Goal: Information Seeking & Learning: Learn about a topic

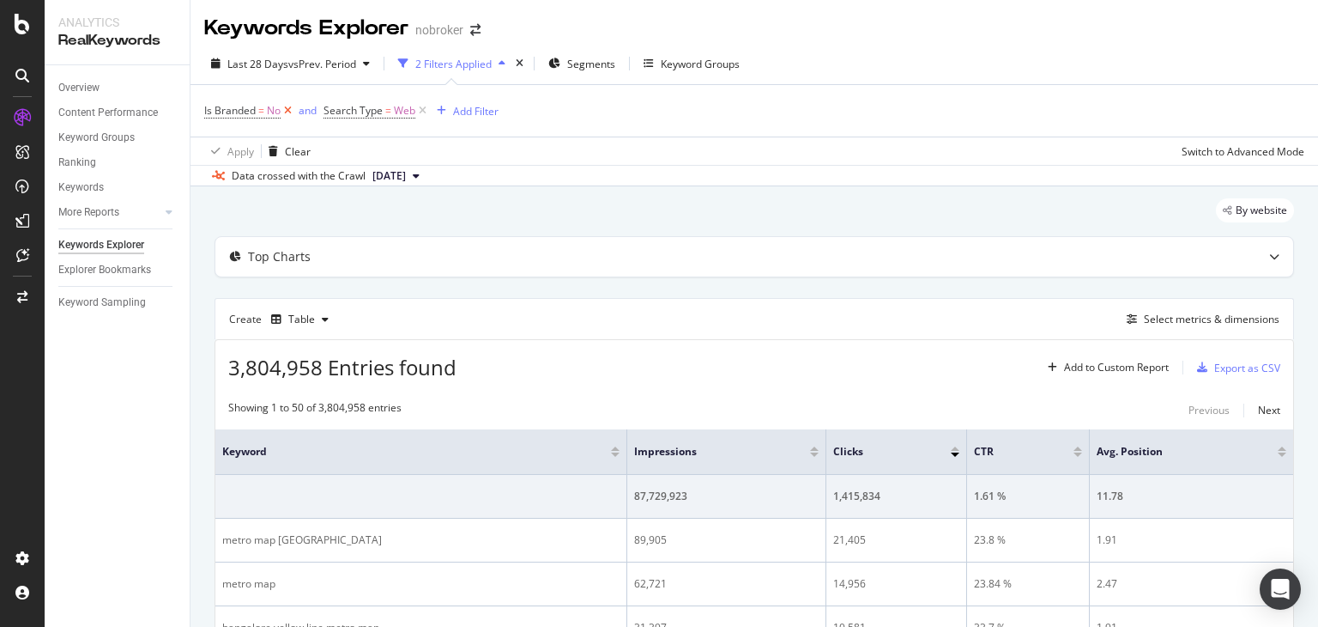
click at [284, 112] on icon at bounding box center [288, 110] width 15 height 17
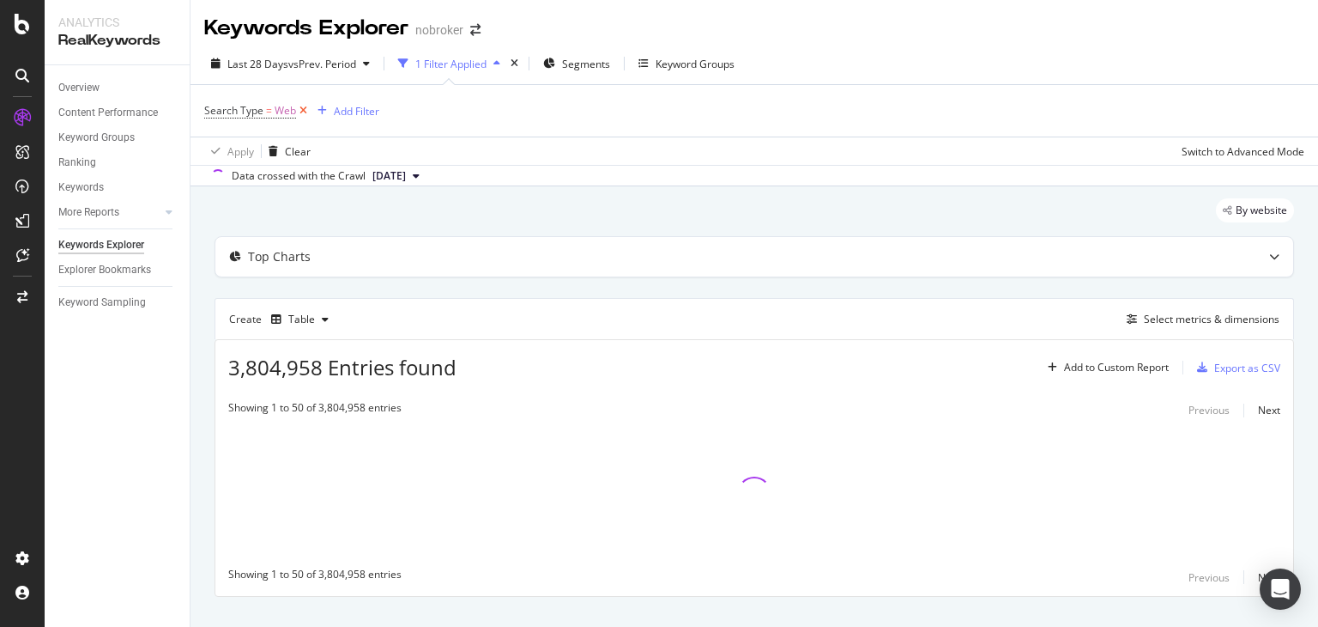
click at [307, 109] on icon at bounding box center [303, 110] width 15 height 17
click at [268, 111] on div "Add Filter" at bounding box center [249, 110] width 45 height 15
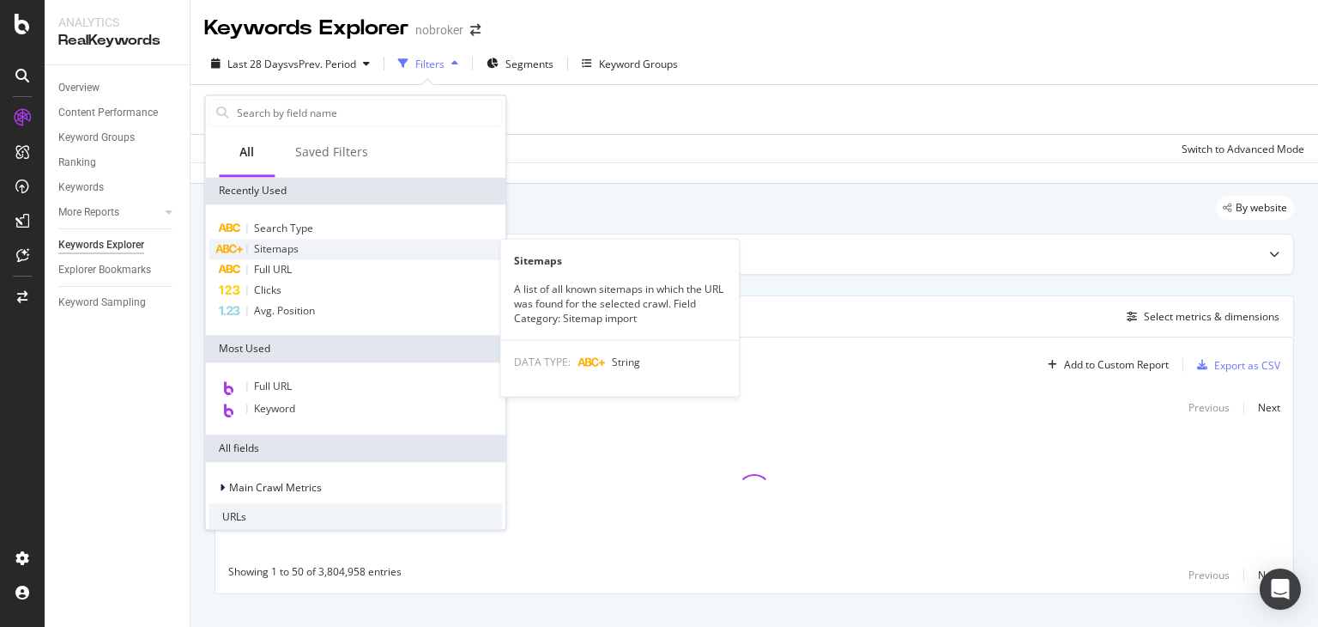
click at [287, 246] on span "Sitemaps" at bounding box center [276, 248] width 45 height 15
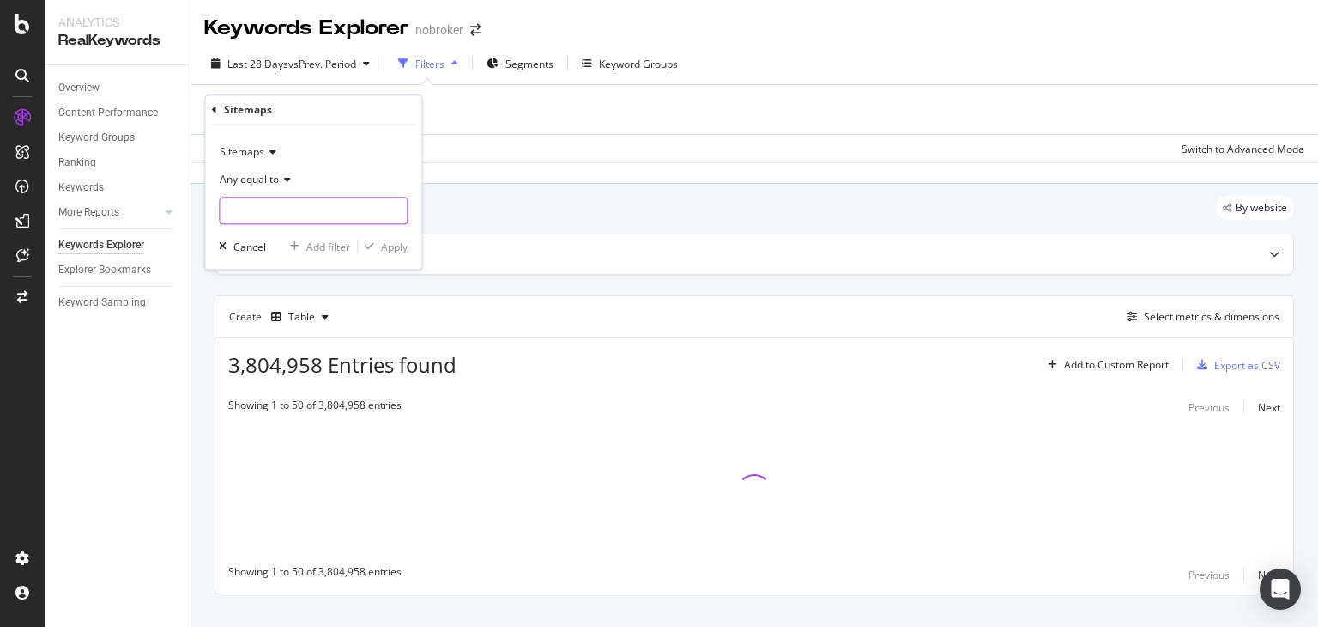
click at [254, 212] on input "text" at bounding box center [313, 210] width 187 height 27
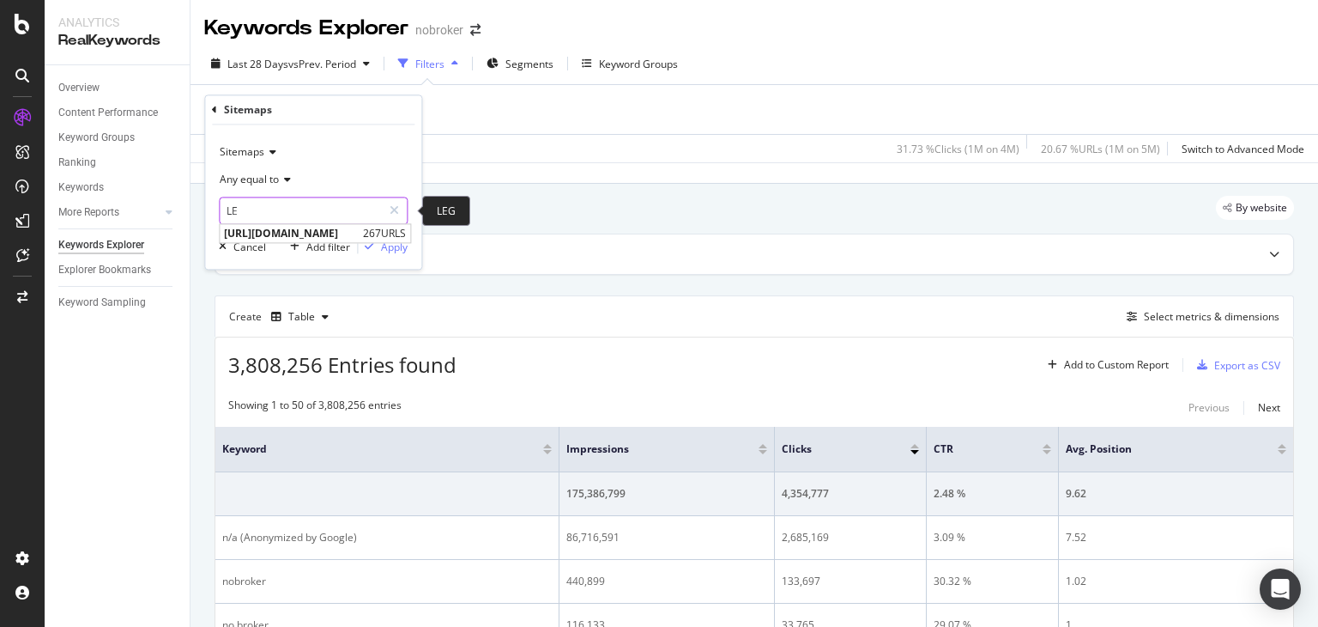
type input "L"
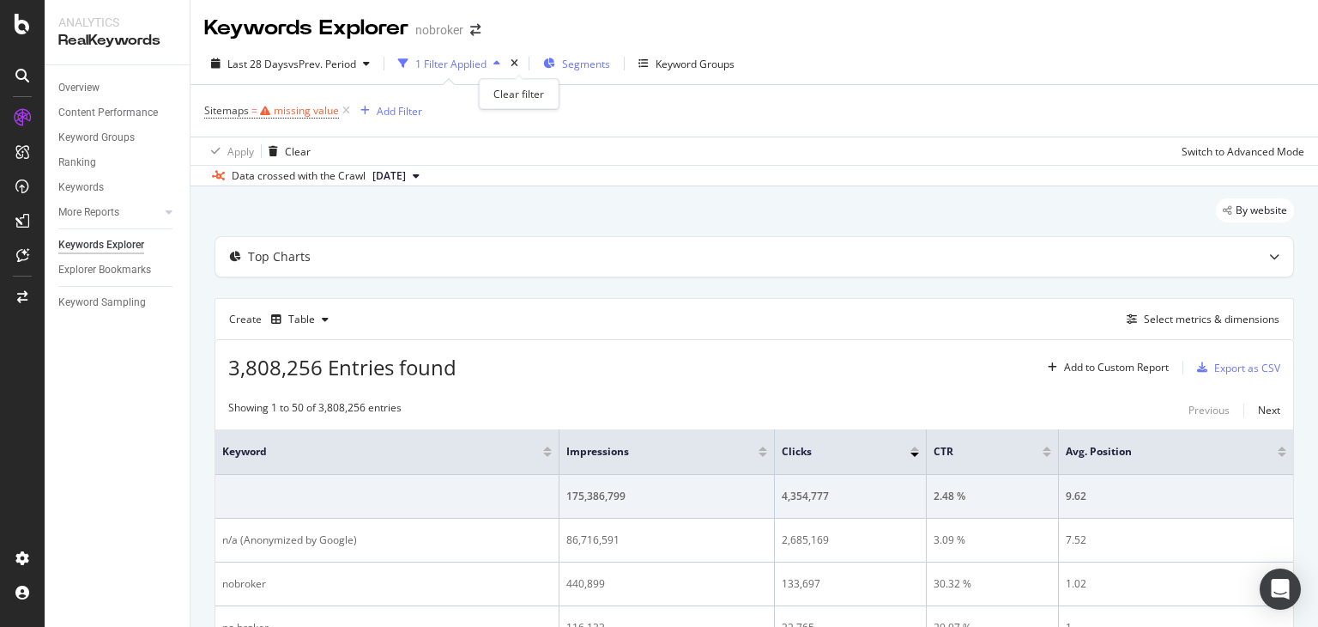
click at [524, 61] on div "Last 28 Days vs Prev. Period 1 Filter Applied Segments Keyword Groups" at bounding box center [472, 63] width 537 height 27
click at [515, 59] on icon "times" at bounding box center [515, 63] width 8 height 10
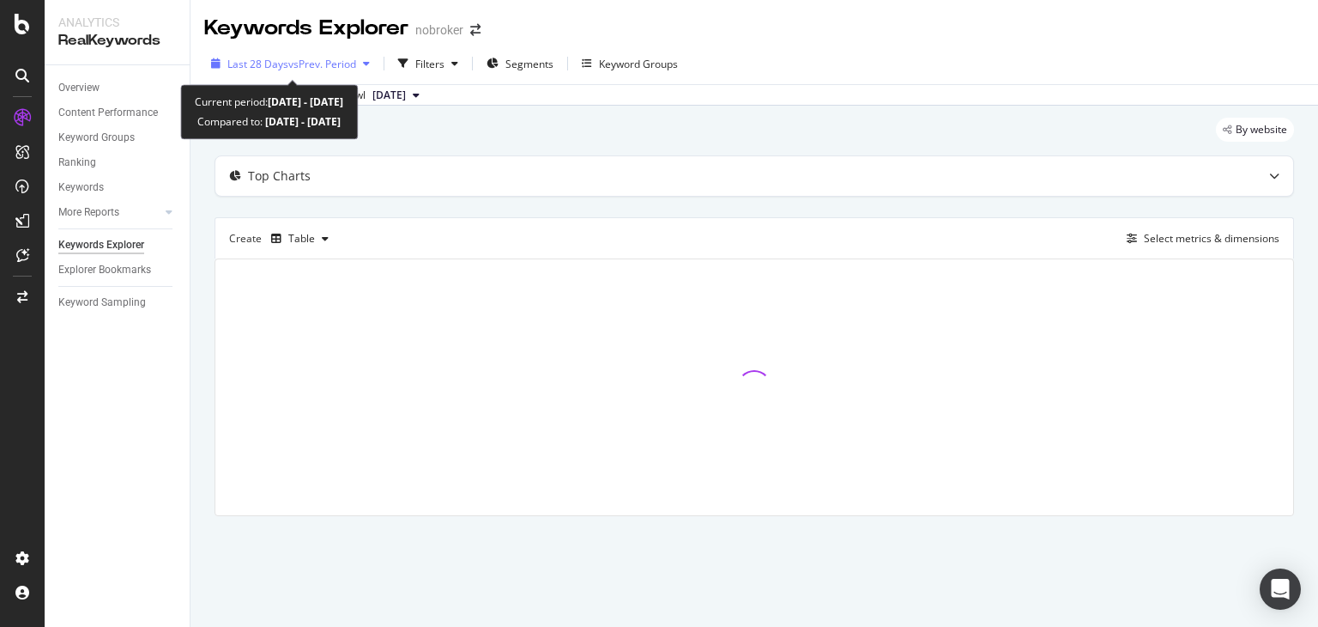
click at [367, 64] on icon "button" at bounding box center [366, 63] width 7 height 10
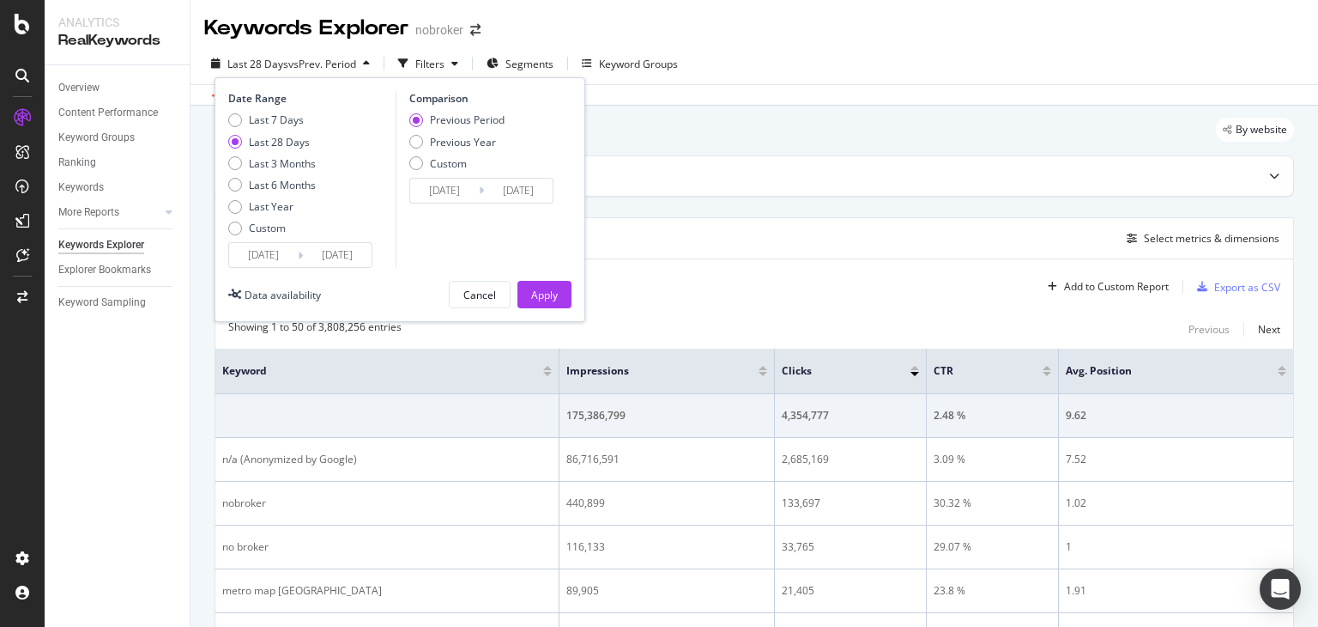
click at [276, 214] on div "Last 7 Days Last 28 Days Last 3 Months Last 6 Months Last Year Custom" at bounding box center [272, 177] width 88 height 130
click at [275, 212] on div "Last Year" at bounding box center [271, 206] width 45 height 15
type input "[DATE]"
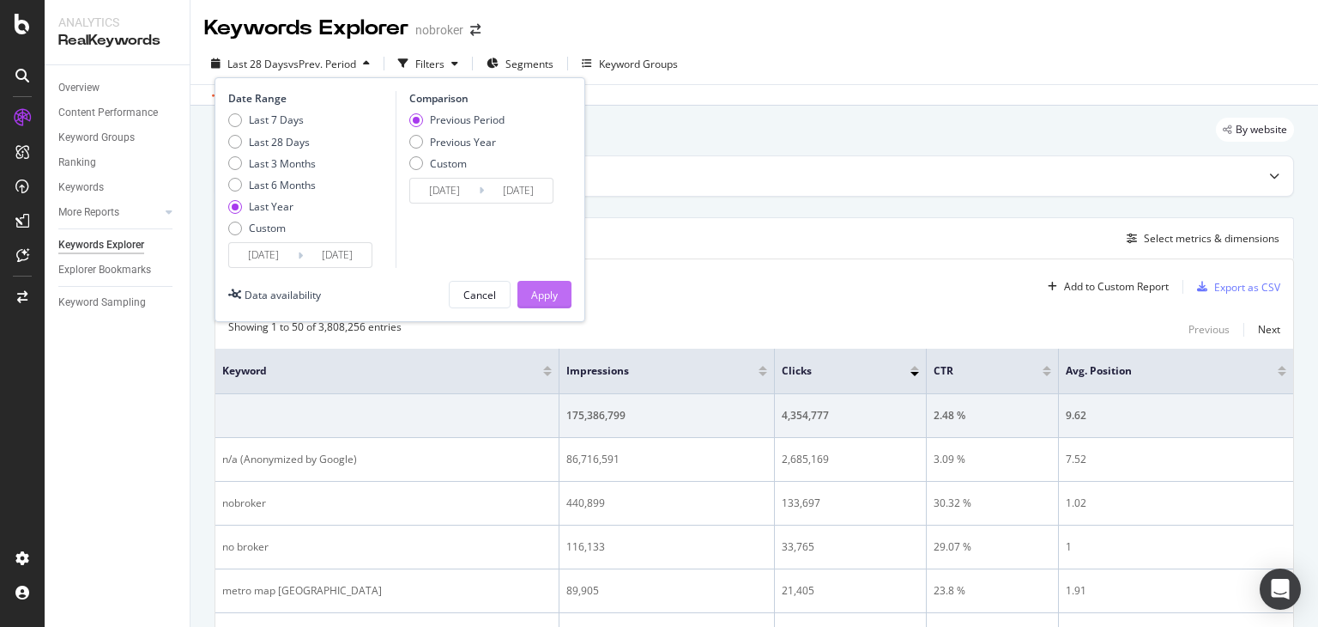
click at [546, 285] on div "Apply" at bounding box center [544, 295] width 27 height 26
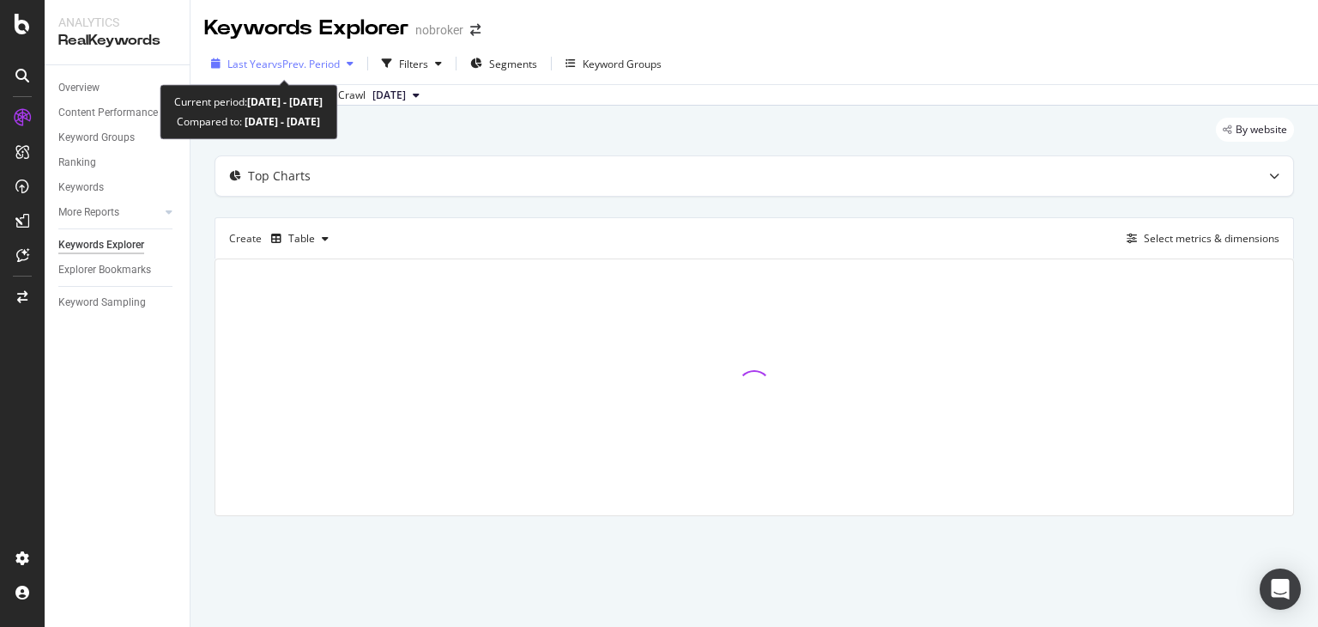
click at [300, 68] on span "vs Prev. Period" at bounding box center [306, 64] width 68 height 15
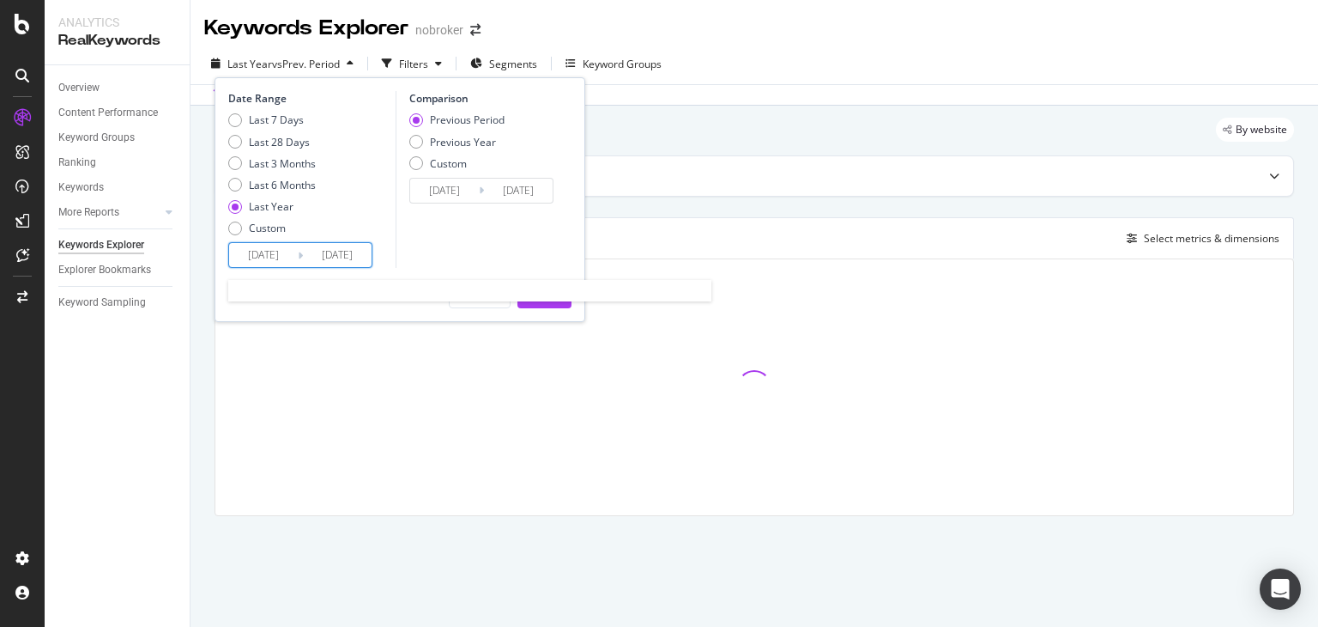
click at [271, 251] on input "[DATE]" at bounding box center [263, 255] width 69 height 24
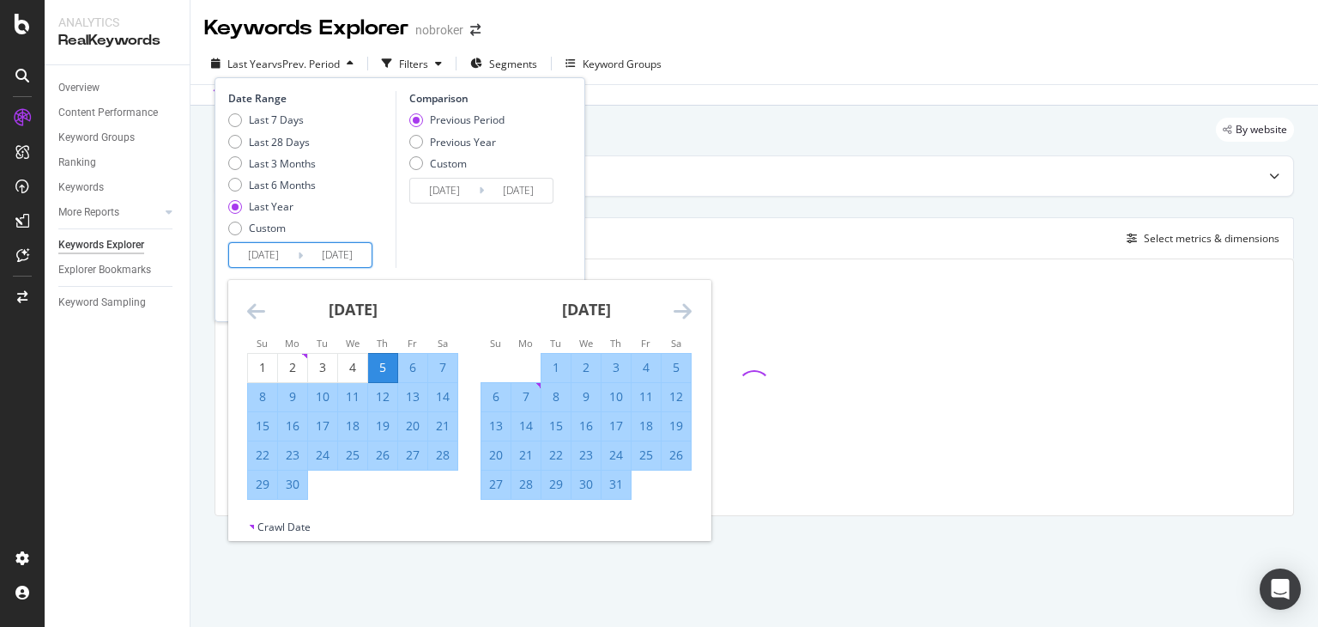
click at [685, 318] on icon "Move forward to switch to the next month." at bounding box center [683, 310] width 18 height 21
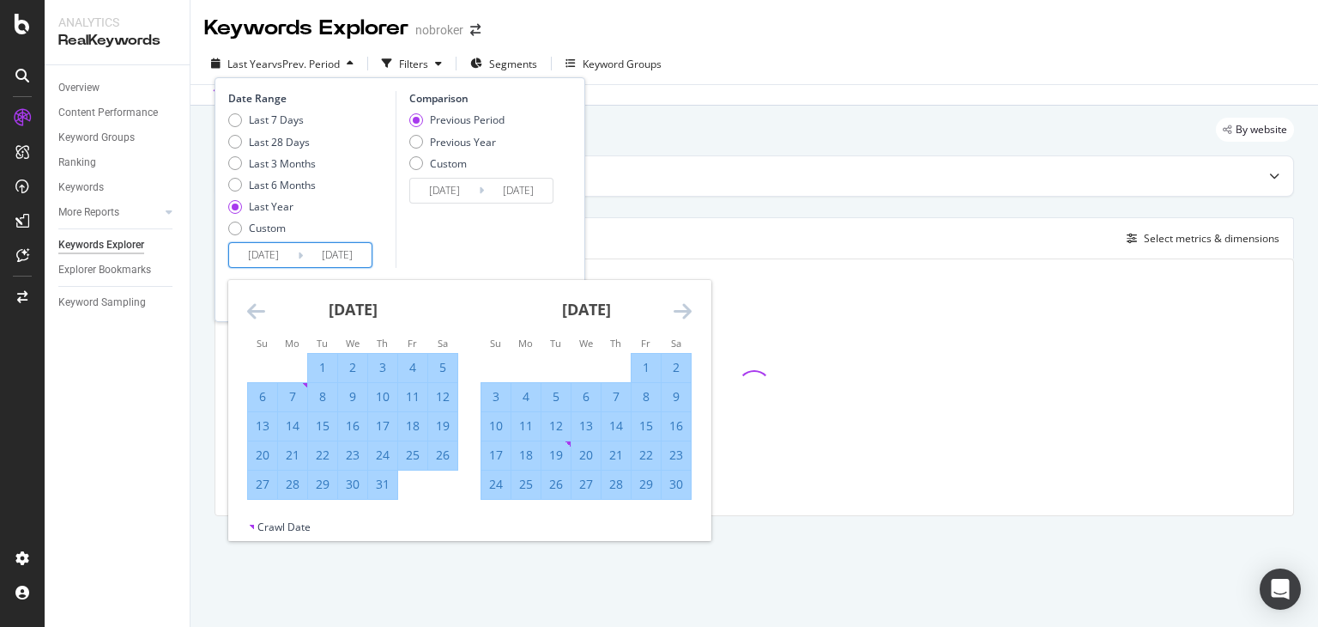
click at [685, 318] on icon "Move forward to switch to the next month." at bounding box center [683, 310] width 18 height 21
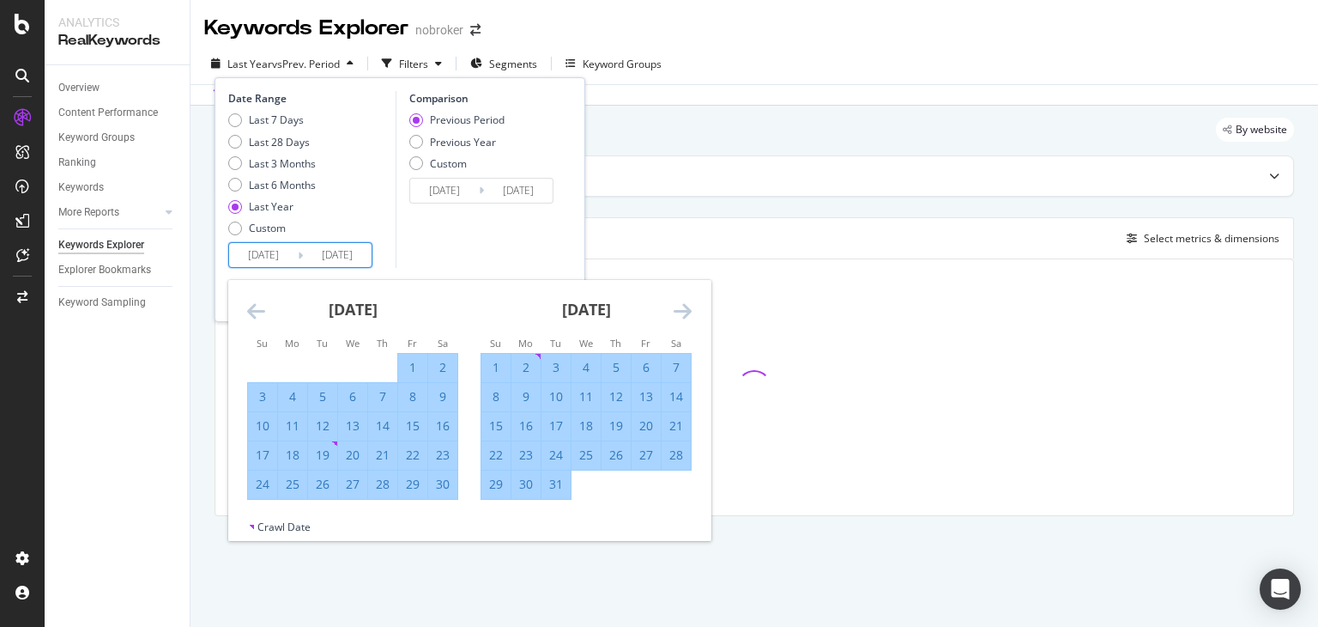
click at [685, 318] on icon "Move forward to switch to the next month." at bounding box center [683, 310] width 18 height 21
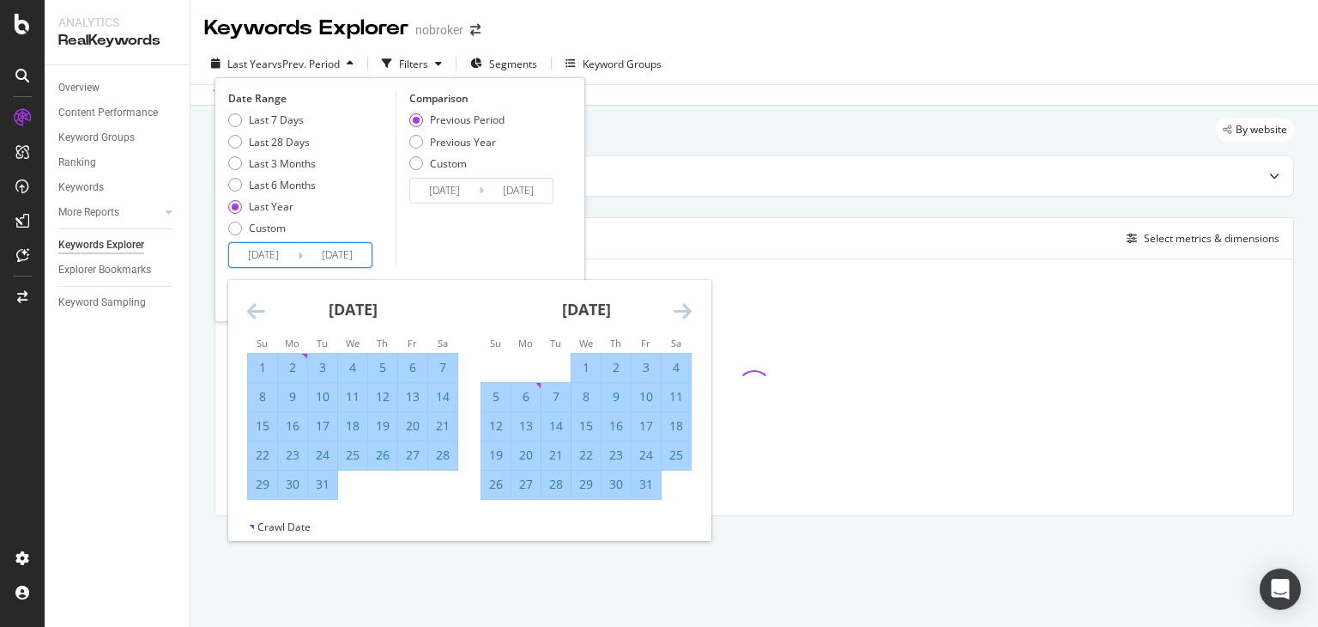
click at [685, 318] on icon "Move forward to switch to the next month." at bounding box center [683, 310] width 18 height 21
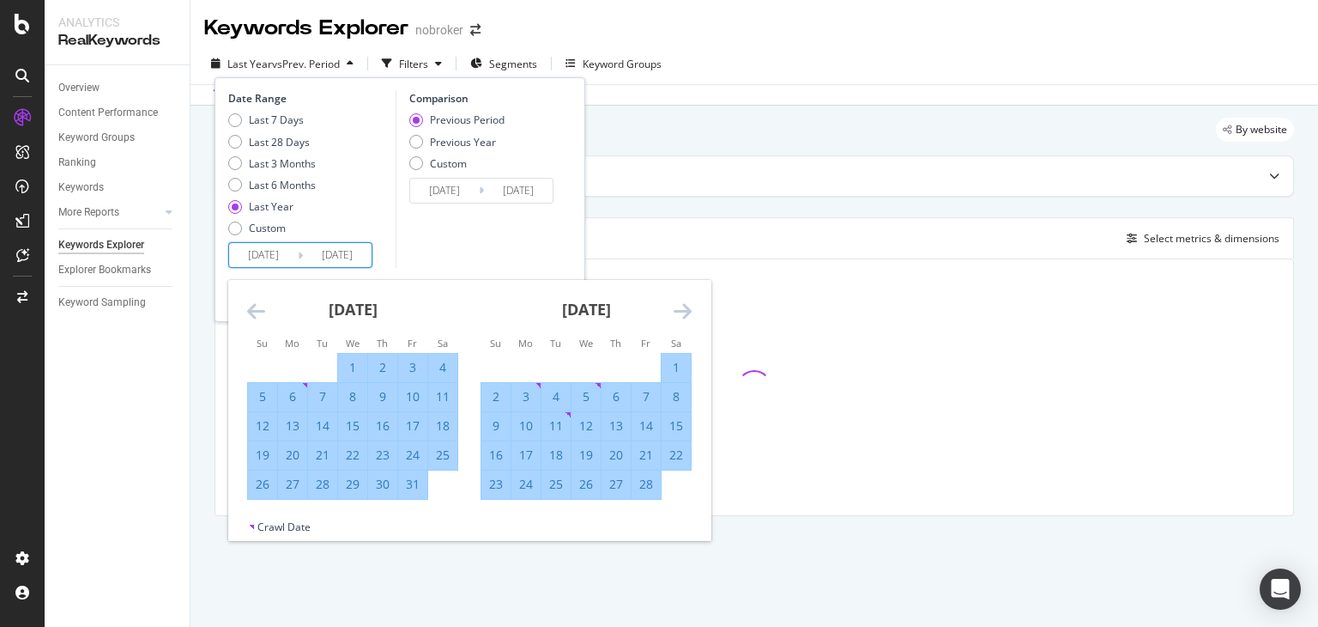
click at [263, 256] on input "[DATE]" at bounding box center [263, 255] width 69 height 24
click at [348, 366] on div "1" at bounding box center [352, 367] width 29 height 17
type input "[DATE]"
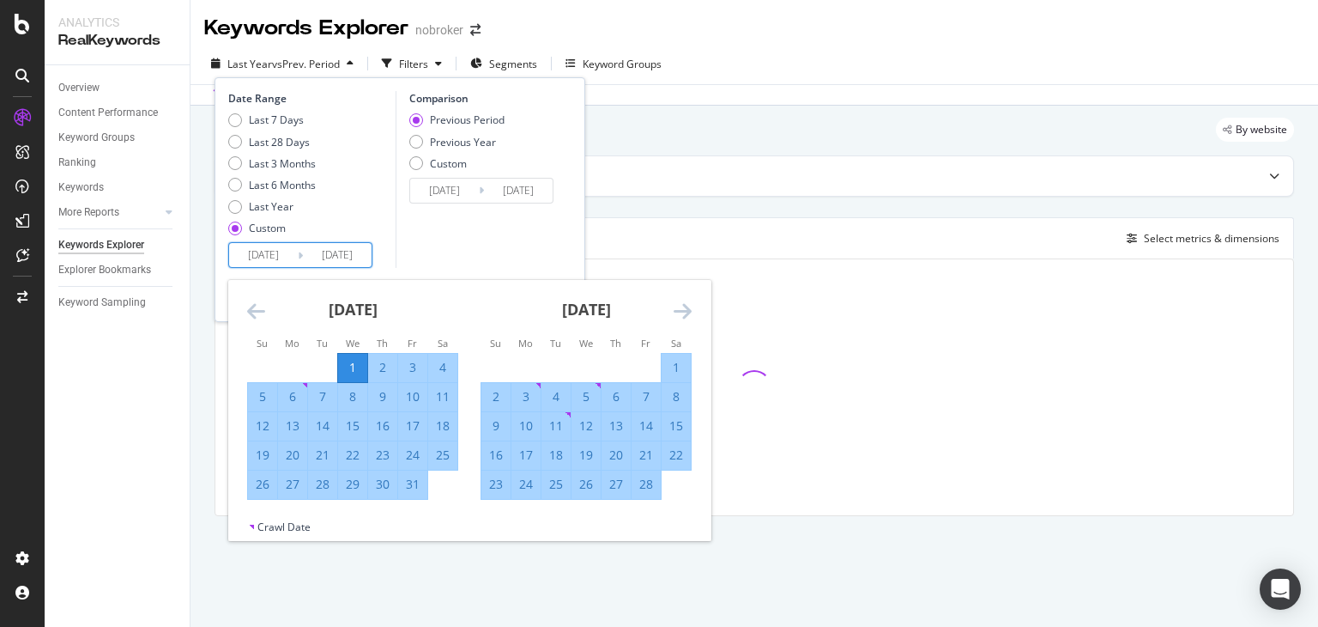
click at [258, 255] on input "[DATE]" at bounding box center [263, 255] width 69 height 24
click at [684, 313] on icon "Move forward to switch to the next month." at bounding box center [683, 310] width 18 height 21
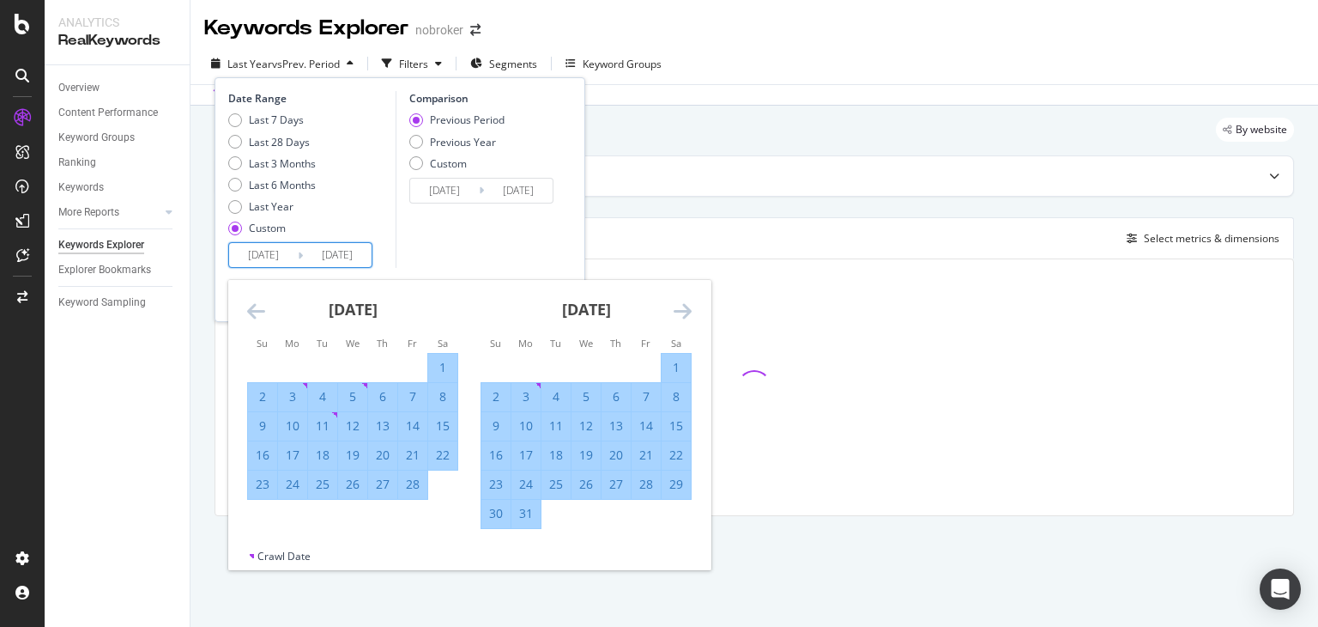
click at [684, 313] on icon "Move forward to switch to the next month." at bounding box center [683, 310] width 18 height 21
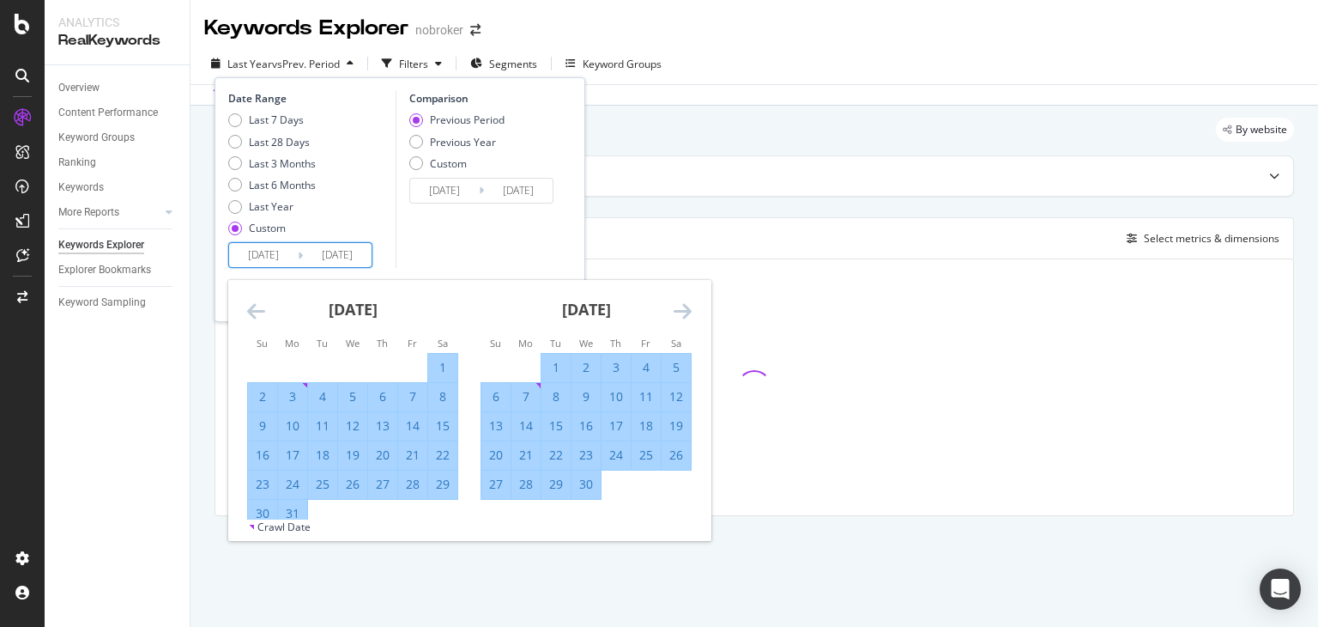
click at [684, 313] on icon "Move forward to switch to the next month." at bounding box center [683, 310] width 18 height 21
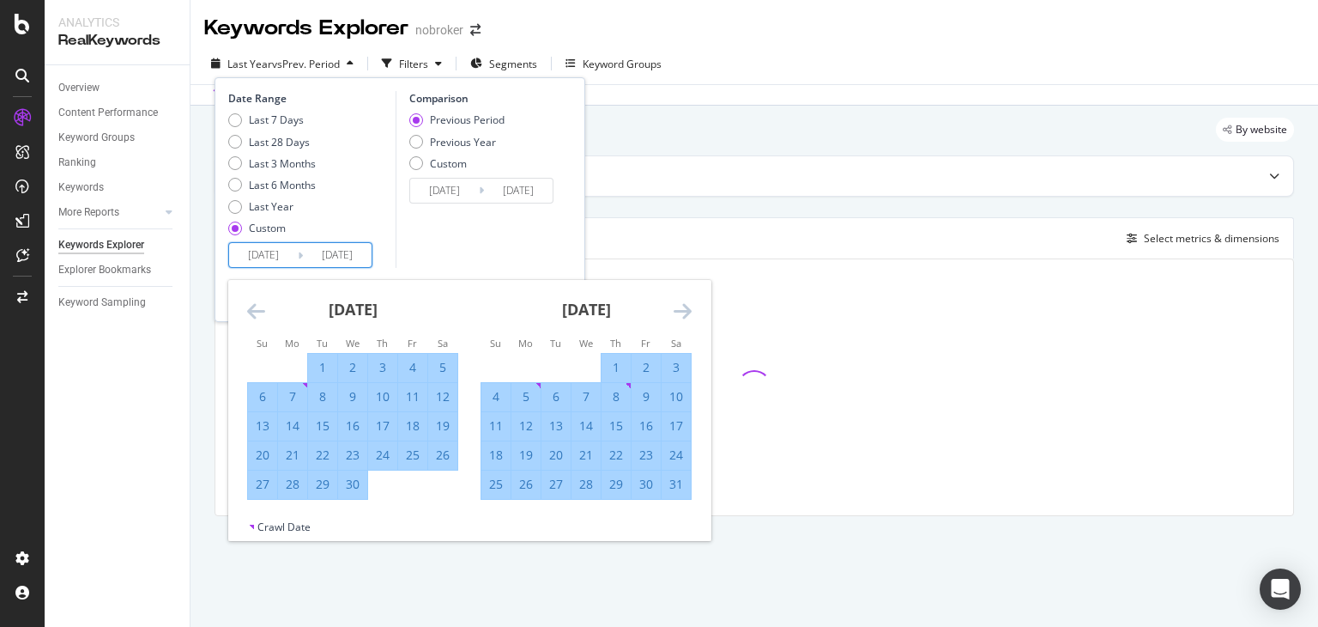
click at [684, 313] on icon "Move forward to switch to the next month." at bounding box center [683, 310] width 18 height 21
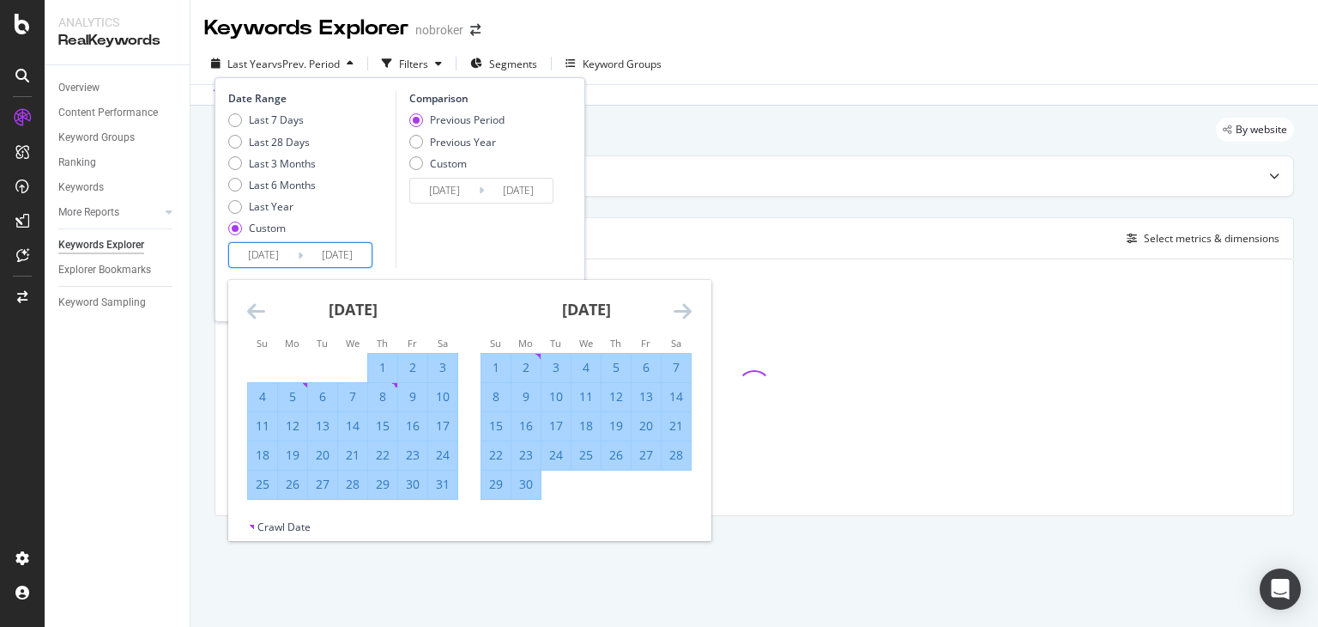
click at [684, 313] on icon "Move forward to switch to the next month." at bounding box center [683, 310] width 18 height 21
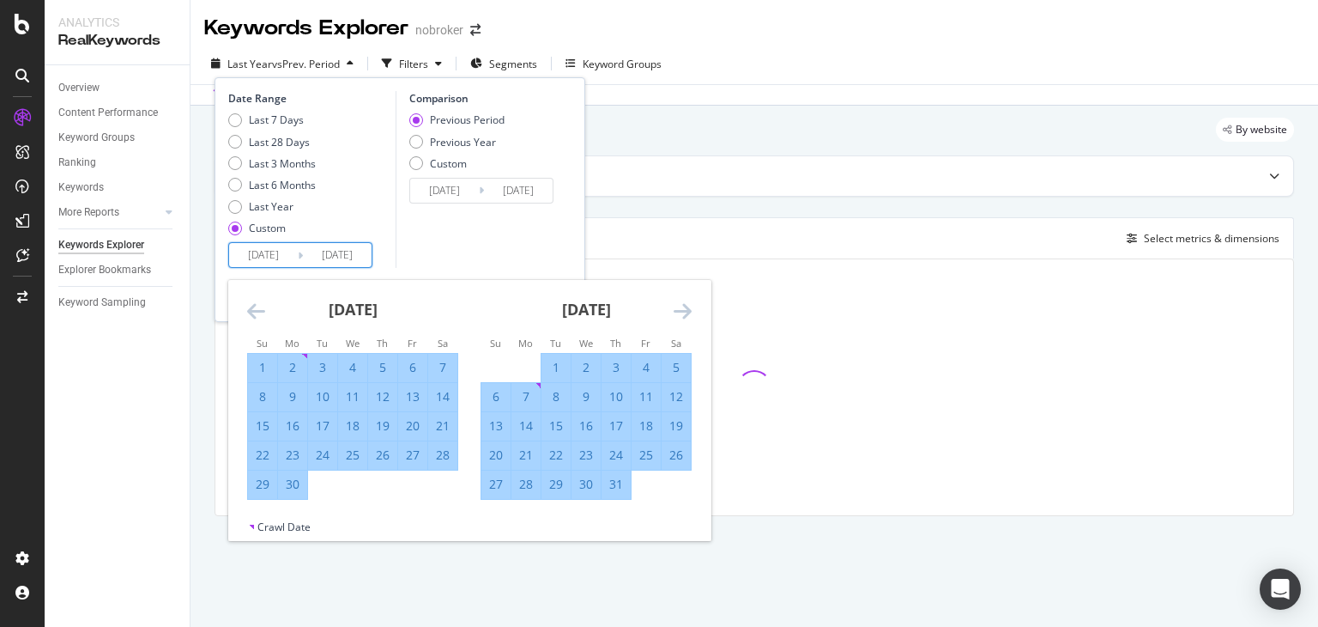
click at [684, 313] on icon "Move forward to switch to the next month." at bounding box center [683, 310] width 18 height 21
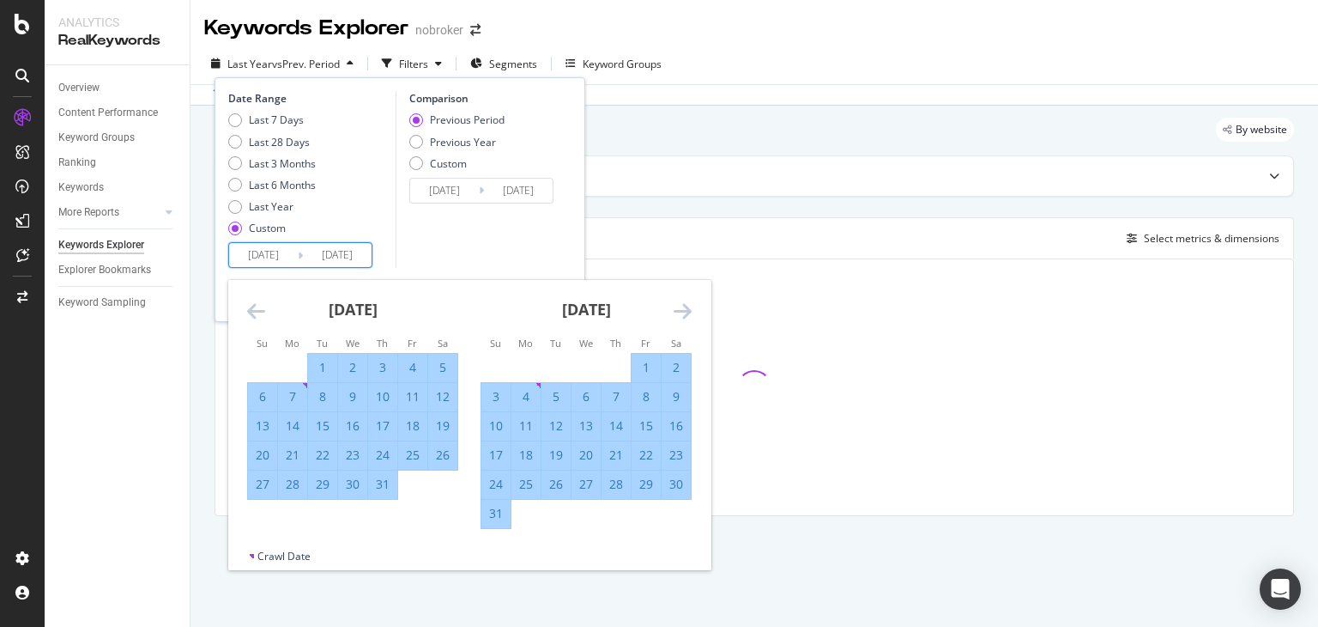
click at [684, 313] on icon "Move forward to switch to the next month." at bounding box center [683, 310] width 18 height 21
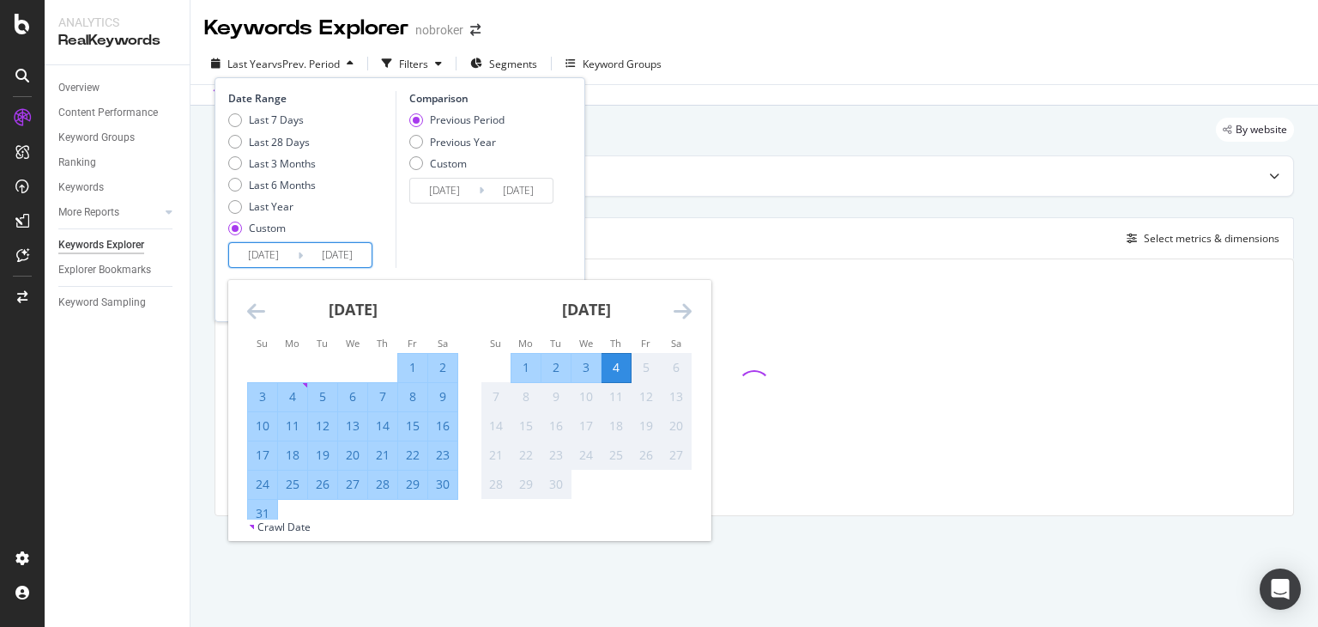
click at [684, 313] on icon "Move forward to switch to the next month." at bounding box center [683, 310] width 18 height 21
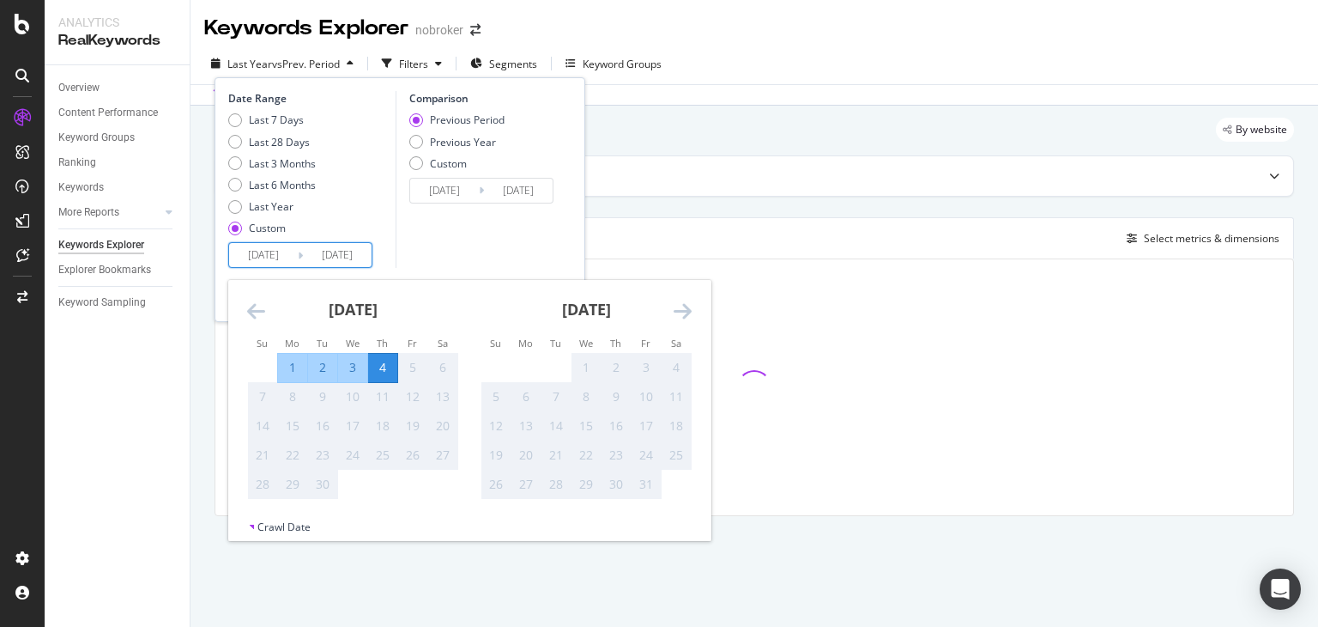
click at [354, 261] on input "[DATE]" at bounding box center [337, 255] width 69 height 24
click at [385, 365] on div "4" at bounding box center [382, 367] width 29 height 17
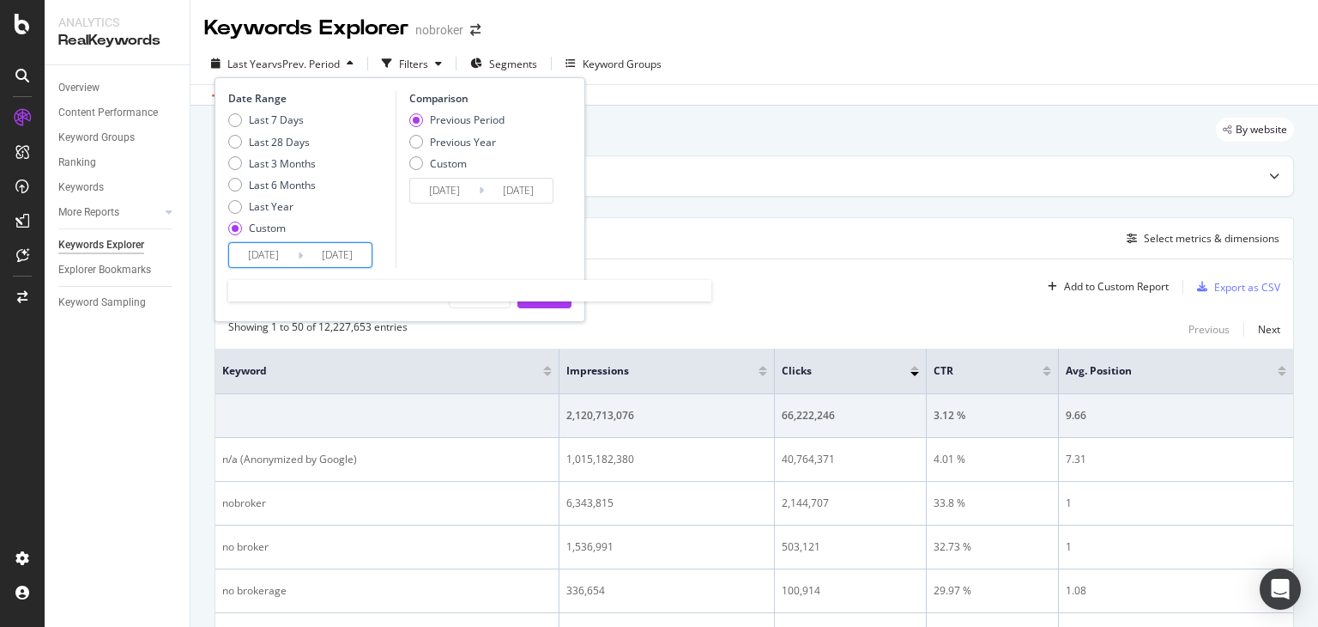
click at [360, 261] on input "[DATE]" at bounding box center [337, 255] width 69 height 24
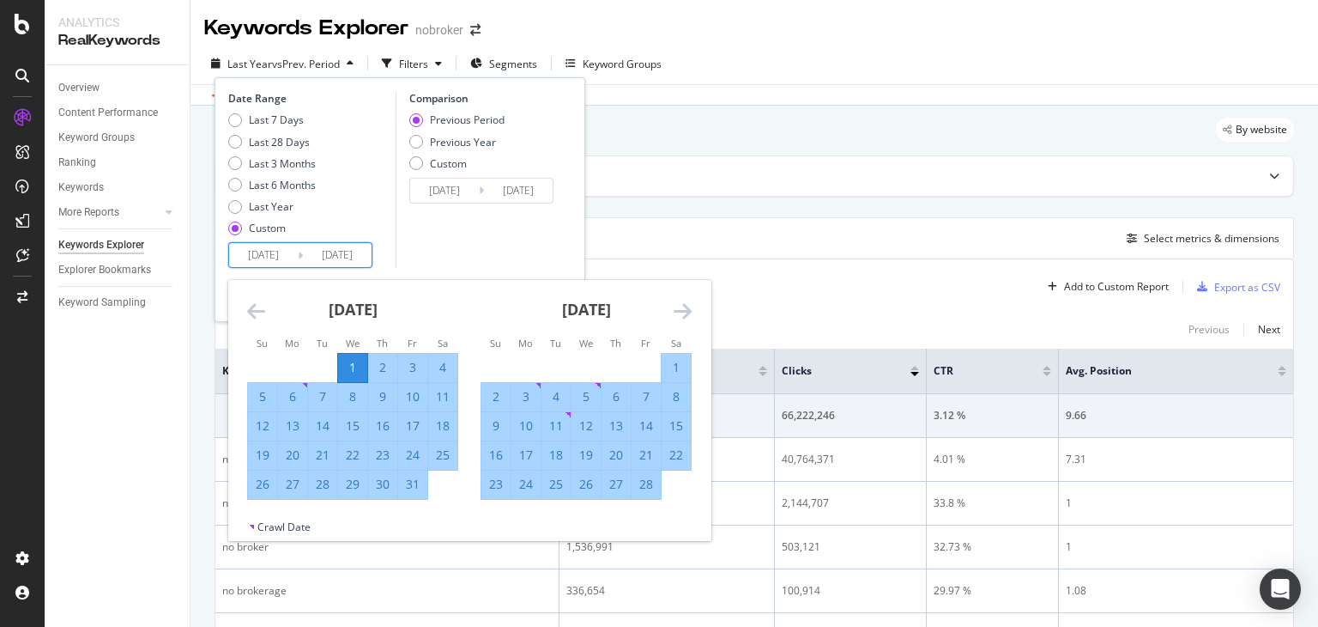
click at [525, 230] on div "Comparison Previous Period Previous Year Custom [DATE] Navigate forward to inte…" at bounding box center [477, 179] width 163 height 177
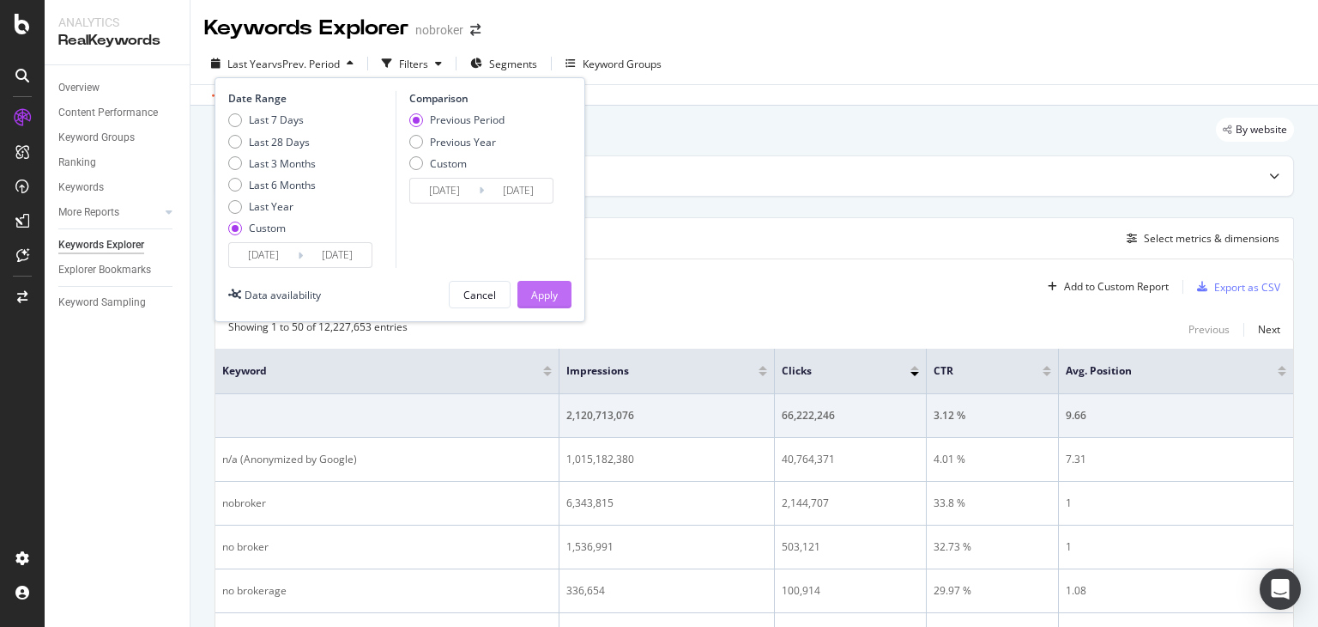
click at [545, 285] on div "Apply" at bounding box center [544, 295] width 27 height 26
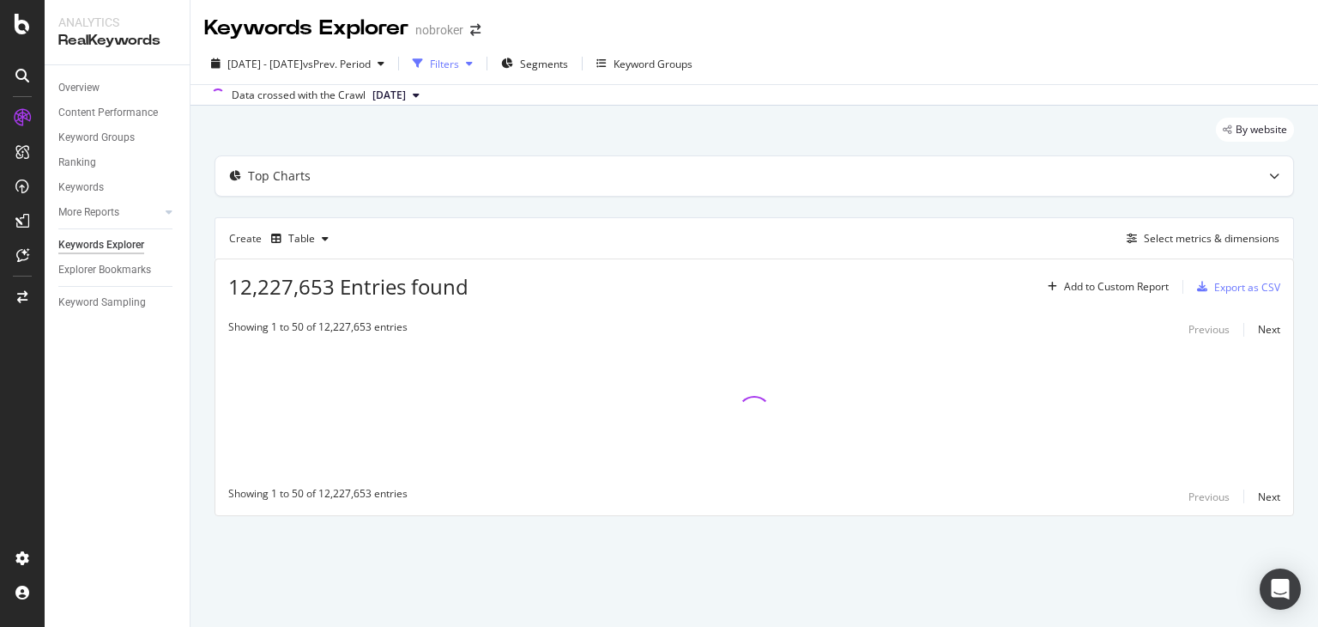
click at [459, 63] on div "Filters" at bounding box center [444, 64] width 29 height 15
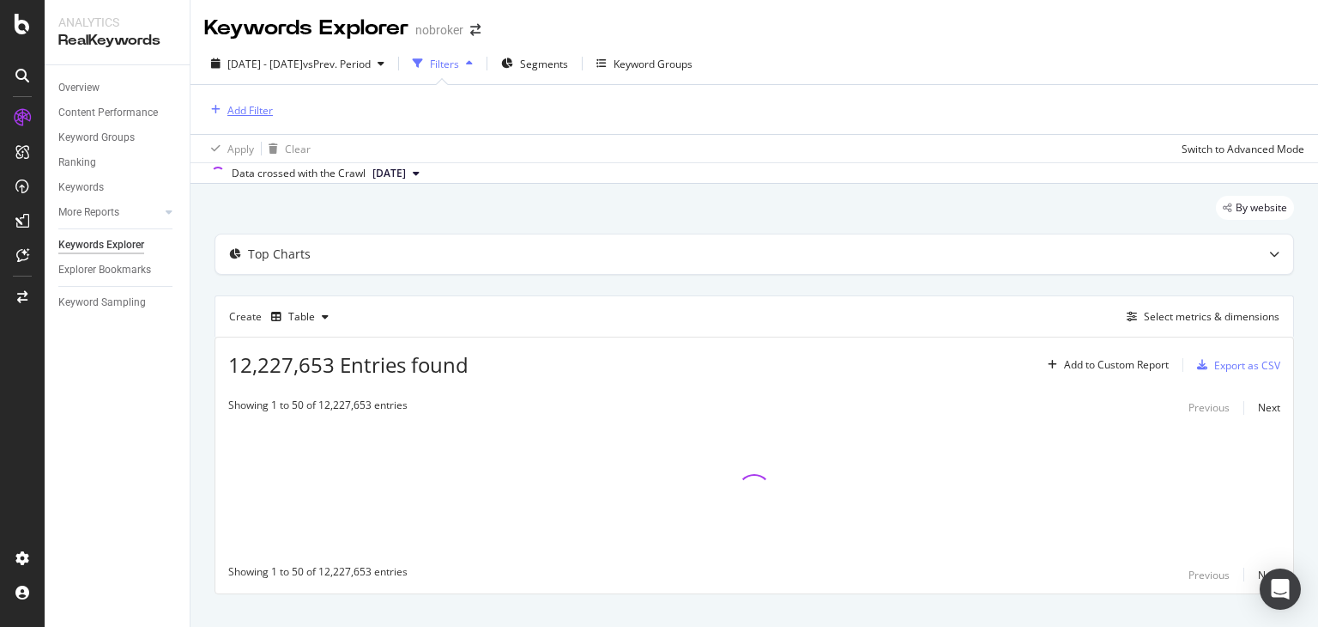
click at [243, 110] on div "Add Filter" at bounding box center [249, 110] width 45 height 15
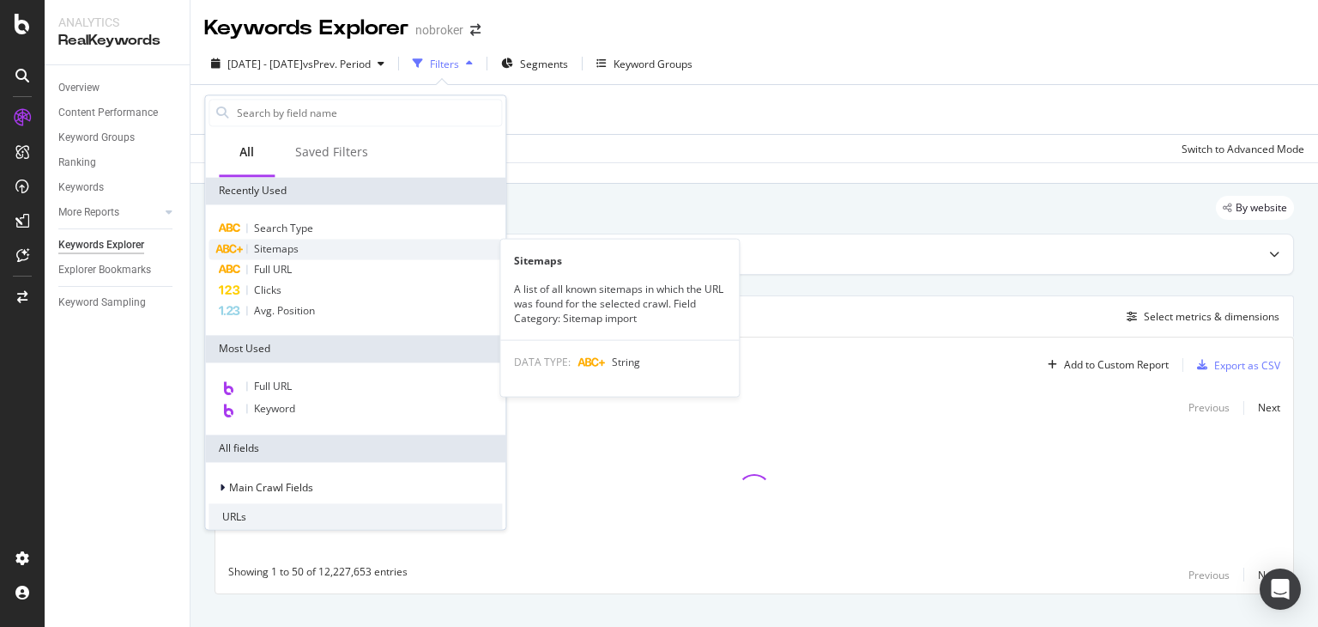
click at [286, 252] on span "Sitemaps" at bounding box center [276, 248] width 45 height 15
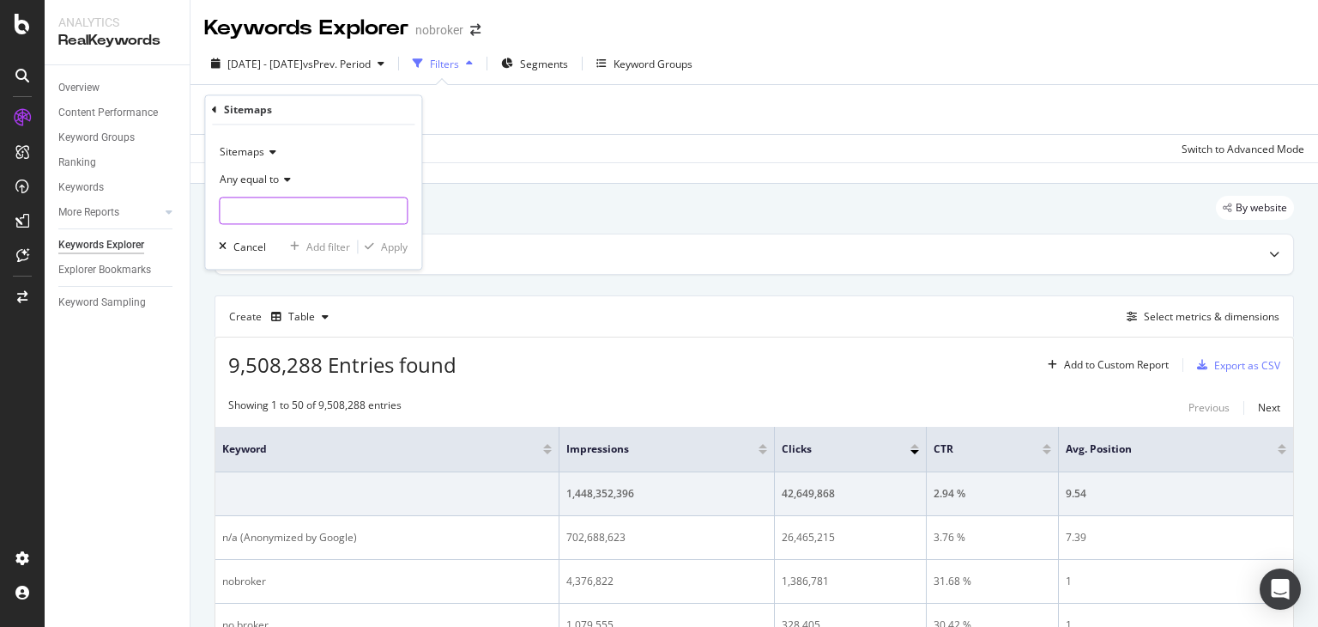
click at [306, 208] on input "text" at bounding box center [313, 210] width 187 height 27
click at [333, 227] on span "[URL][DOMAIN_NAME]" at bounding box center [287, 234] width 126 height 15
type input "[URL][DOMAIN_NAME]"
click at [388, 251] on div "Apply" at bounding box center [394, 246] width 27 height 15
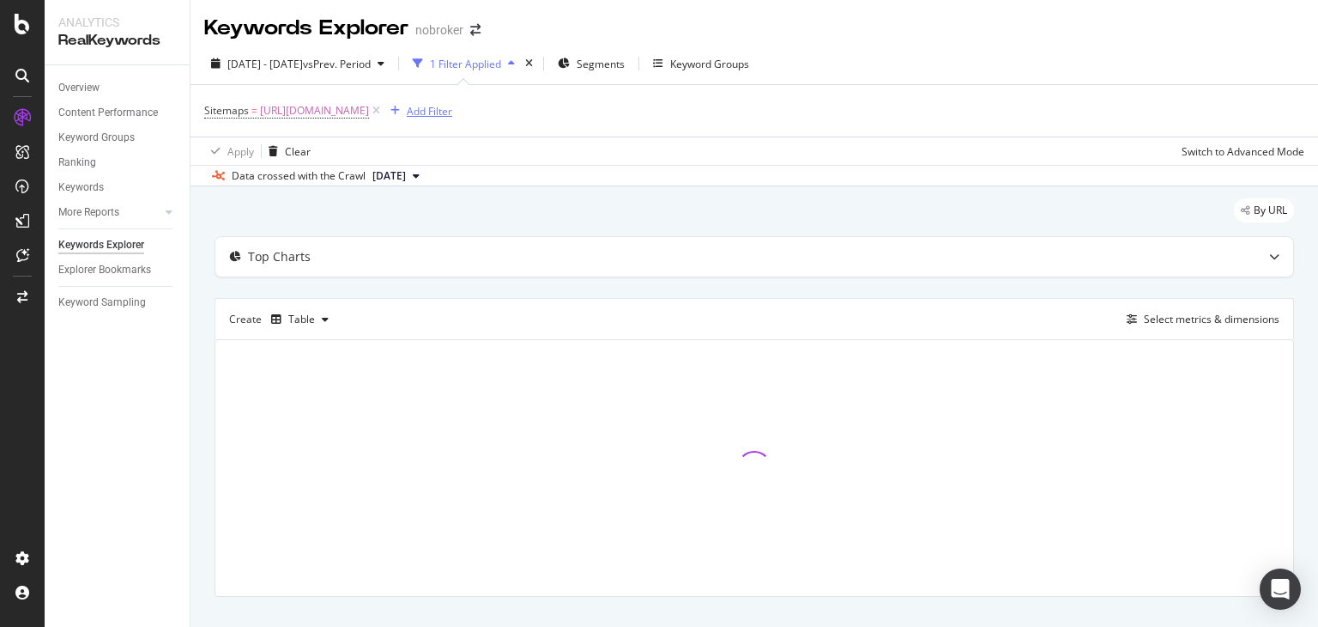
click at [452, 111] on div "Add Filter" at bounding box center [429, 111] width 45 height 15
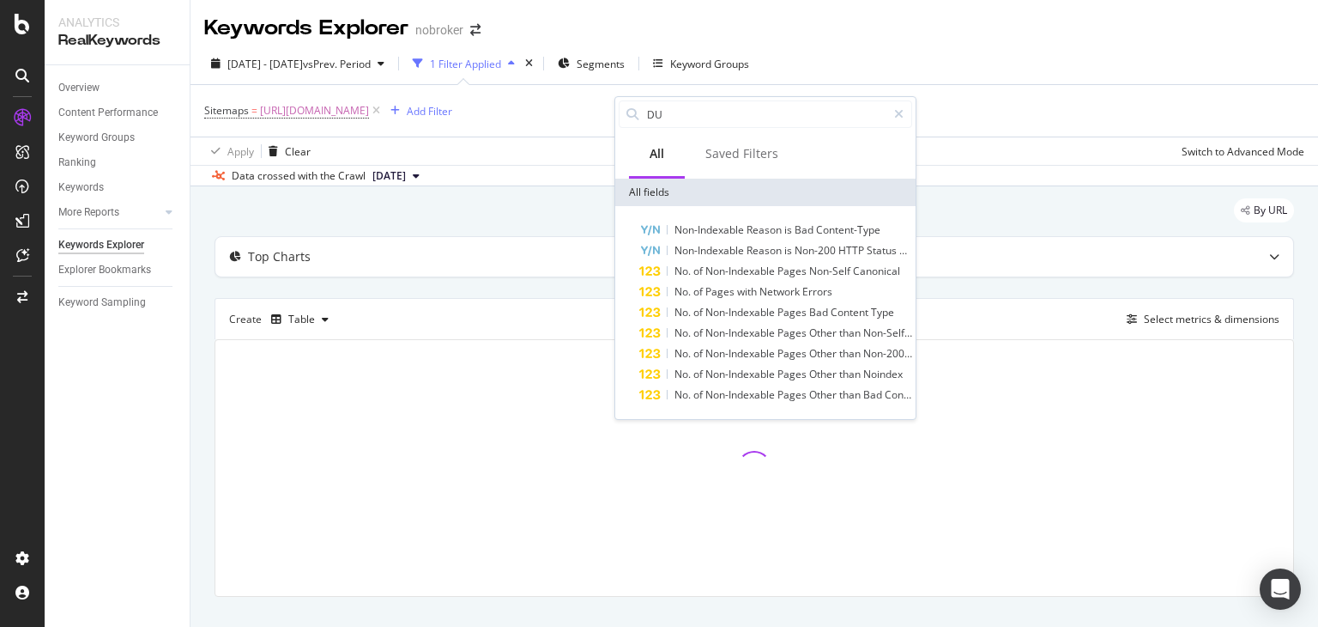
type input "D"
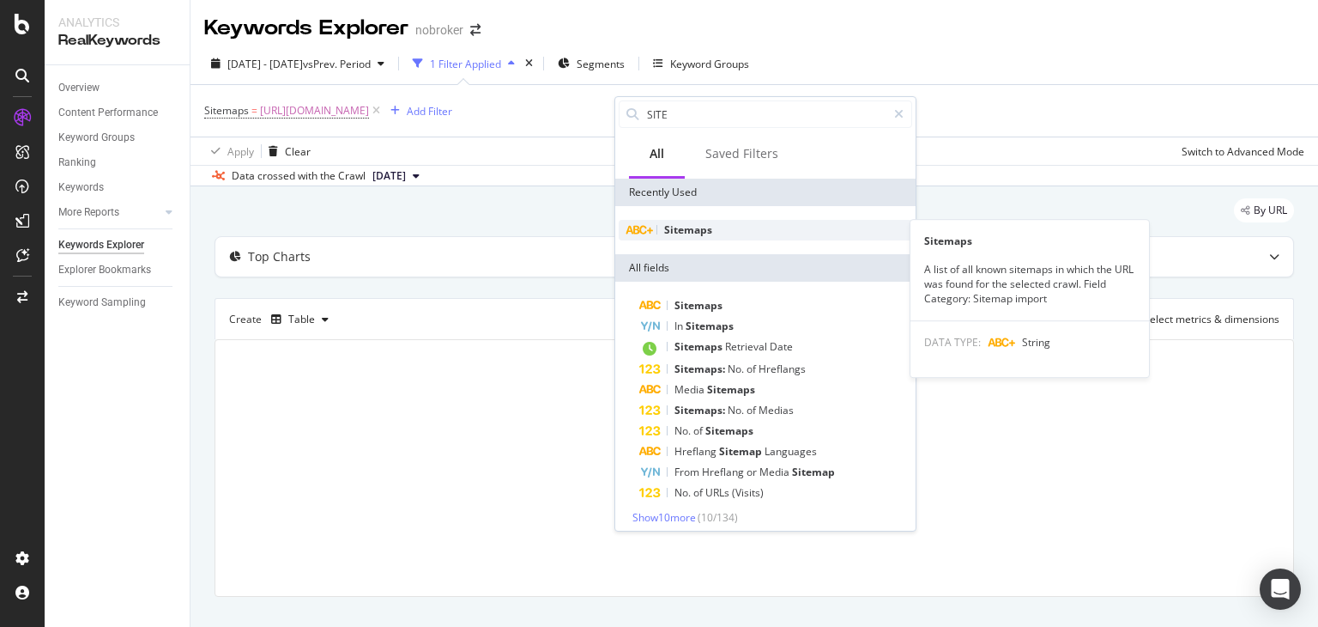
type input "SITE"
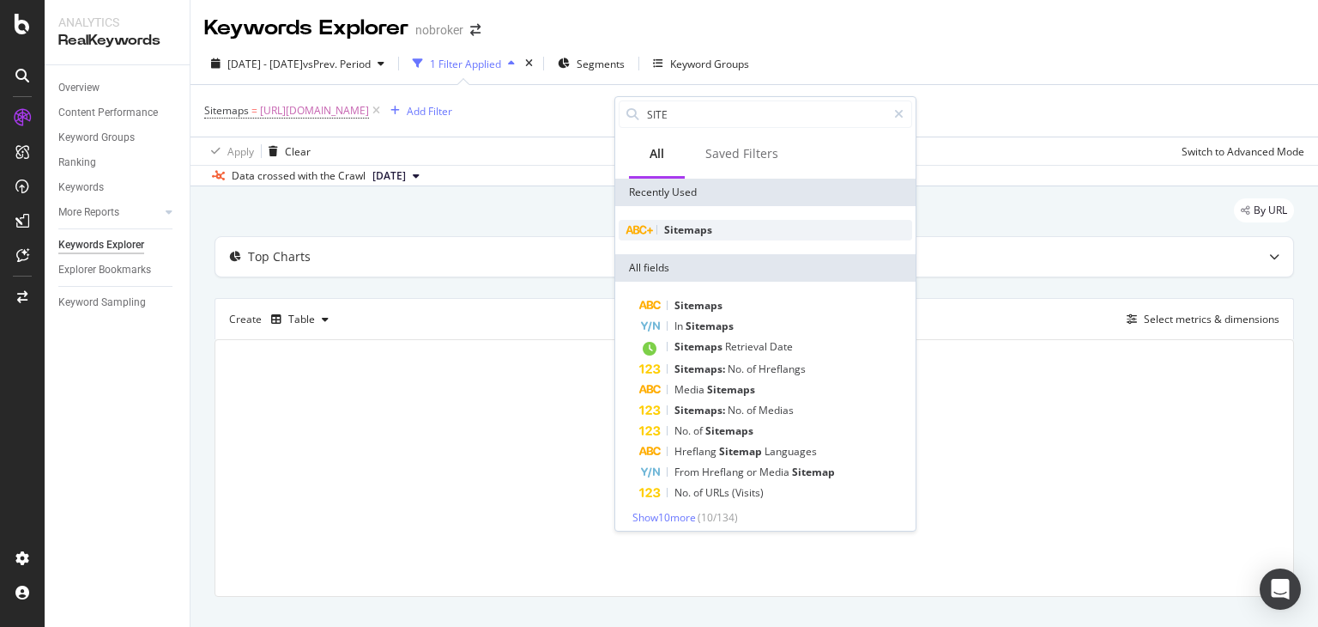
click at [687, 233] on span "Sitemaps" at bounding box center [688, 229] width 48 height 15
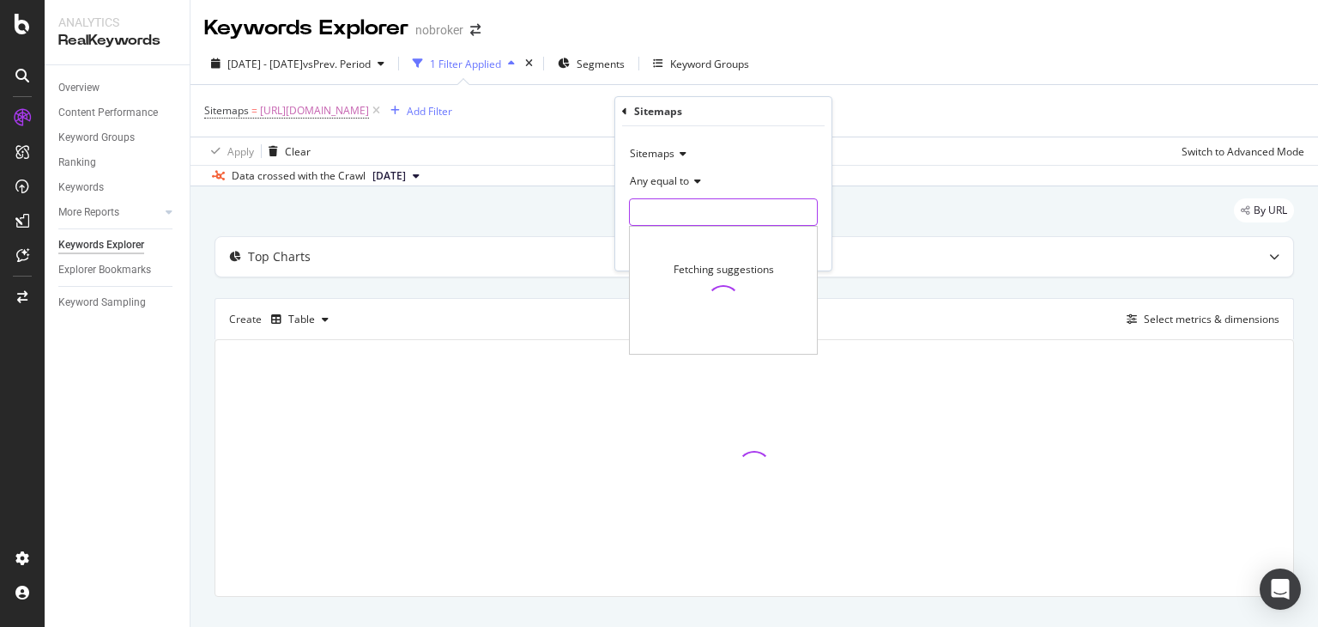
click at [666, 212] on input "text" at bounding box center [723, 211] width 187 height 27
type input "DUE"
click at [676, 211] on input "DUE" at bounding box center [711, 211] width 162 height 27
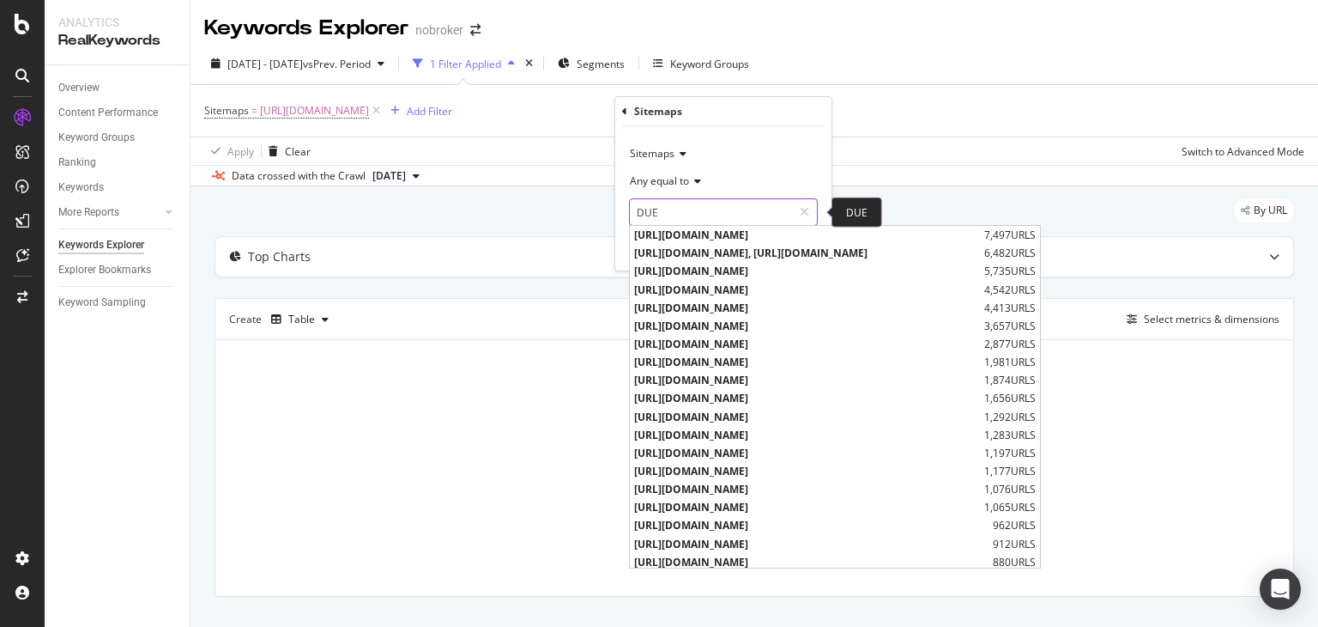
click at [676, 211] on input "DUE" at bounding box center [711, 211] width 162 height 27
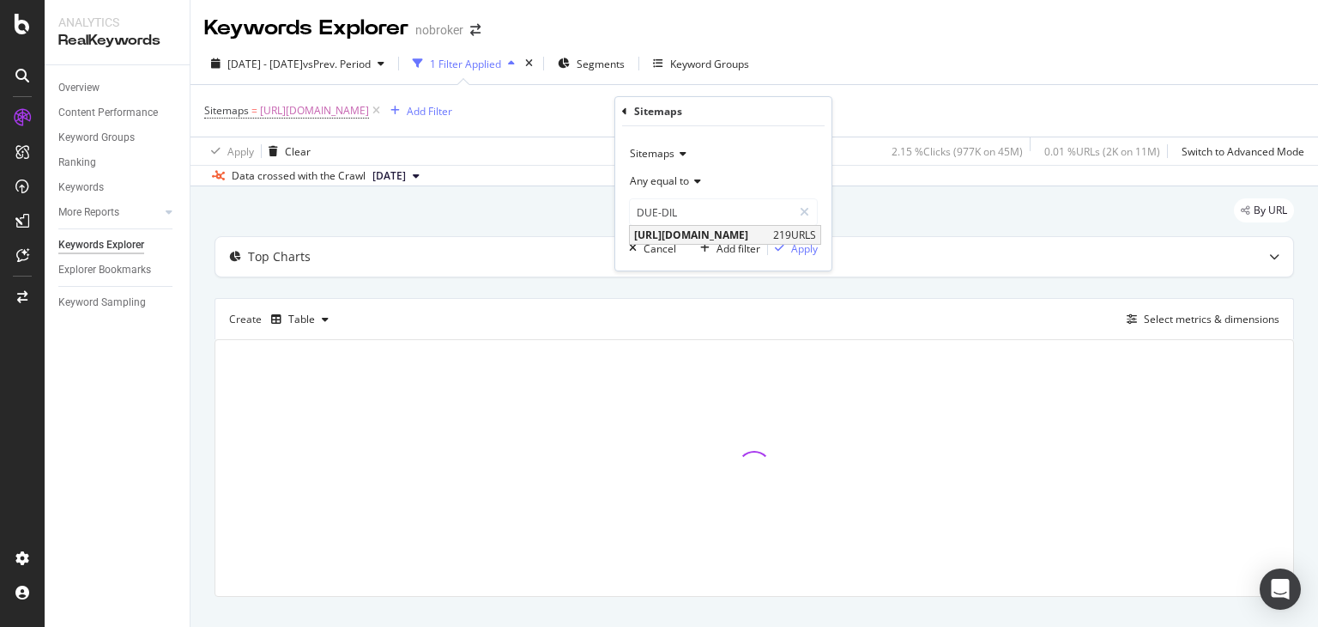
click at [722, 229] on span "[URL][DOMAIN_NAME]" at bounding box center [701, 234] width 135 height 15
type input "[URL][DOMAIN_NAME]"
click at [806, 244] on div "Apply" at bounding box center [804, 248] width 27 height 15
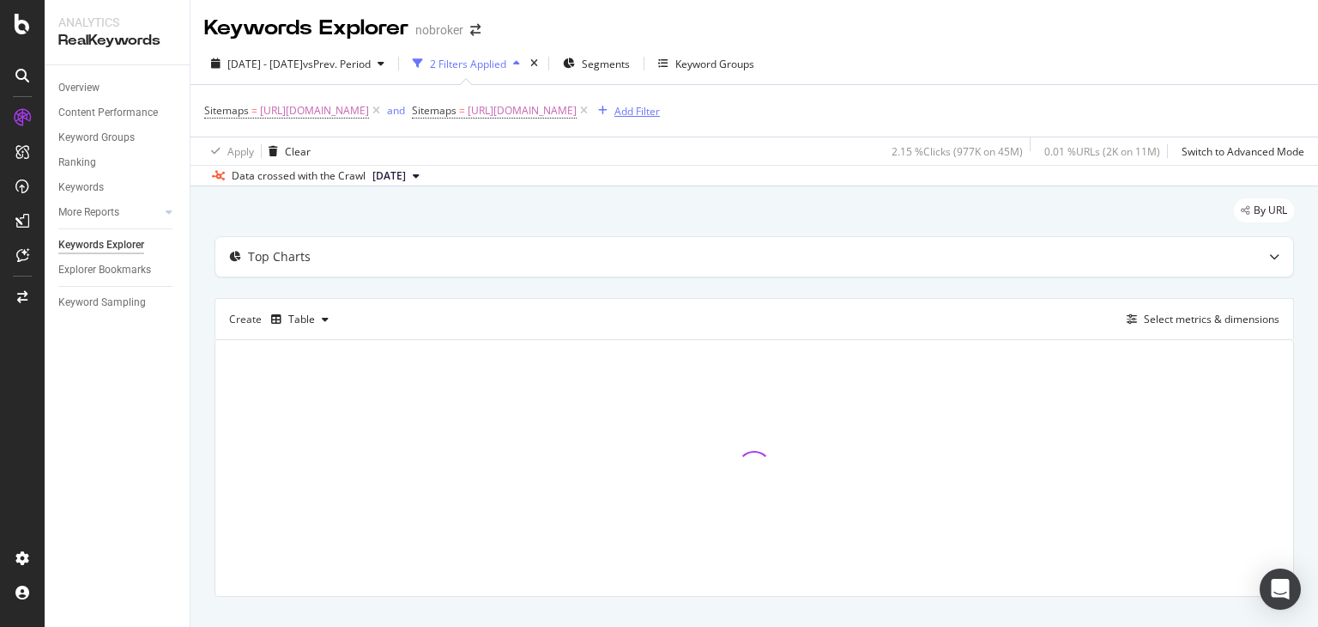
click at [660, 107] on div "Add Filter" at bounding box center [637, 111] width 45 height 15
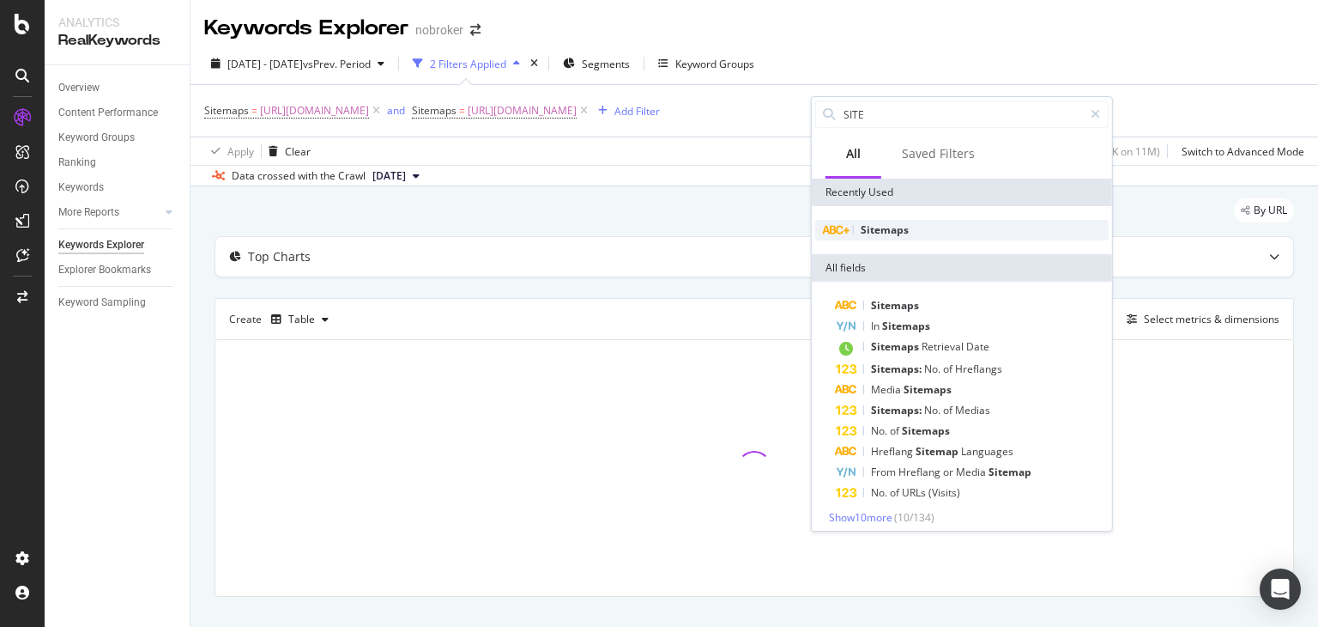
click at [904, 227] on span "Sitemaps" at bounding box center [885, 229] width 48 height 15
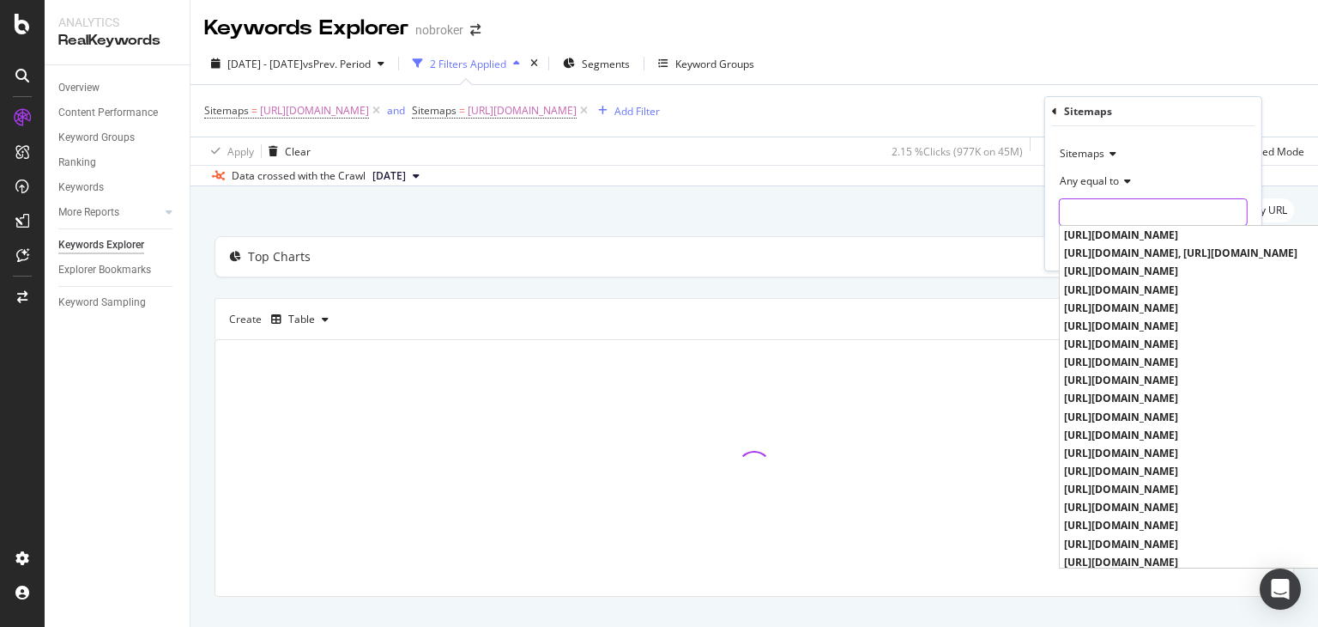
click at [1088, 221] on input "text" at bounding box center [1153, 211] width 187 height 27
type input "S"
click at [1087, 217] on input "SA" at bounding box center [1141, 211] width 162 height 27
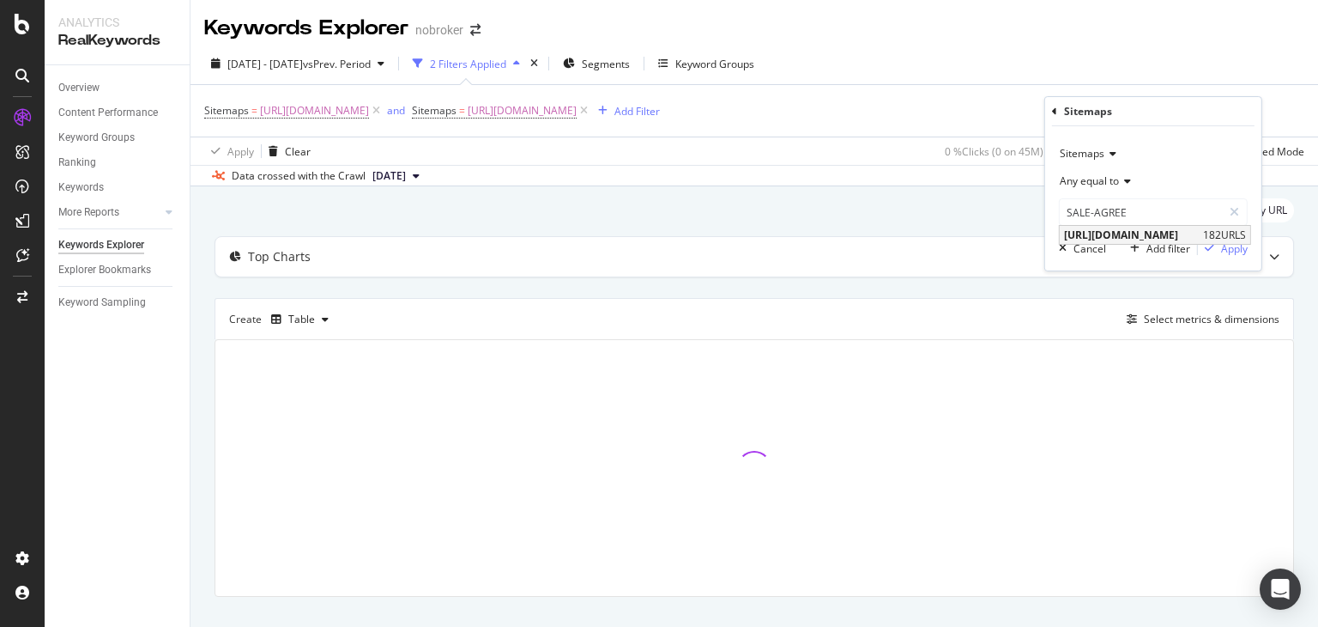
click at [1136, 239] on span "[URL][DOMAIN_NAME]" at bounding box center [1131, 234] width 135 height 15
type input "[URL][DOMAIN_NAME]"
click at [1226, 249] on div "Apply" at bounding box center [1234, 248] width 27 height 15
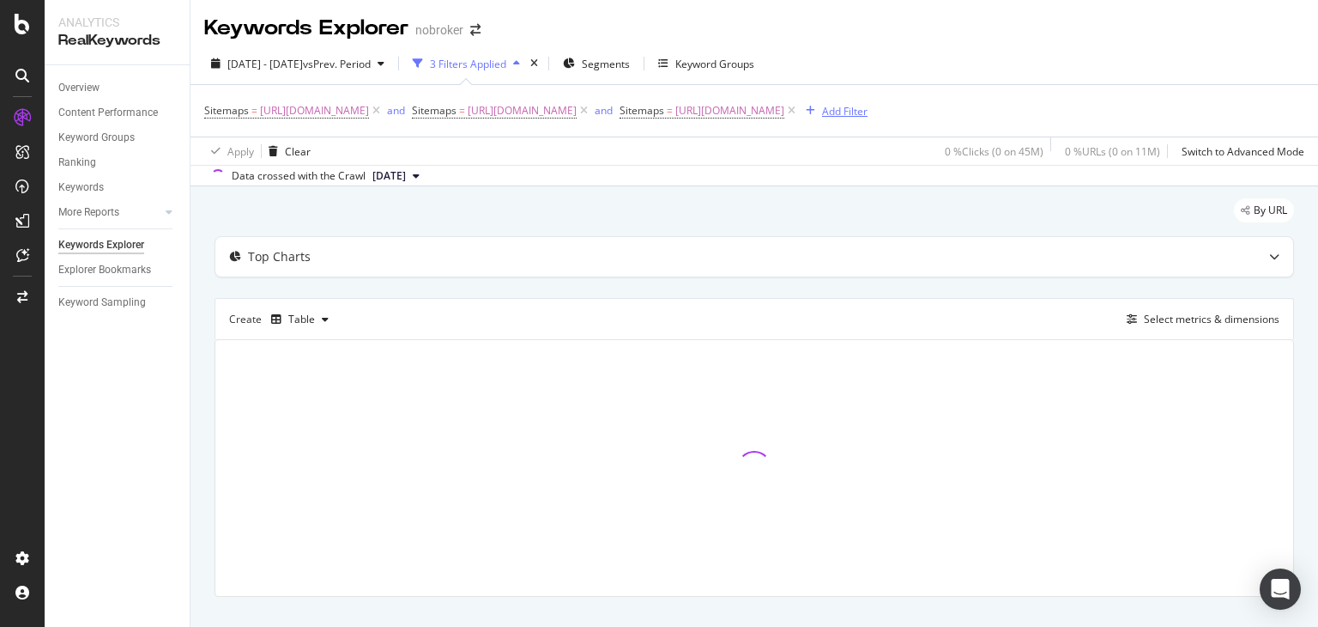
click at [822, 118] on div "Add Filter" at bounding box center [844, 111] width 45 height 15
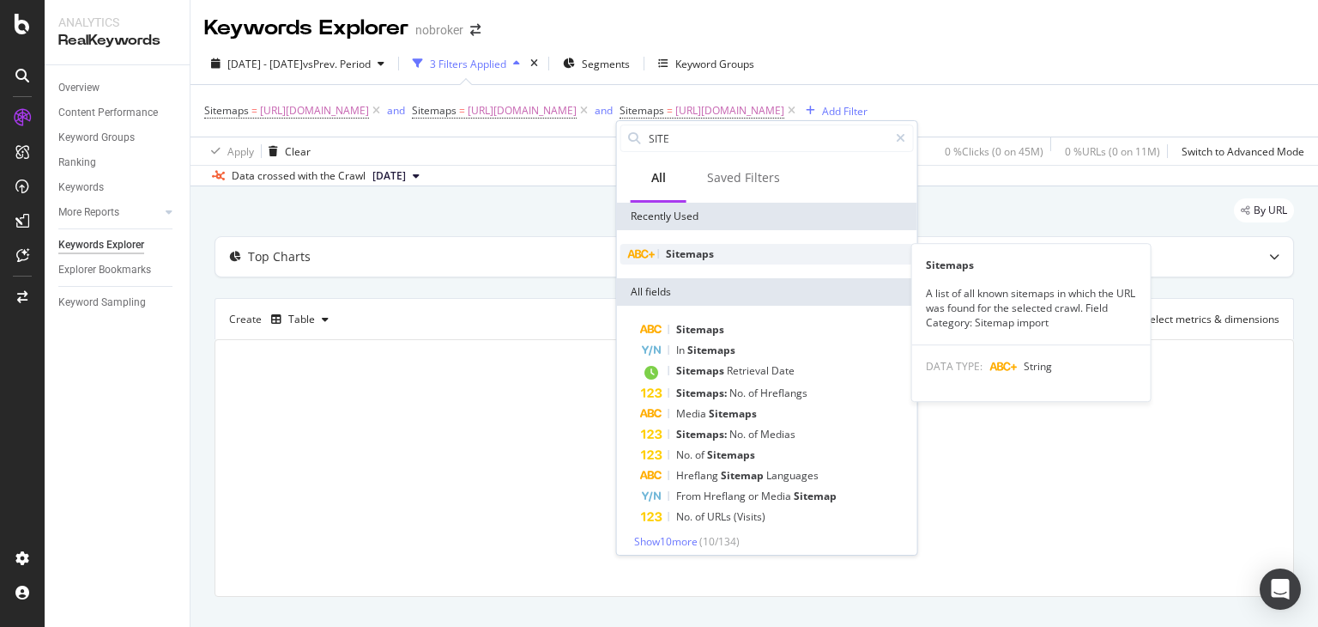
click at [665, 263] on div "Sitemaps" at bounding box center [768, 254] width 294 height 21
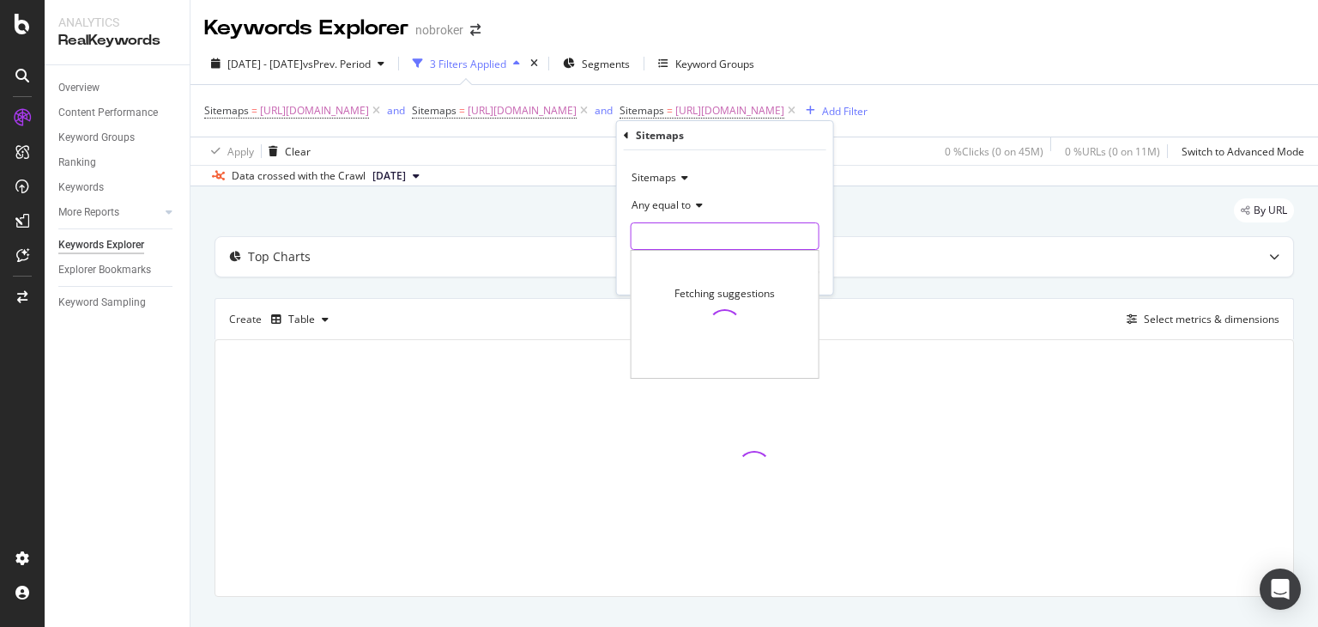
click at [681, 232] on input "text" at bounding box center [725, 235] width 187 height 27
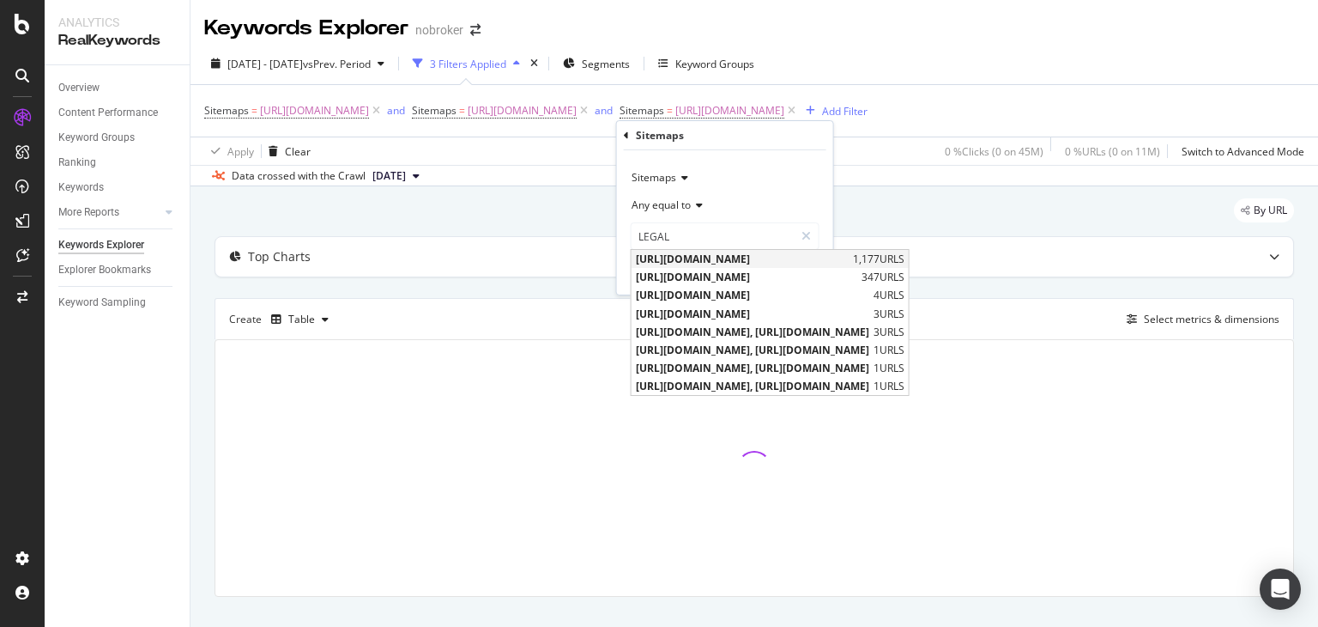
click at [708, 263] on span "[URL][DOMAIN_NAME]" at bounding box center [742, 258] width 213 height 15
type input "[URL][DOMAIN_NAME]"
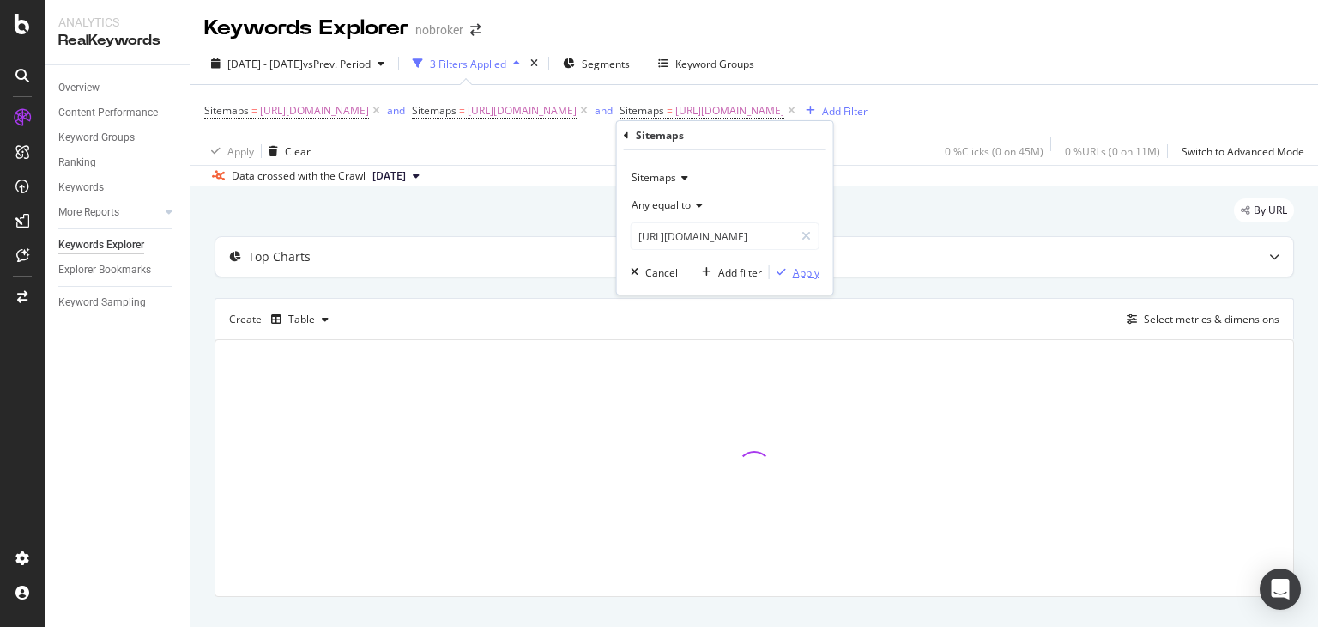
click at [790, 268] on div "button" at bounding box center [781, 272] width 23 height 10
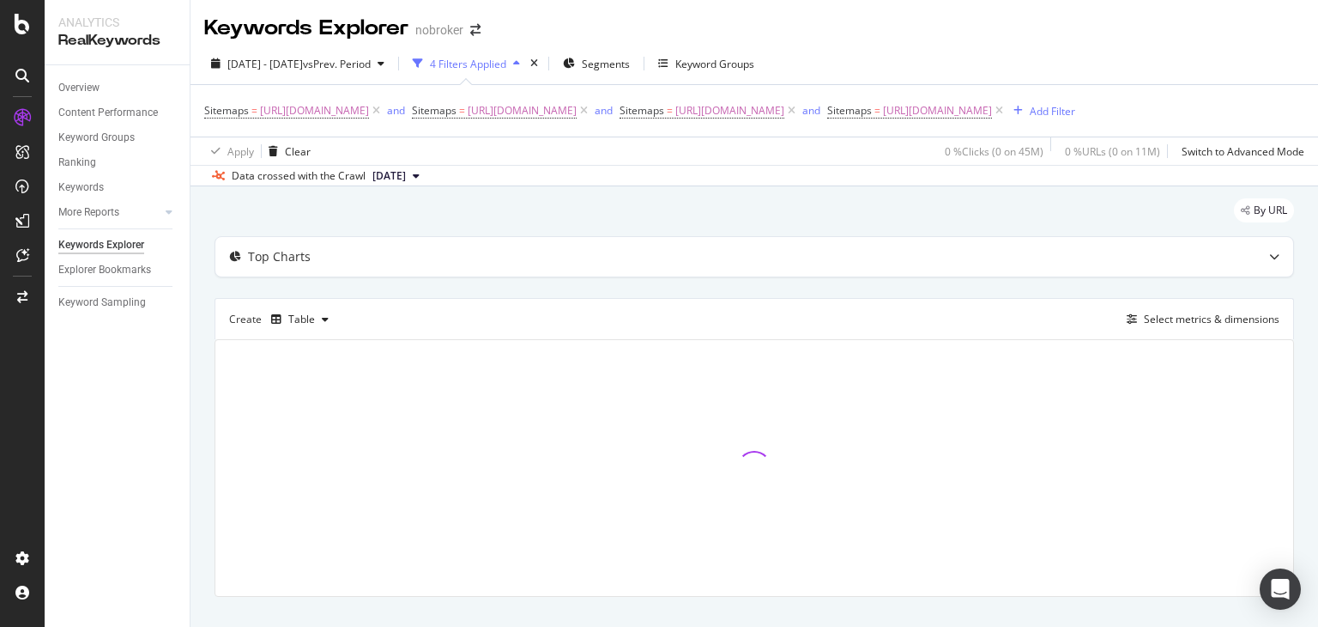
click at [406, 184] on span "[DATE]" at bounding box center [388, 175] width 33 height 15
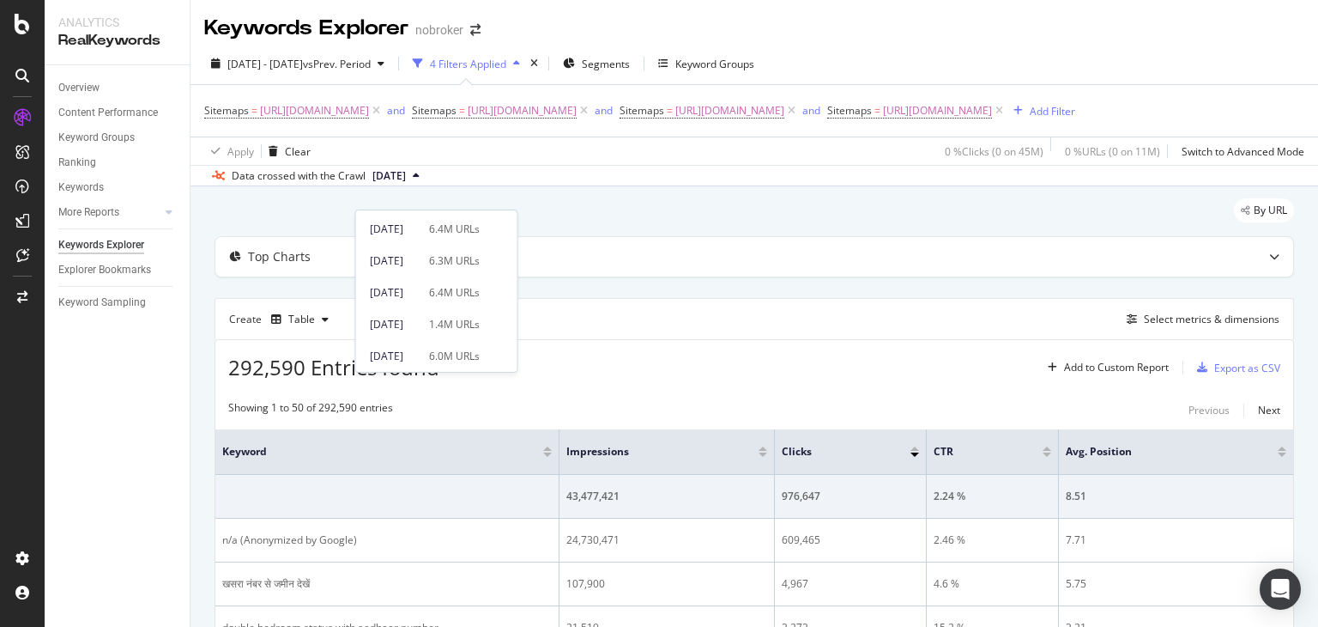
scroll to position [69, 0]
click at [451, 341] on div "[DATE] 6.0M URLs" at bounding box center [425, 347] width 110 height 15
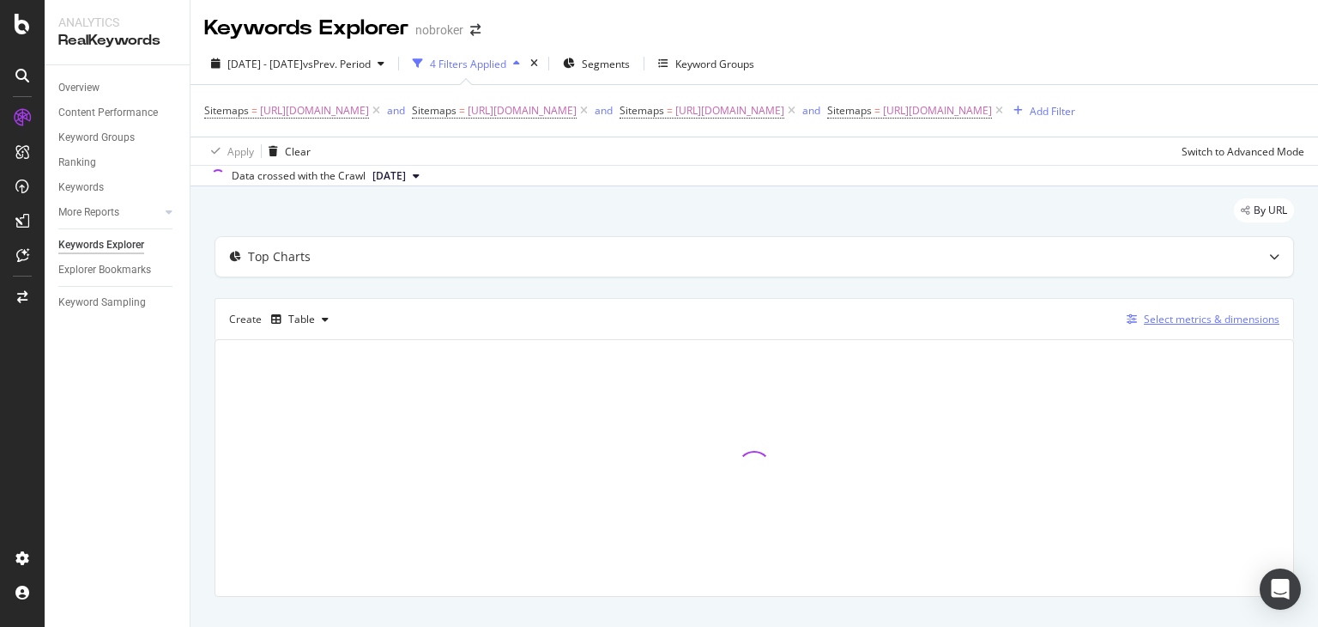
click at [1200, 326] on div "Select metrics & dimensions" at bounding box center [1212, 319] width 136 height 15
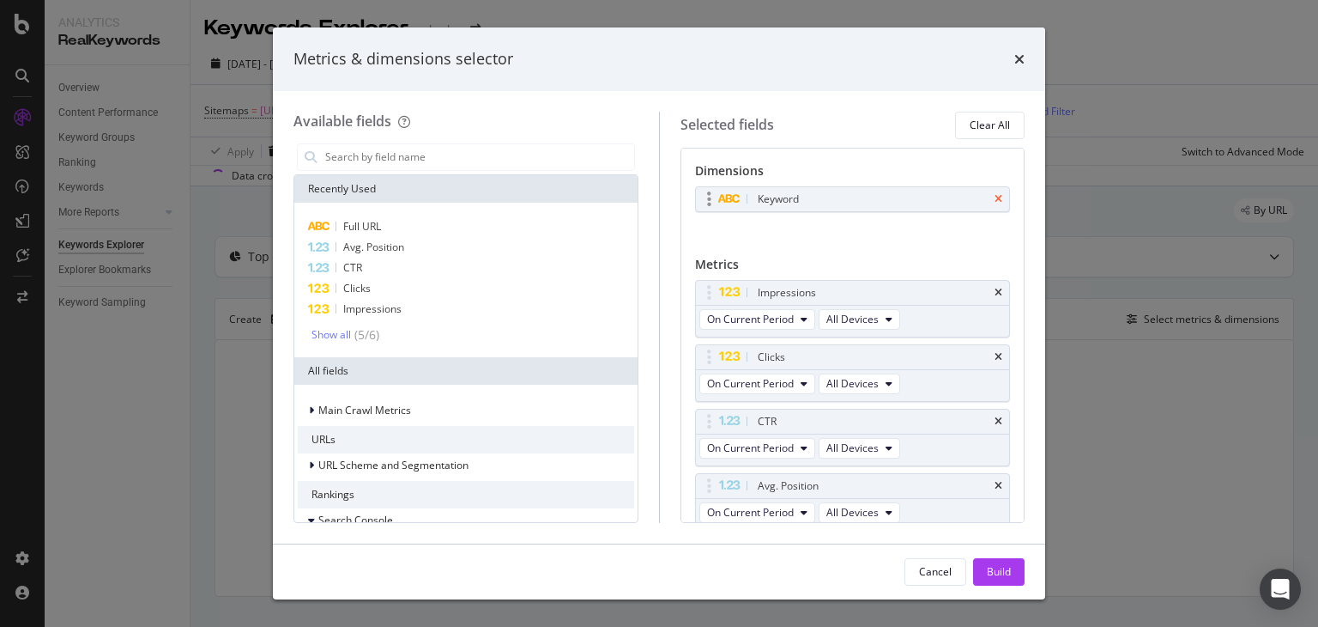
click at [995, 200] on icon "times" at bounding box center [999, 199] width 8 height 10
click at [1026, 185] on div "Available fields Recently Used Full URL Avg. Position CTR Clicks Impressions Sh…" at bounding box center [659, 317] width 772 height 452
click at [1023, 183] on div "Dimensions No Dimension Selected You can use this field as a dimension Metrics …" at bounding box center [853, 335] width 345 height 375
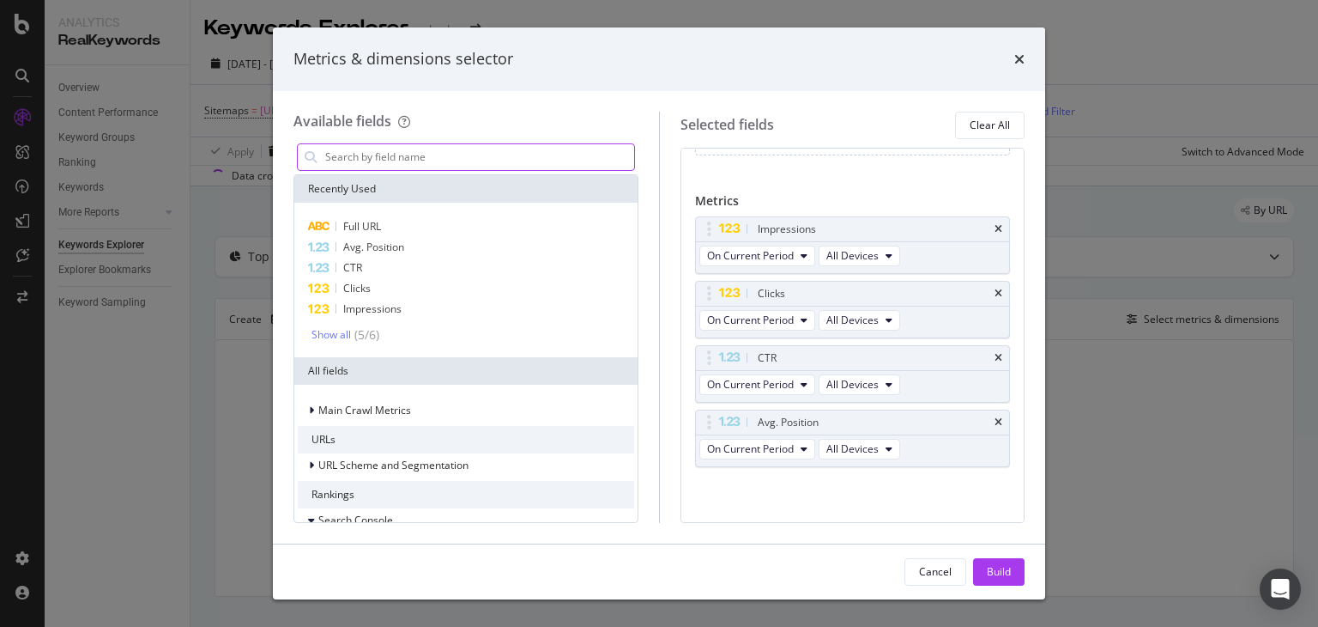
click at [409, 160] on input "modal" at bounding box center [479, 157] width 311 height 26
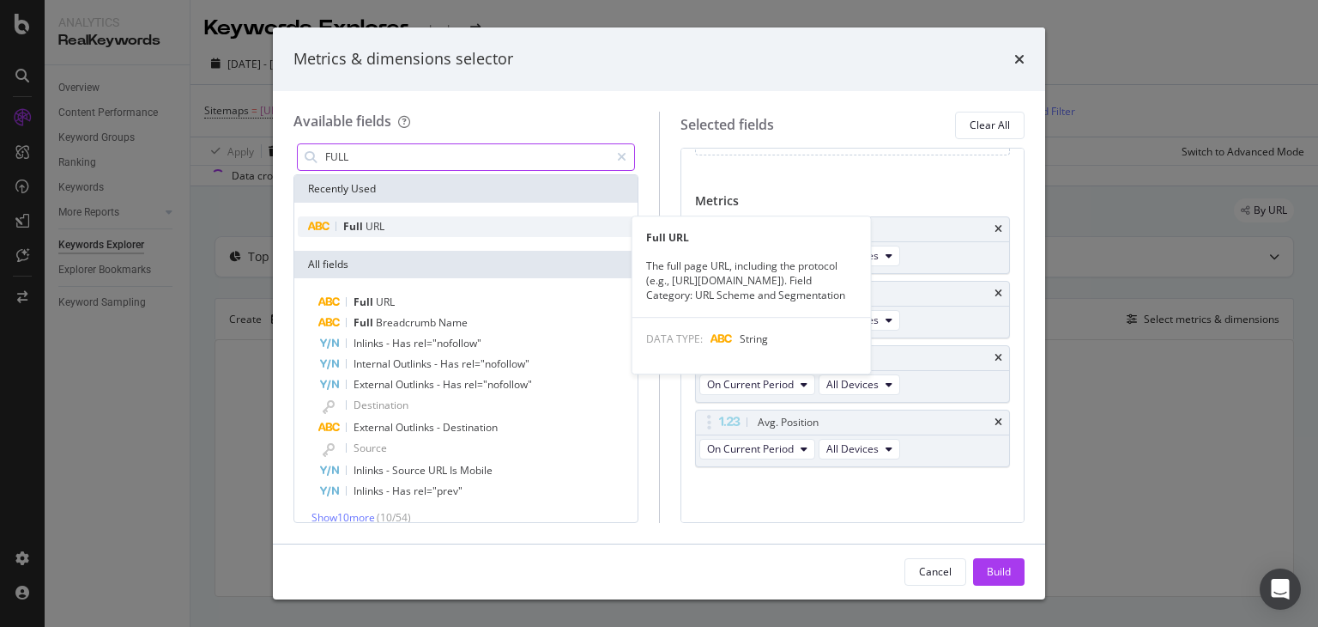
type input "FULL"
click at [370, 227] on span "URL" at bounding box center [375, 226] width 19 height 15
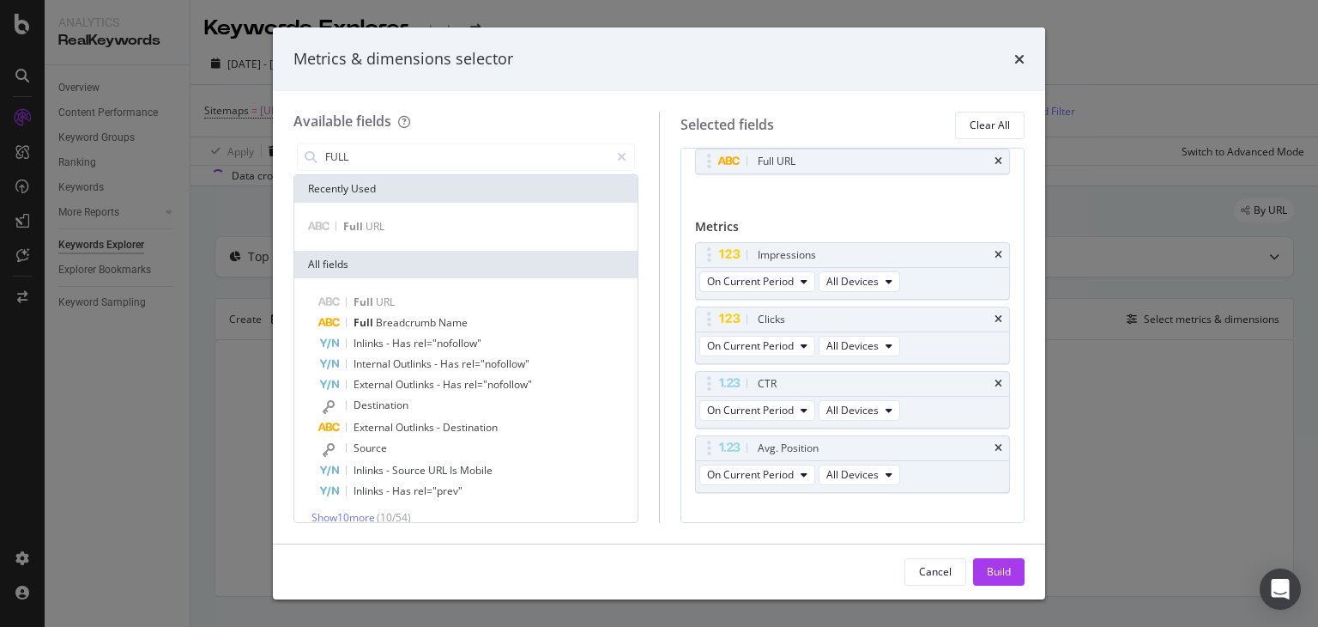
scroll to position [63, 0]
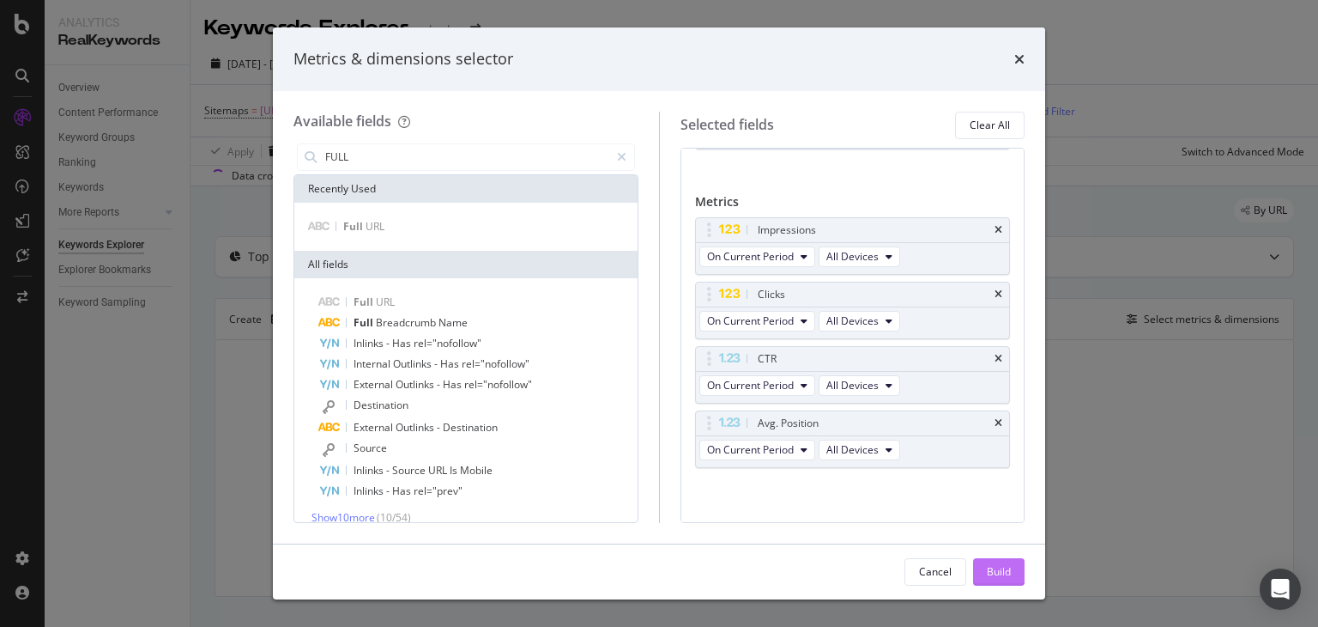
click at [992, 567] on div "Build" at bounding box center [999, 571] width 24 height 15
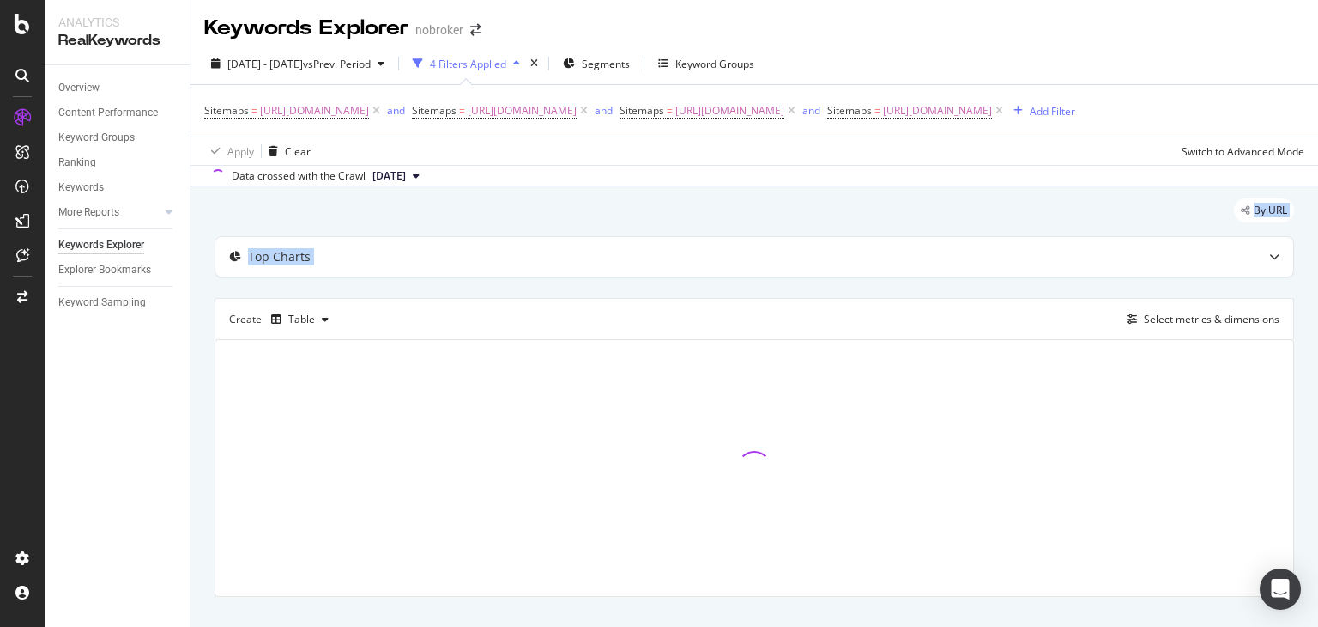
scroll to position [53, 0]
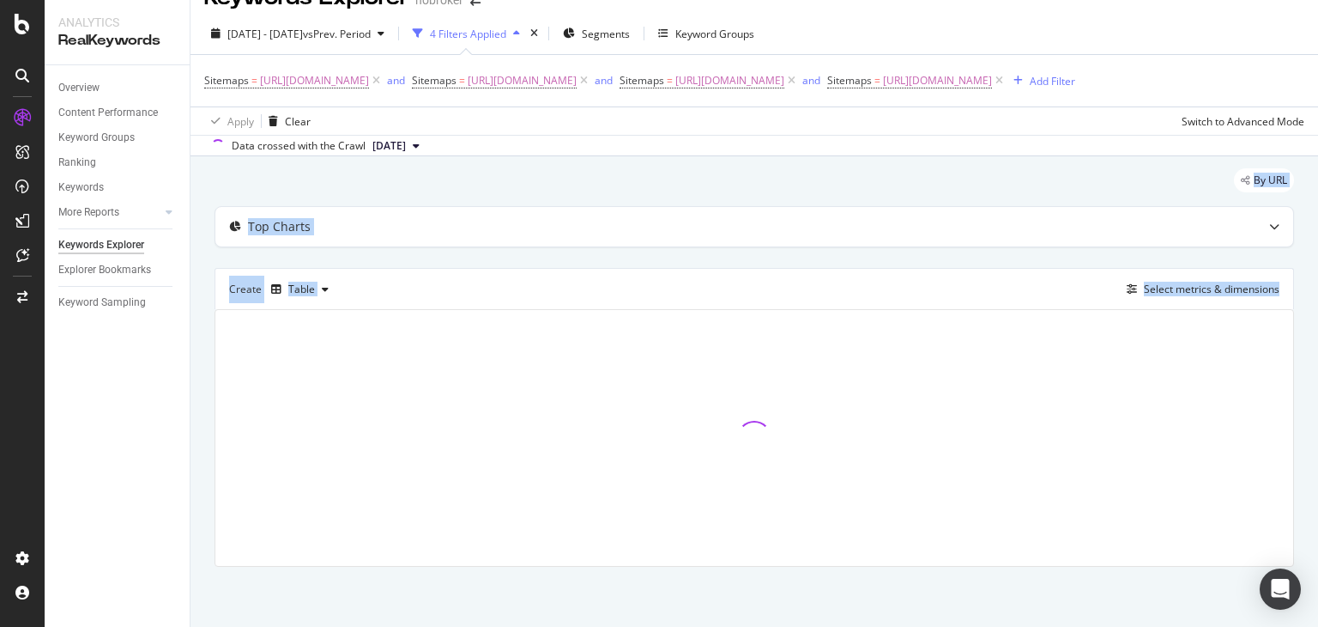
drag, startPoint x: 1317, startPoint y: 203, endPoint x: 1317, endPoint y: 311, distance: 108.1
click at [1317, 311] on div "Keywords Explorer nobroker [DATE] - [DATE] vs Prev. Period 4 Filters Applied Se…" at bounding box center [755, 313] width 1128 height 627
click at [294, 288] on div "Table" at bounding box center [301, 289] width 27 height 10
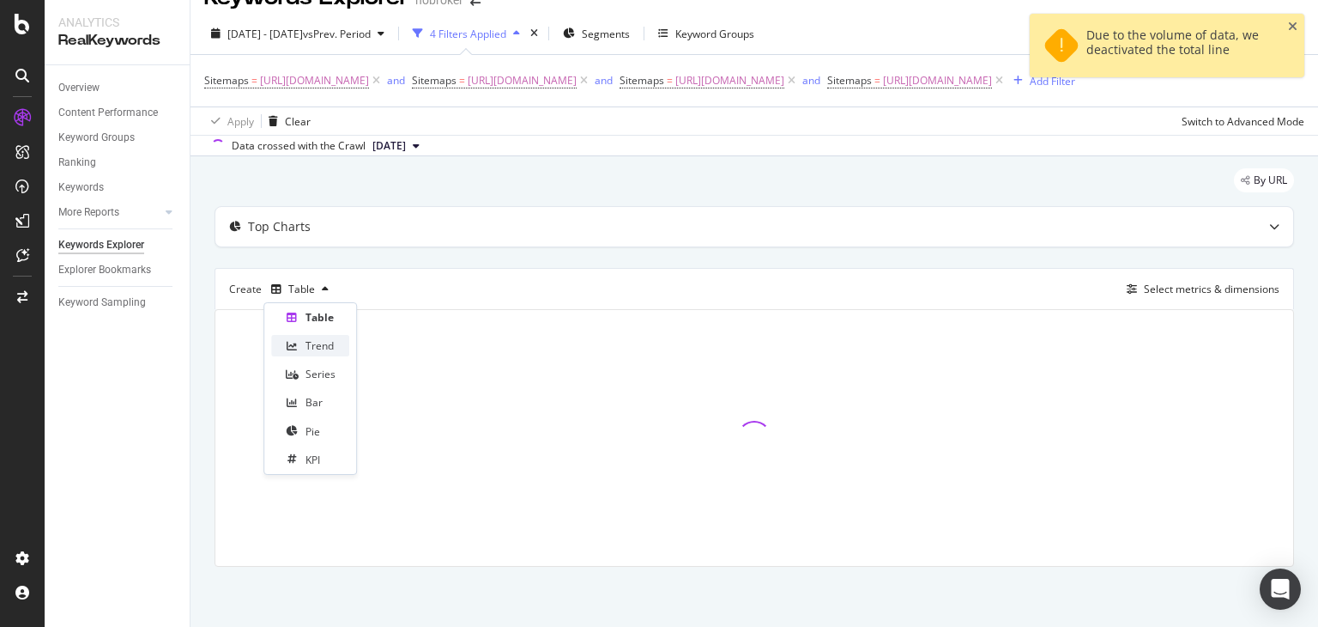
click at [306, 345] on div "Trend" at bounding box center [320, 345] width 28 height 15
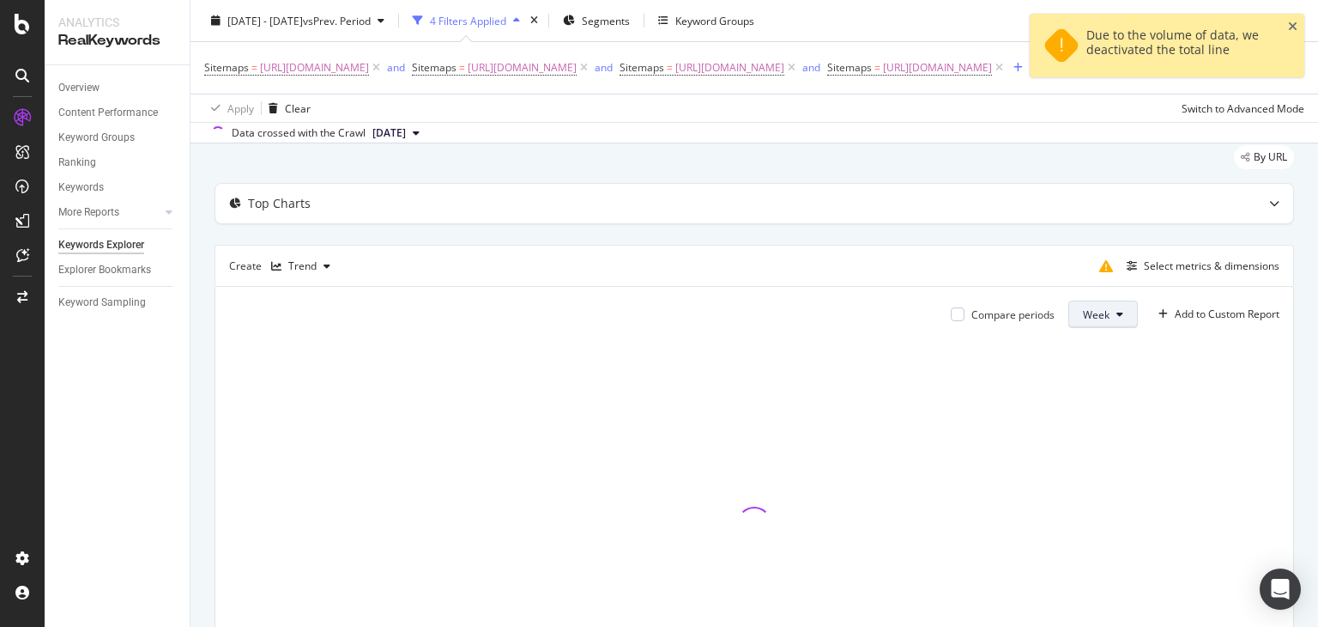
click at [1083, 322] on span "Week" at bounding box center [1096, 314] width 27 height 15
click at [1081, 429] on span "Month" at bounding box center [1085, 434] width 31 height 15
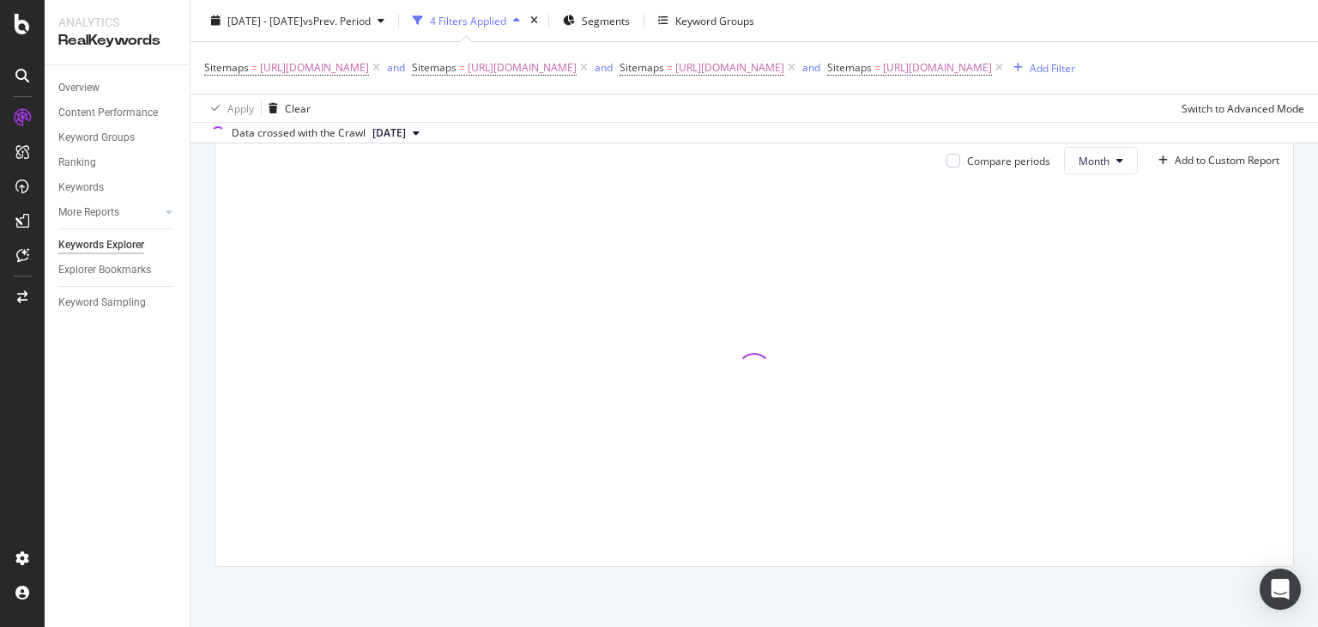
scroll to position [193, 0]
click at [996, 330] on div at bounding box center [754, 384] width 1051 height 364
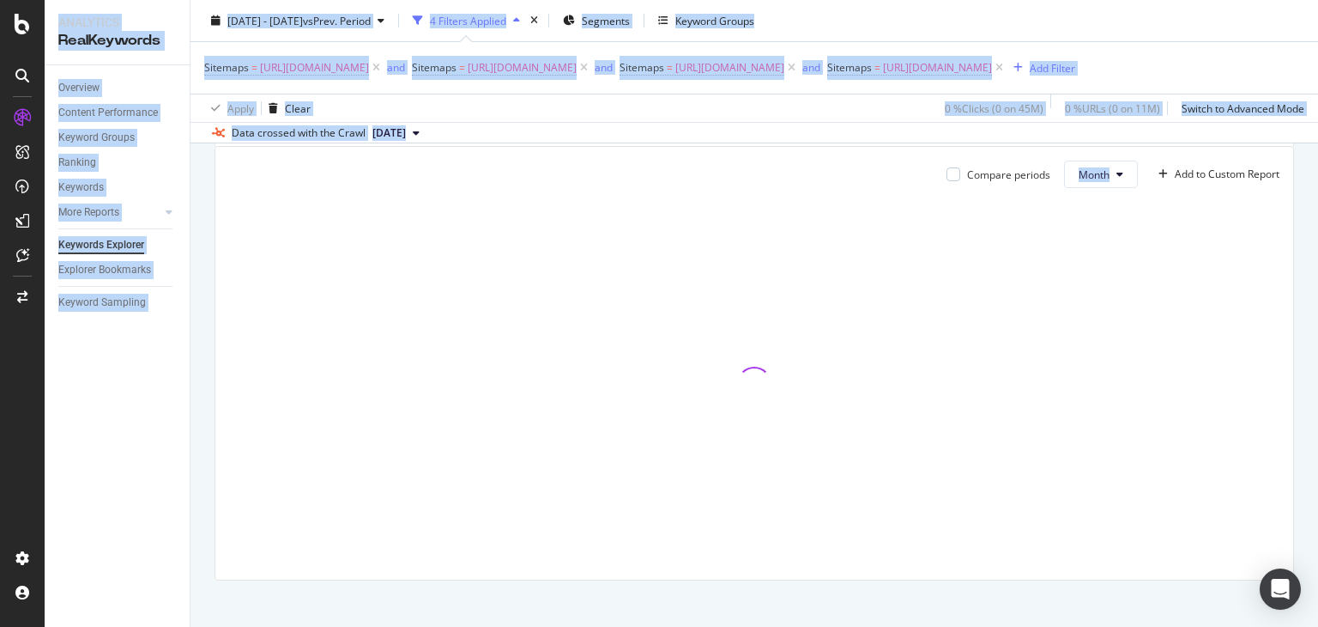
click at [996, 330] on div at bounding box center [754, 384] width 1051 height 364
click at [405, 63] on div "and" at bounding box center [396, 67] width 18 height 15
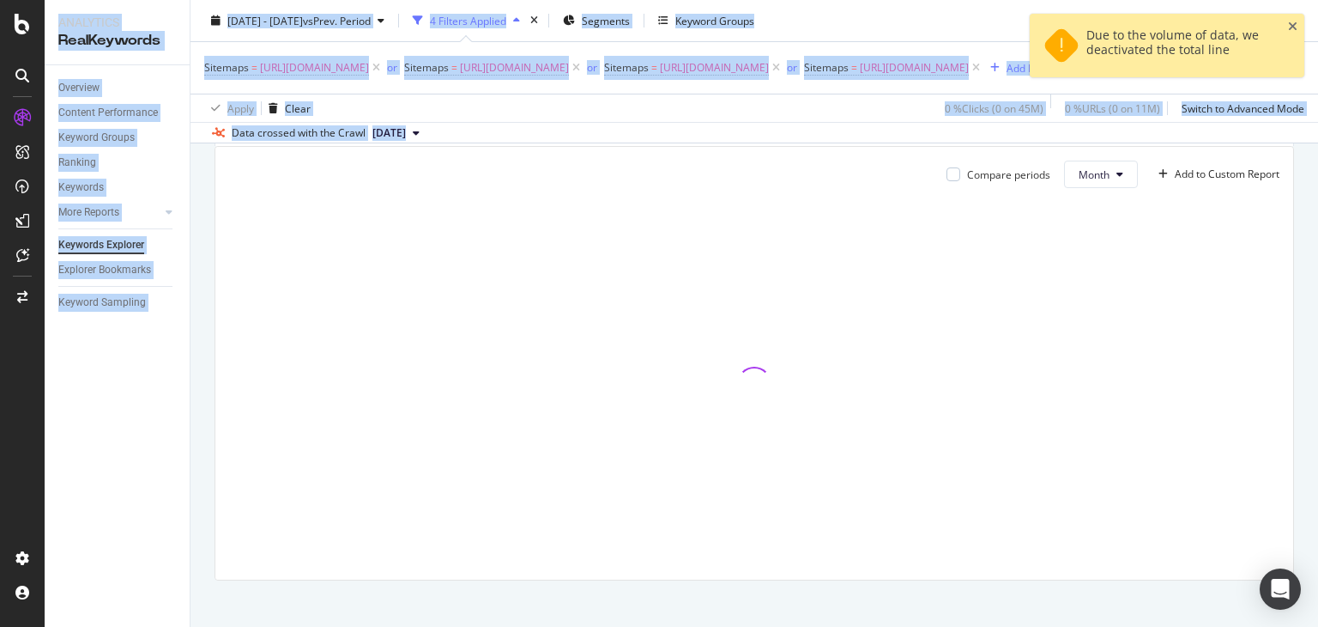
click at [784, 188] on div "Compare periods Month Add to Custom Report" at bounding box center [754, 173] width 1051 height 27
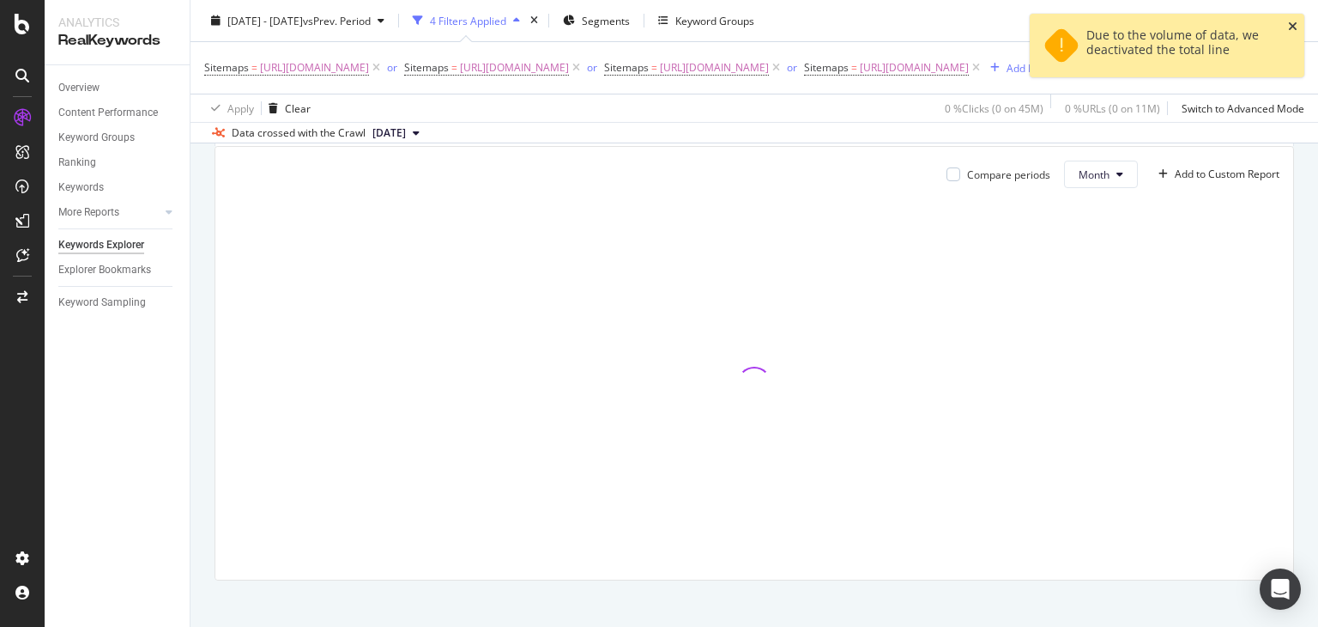
click at [1292, 26] on icon "close toast" at bounding box center [1292, 27] width 9 height 12
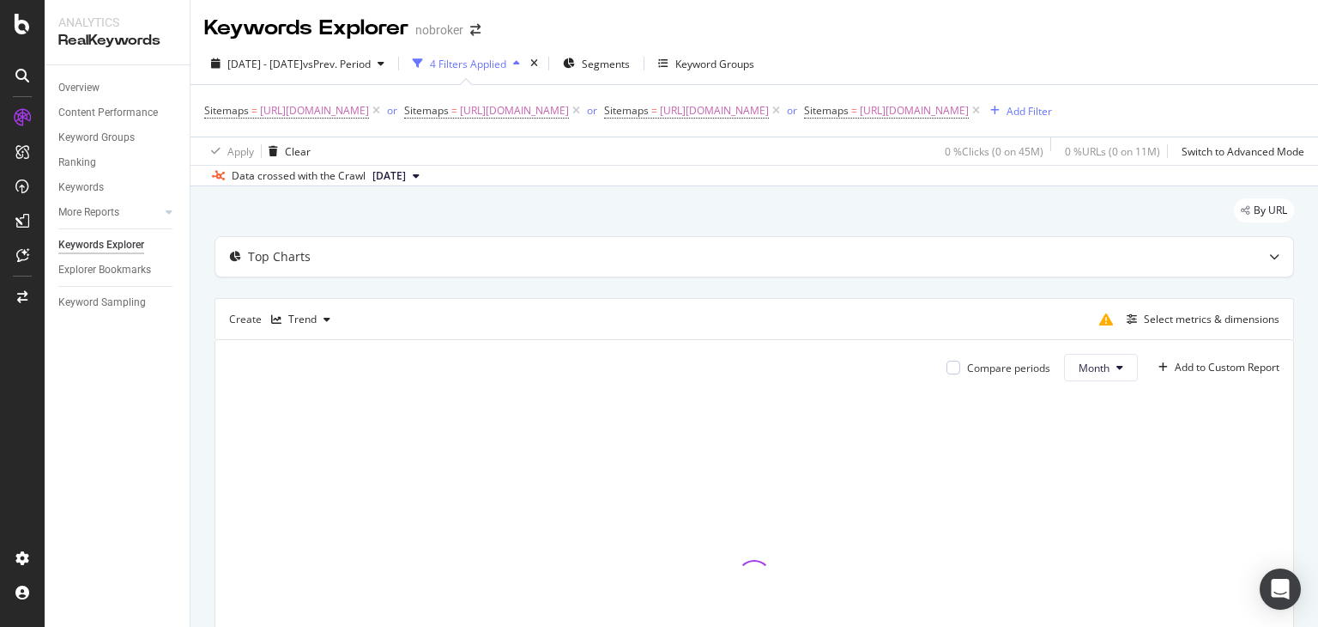
click at [982, 59] on div "[DATE] - [DATE] vs Prev. Period 4 Filters Applied Segments Keyword Groups" at bounding box center [755, 67] width 1128 height 34
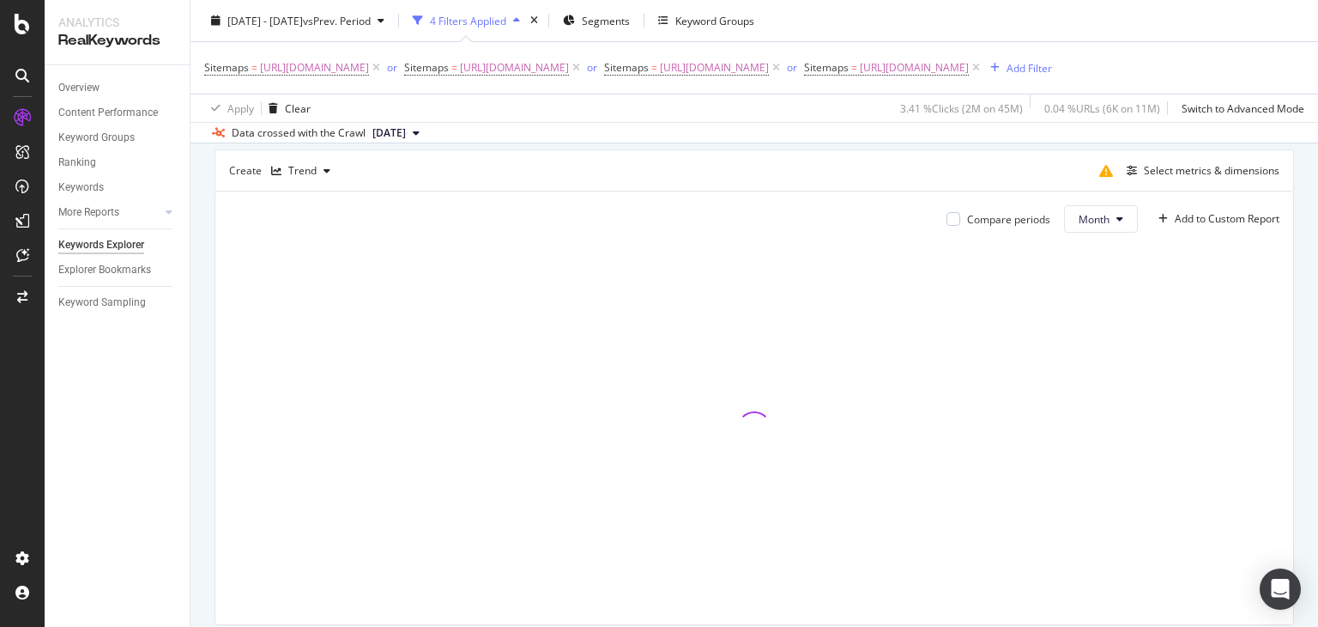
scroll to position [230, 0]
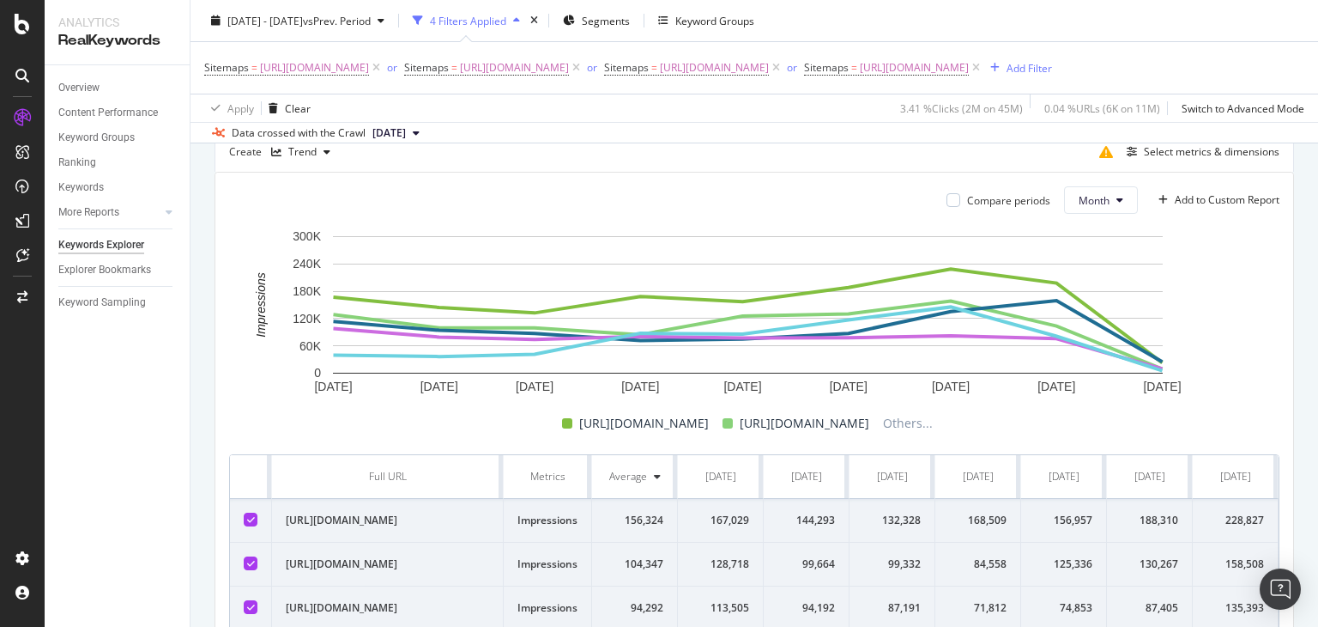
scroll to position [165, 0]
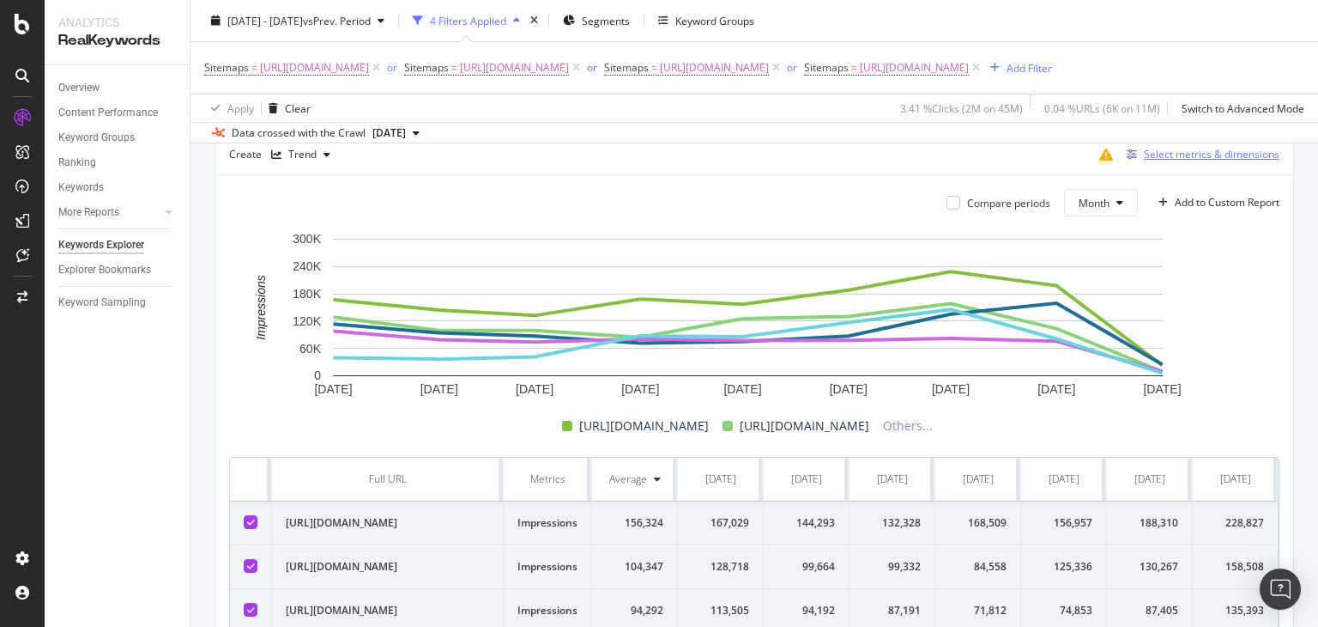
click at [1148, 161] on div "Select metrics & dimensions" at bounding box center [1212, 154] width 136 height 15
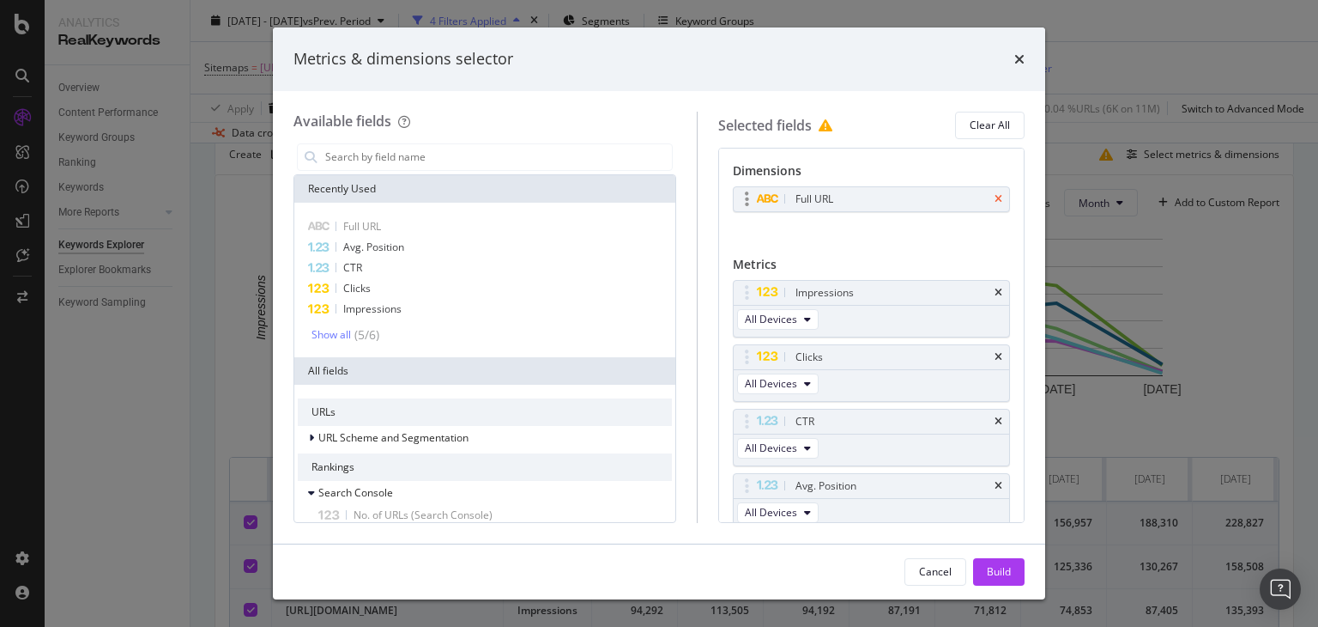
click at [995, 198] on icon "times" at bounding box center [999, 199] width 8 height 10
click at [537, 176] on div "Recently Used" at bounding box center [484, 188] width 381 height 27
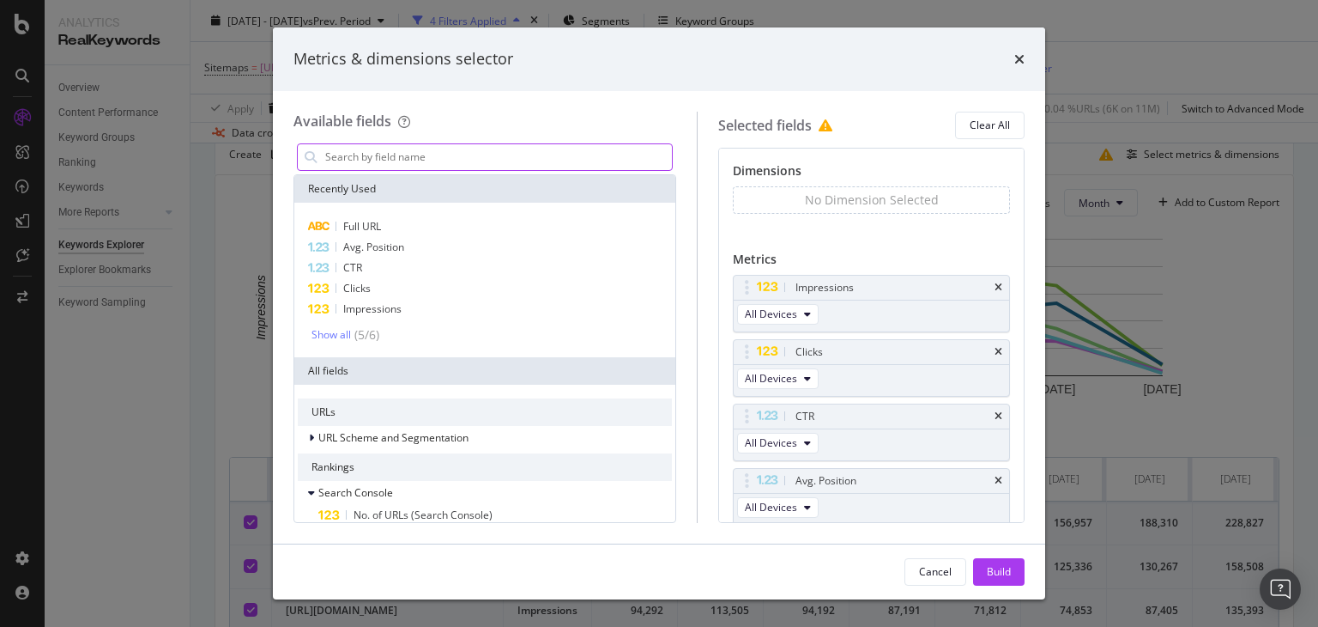
click at [478, 159] on input "modal" at bounding box center [498, 157] width 348 height 26
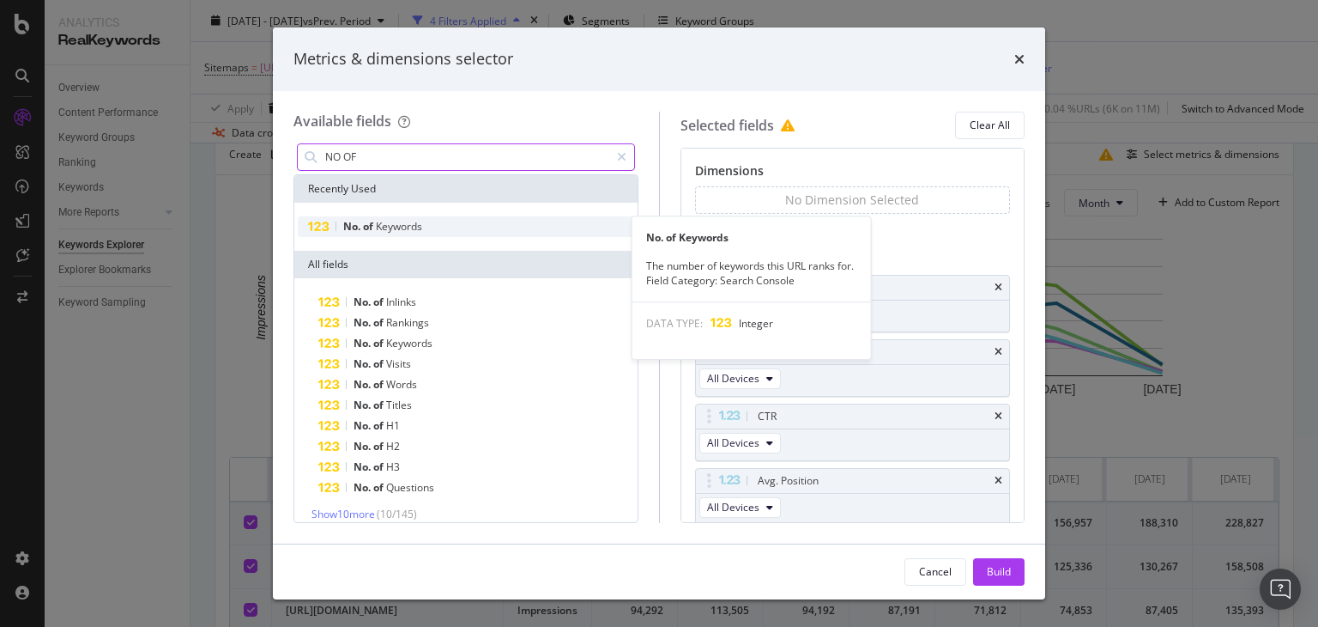
type input "NO OF"
click at [403, 219] on span "Keywords" at bounding box center [399, 226] width 46 height 15
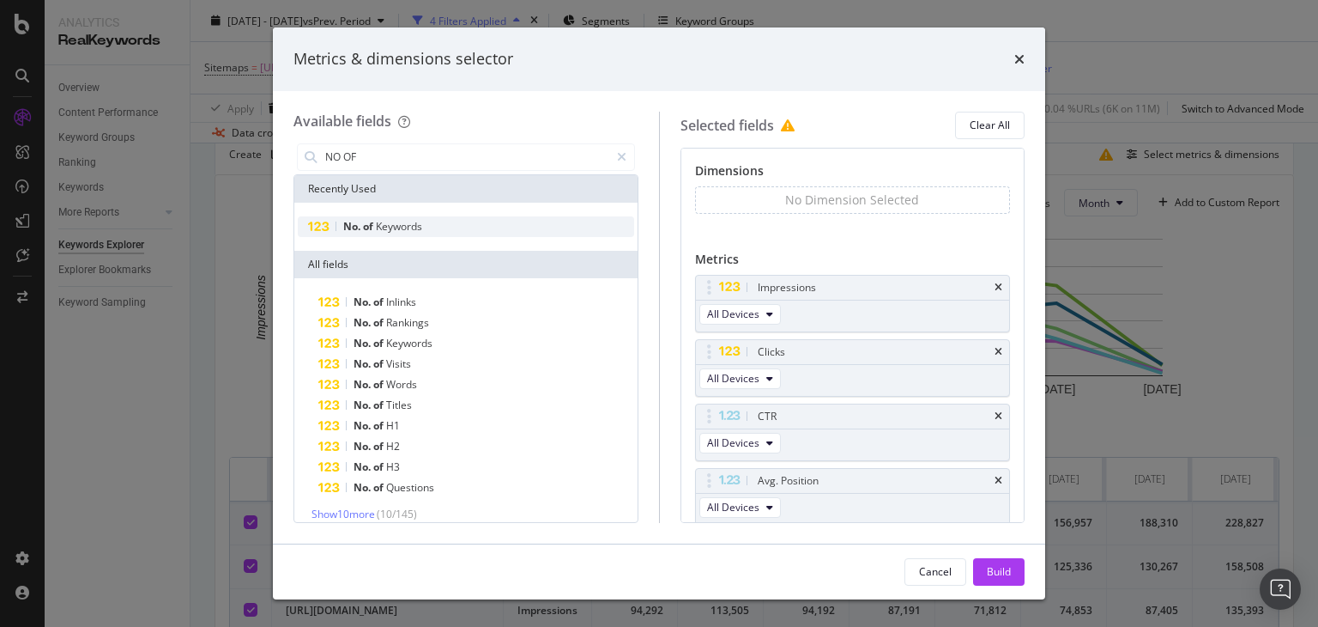
scroll to position [65, 0]
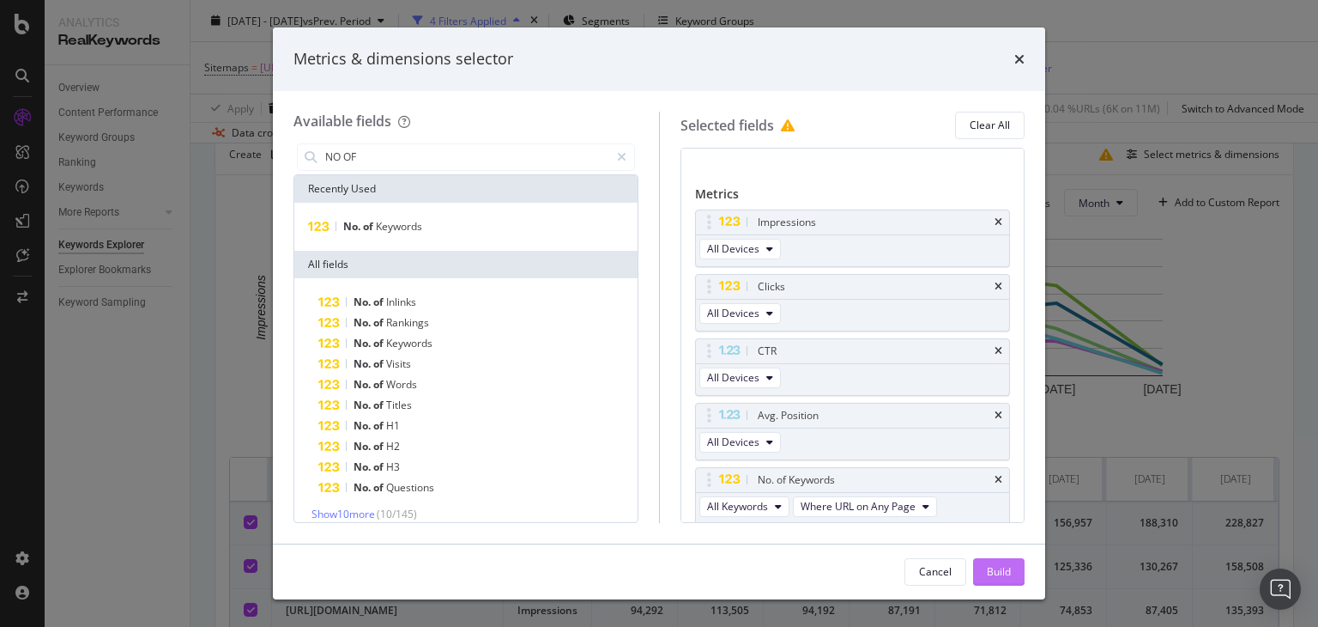
click at [989, 567] on div "Build" at bounding box center [999, 571] width 24 height 15
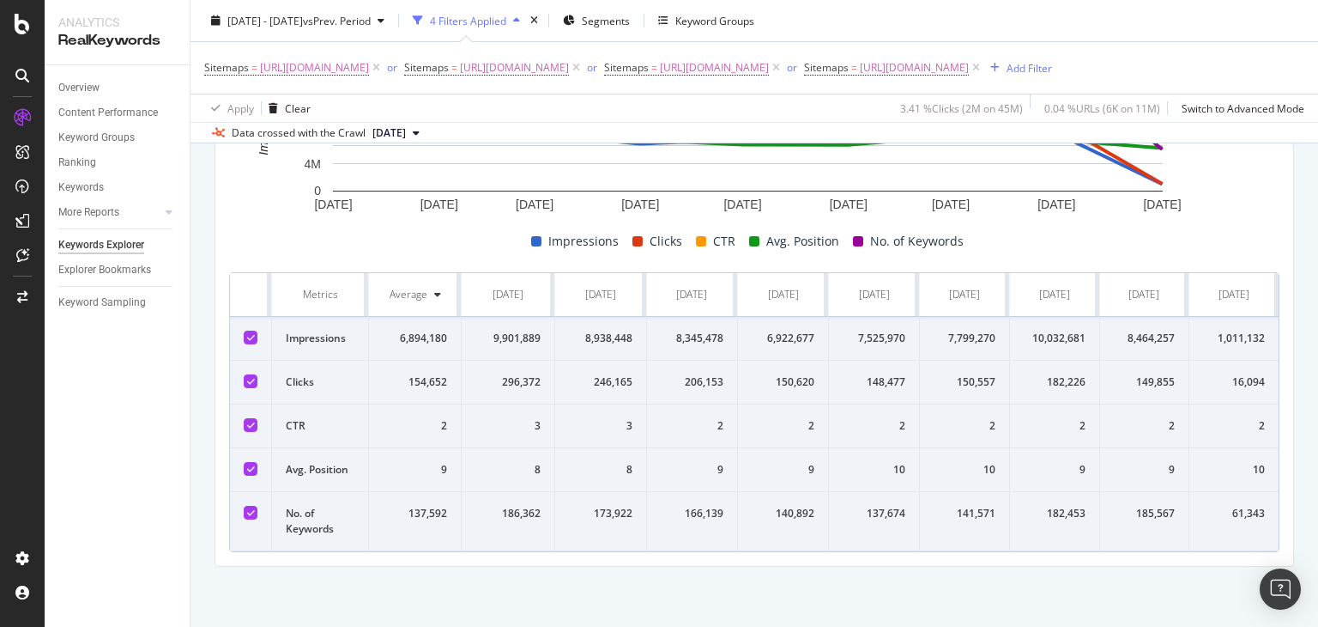
scroll to position [0, 10]
drag, startPoint x: 244, startPoint y: 280, endPoint x: 1317, endPoint y: 571, distance: 1112.4
click at [1317, 571] on div "Keywords Explorer nobroker 2025 Jan. 1st - Sep. 4th vs Prev. Period 4 Filters A…" at bounding box center [755, 313] width 1128 height 627
copy thead
click at [384, 69] on icon at bounding box center [376, 67] width 15 height 17
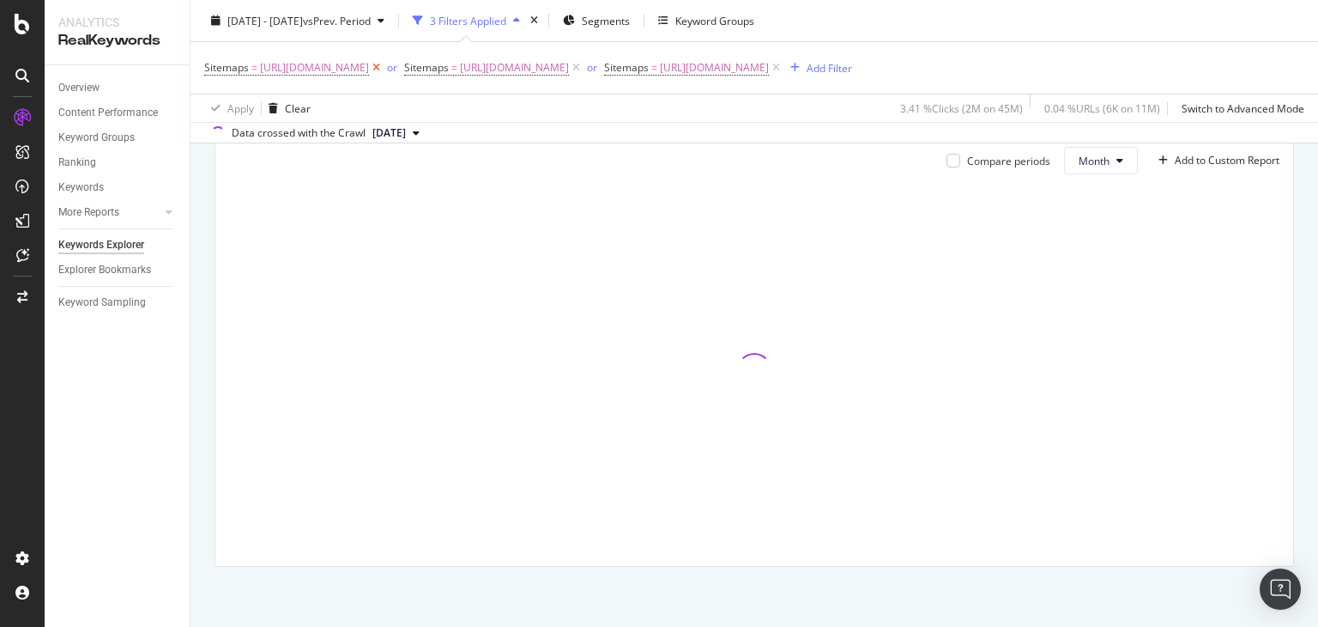
click at [384, 69] on icon at bounding box center [376, 67] width 15 height 17
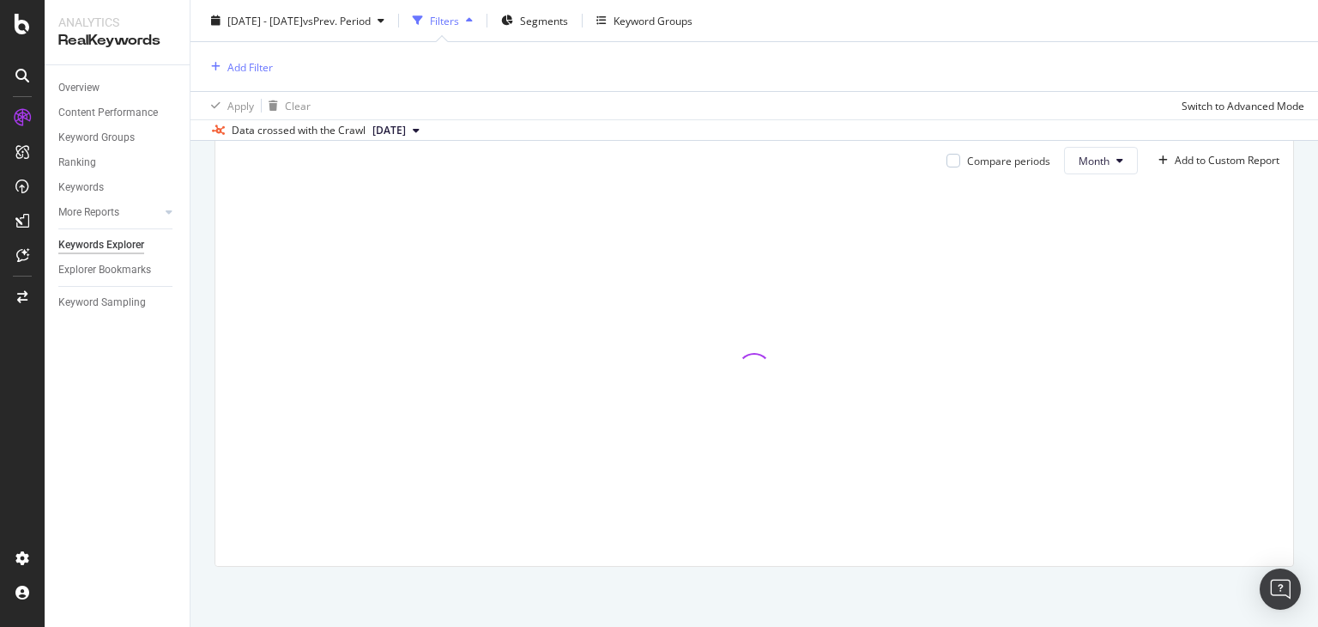
scroll to position [203, 0]
click at [257, 62] on div "Add Filter" at bounding box center [249, 66] width 45 height 15
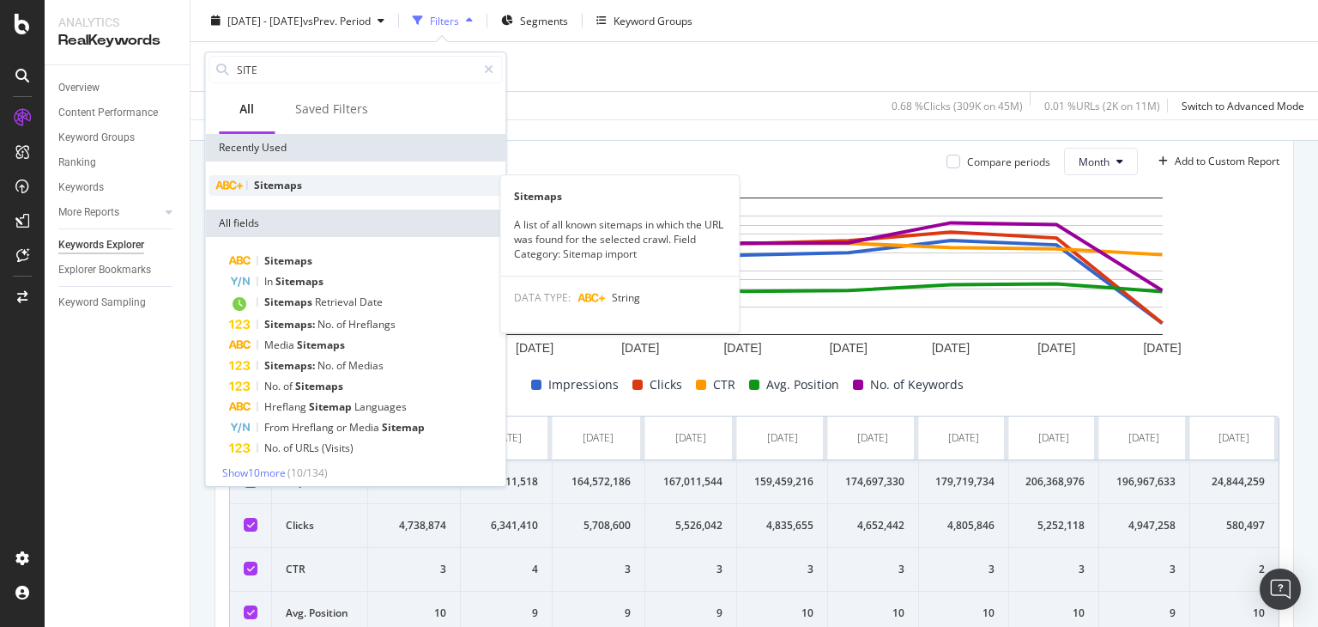
type input "SITE"
click at [264, 185] on span "Sitemaps" at bounding box center [278, 185] width 48 height 15
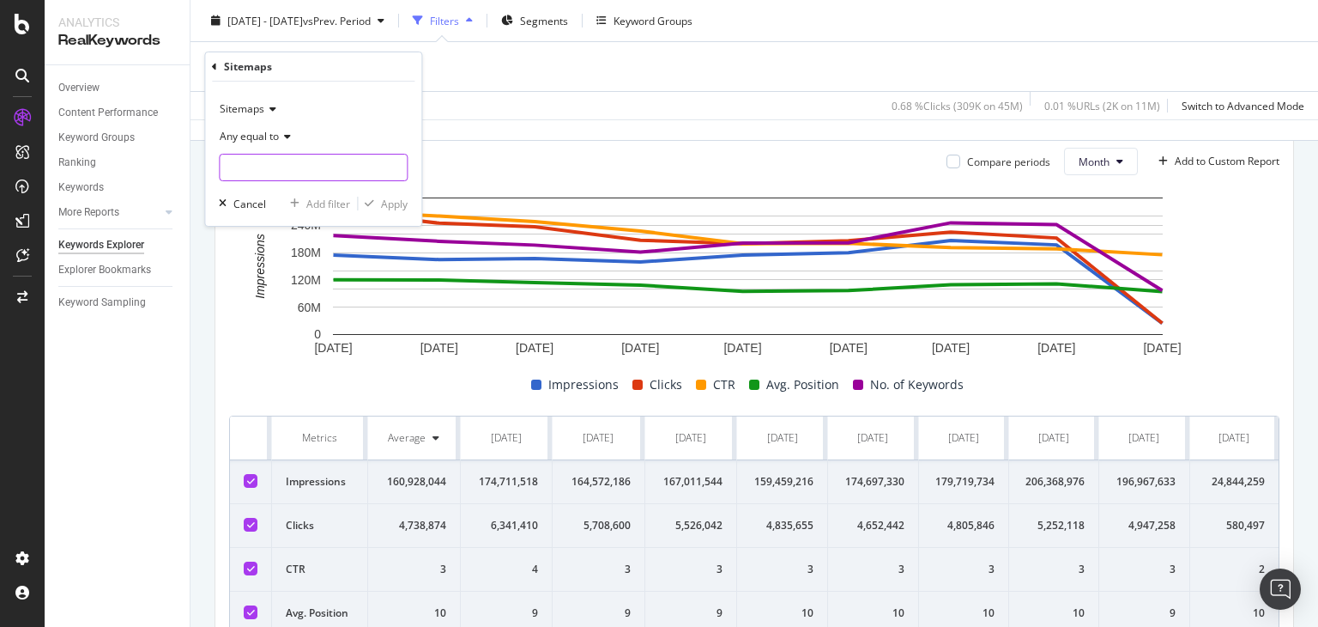
click at [300, 169] on input "text" at bounding box center [313, 167] width 187 height 27
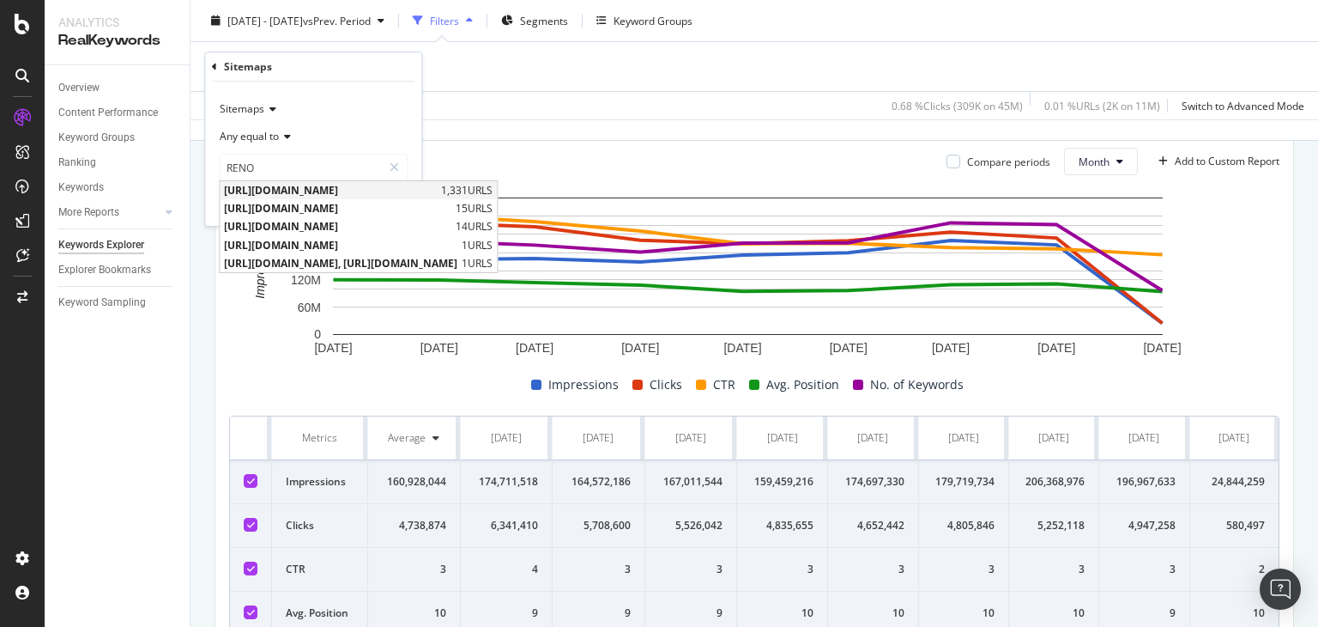
click at [380, 193] on span "[URL][DOMAIN_NAME]" at bounding box center [330, 190] width 213 height 15
type input "[URL][DOMAIN_NAME]"
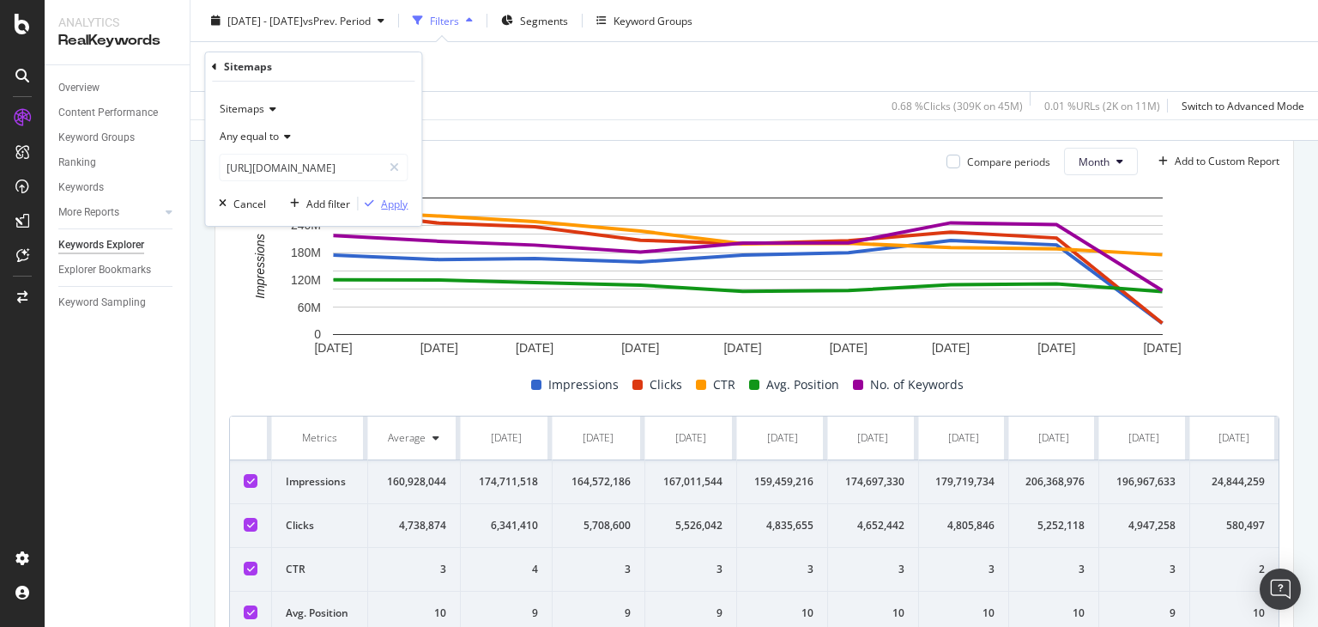
click at [387, 207] on div "Apply" at bounding box center [394, 204] width 27 height 15
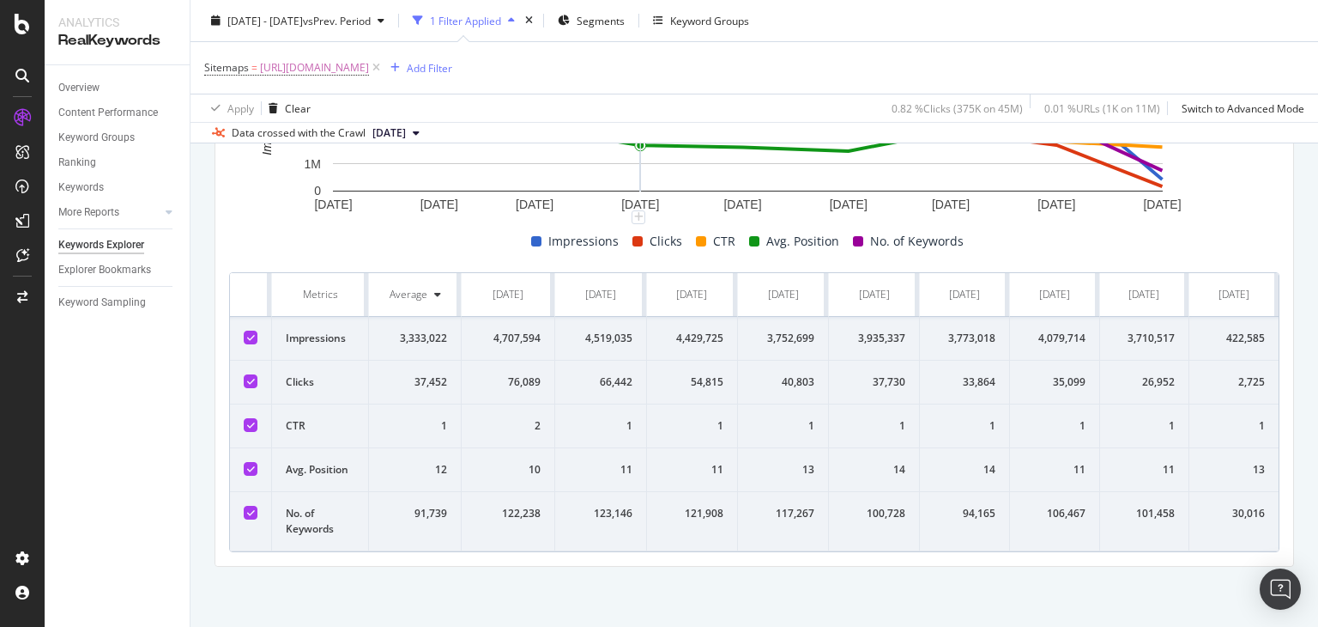
scroll to position [0, 10]
drag, startPoint x: 856, startPoint y: 562, endPoint x: 671, endPoint y: 562, distance: 184.5
click at [671, 562] on div "Compare periods Month Add to Custom Report 1 Jan. 2025 1 Feb. 2025 1 Mar. 2025 …" at bounding box center [754, 278] width 1078 height 575
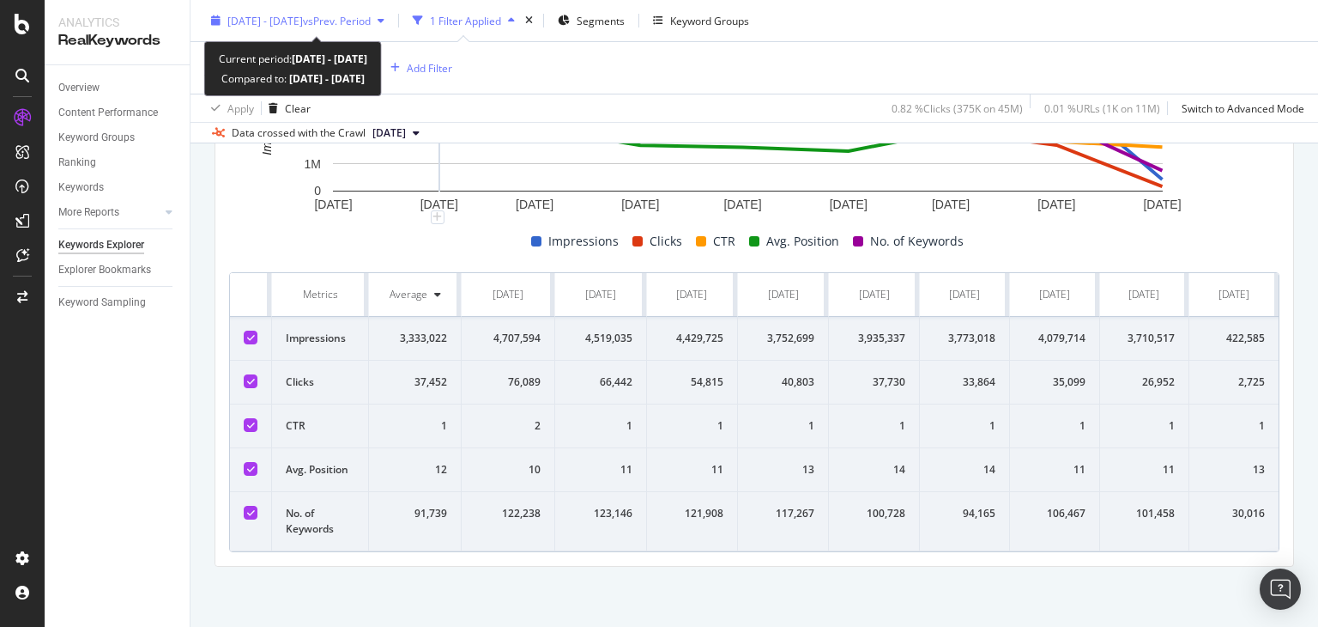
click at [293, 9] on div "2025 Jan. 1st - Sep. 4th vs Prev. Period" at bounding box center [297, 21] width 187 height 26
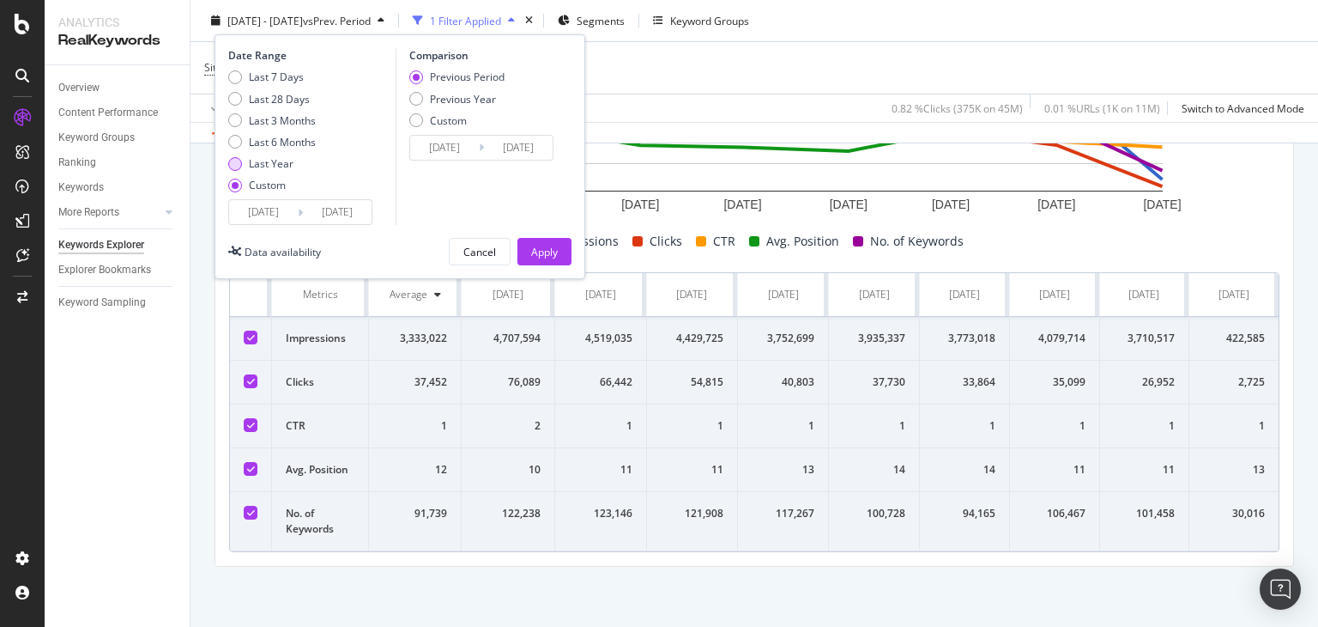
click at [285, 161] on div "Last Year" at bounding box center [271, 163] width 45 height 15
type input "[DATE]"
click at [542, 254] on div "Apply" at bounding box center [544, 251] width 27 height 15
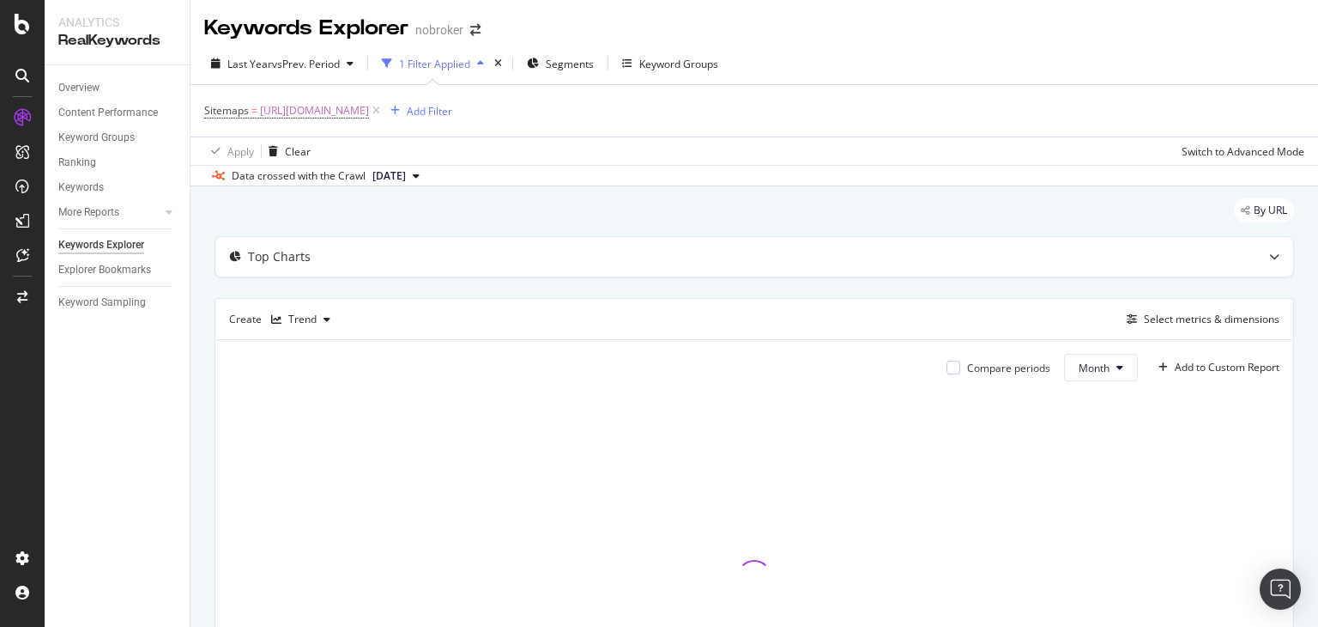
click at [406, 179] on span "[DATE]" at bounding box center [388, 175] width 33 height 15
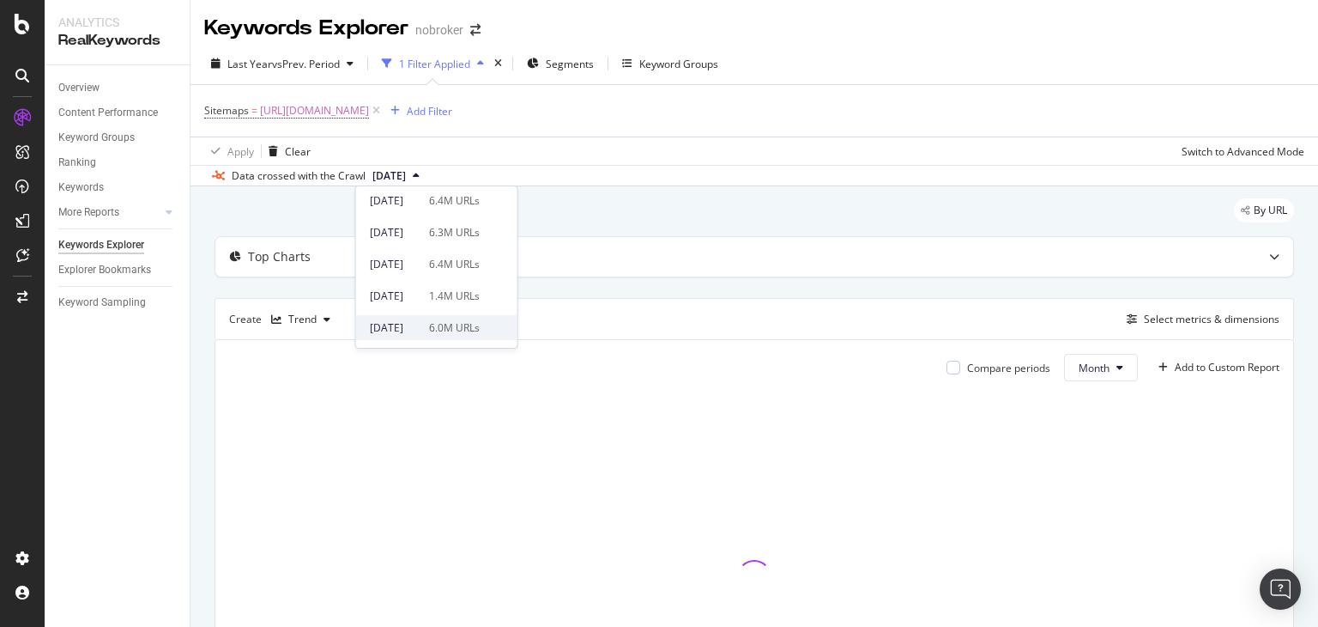
click at [457, 321] on div "6.0M URLs" at bounding box center [454, 327] width 51 height 15
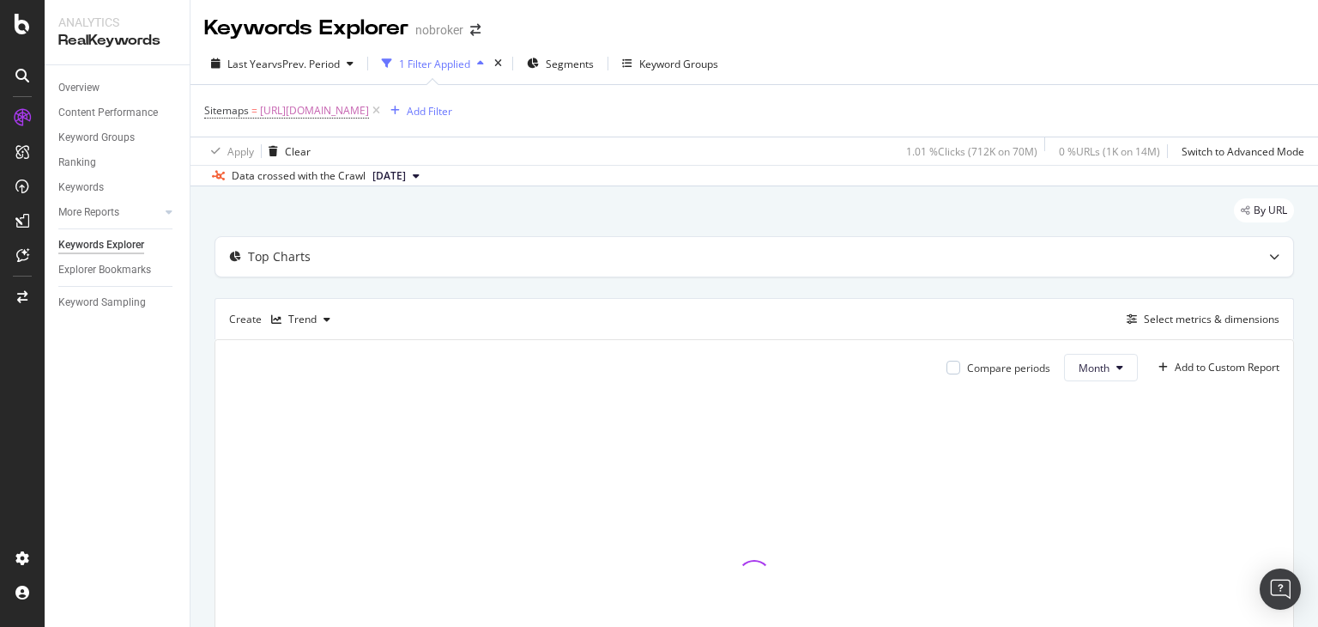
click at [505, 374] on div "Compare periods Month Add to Custom Report" at bounding box center [754, 367] width 1051 height 27
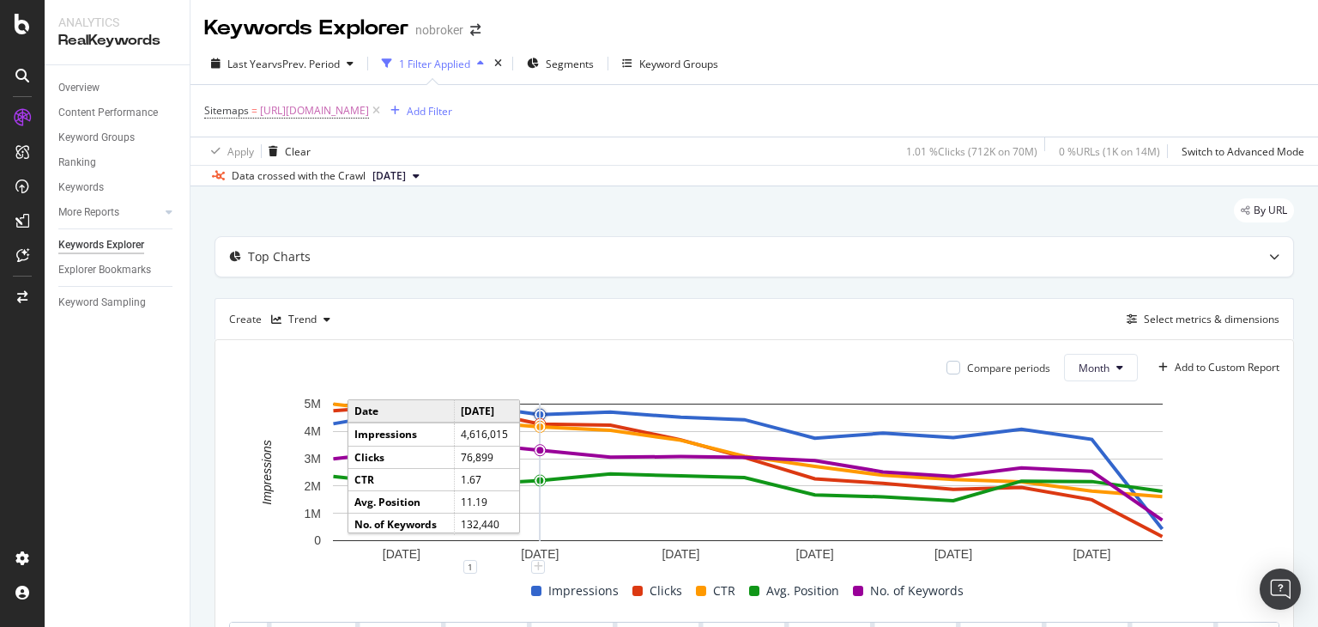
click at [551, 409] on rect "A chart." at bounding box center [748, 471] width 830 height 137
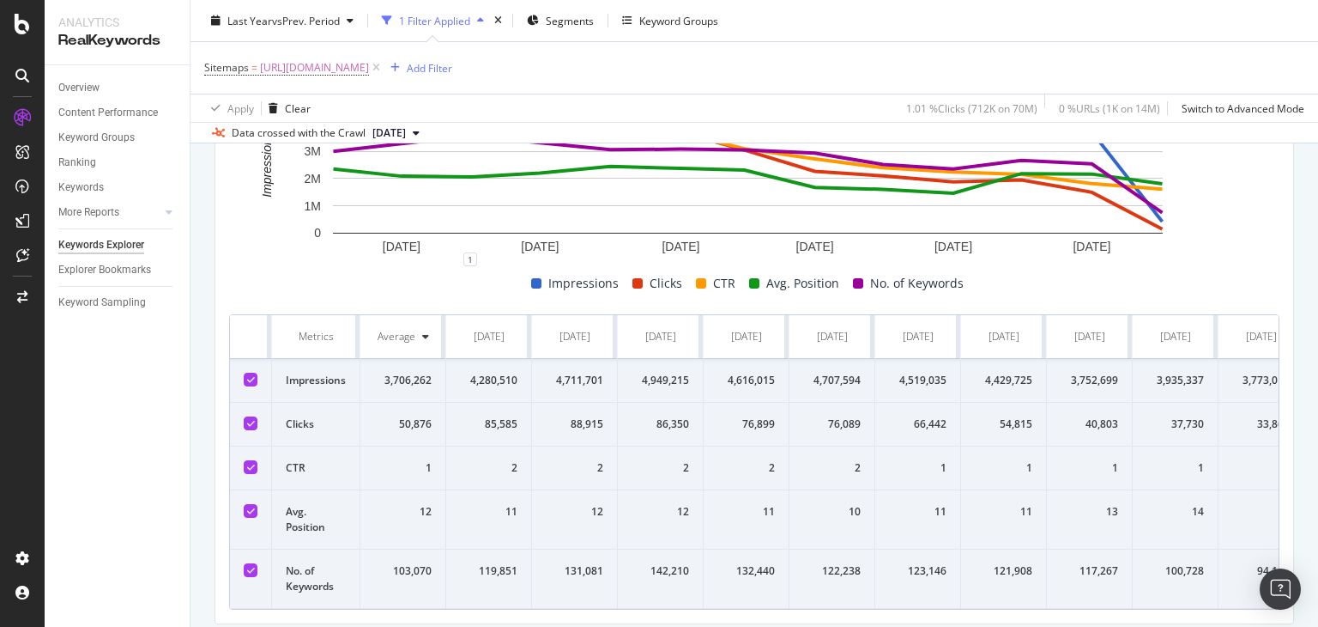
scroll to position [391, 0]
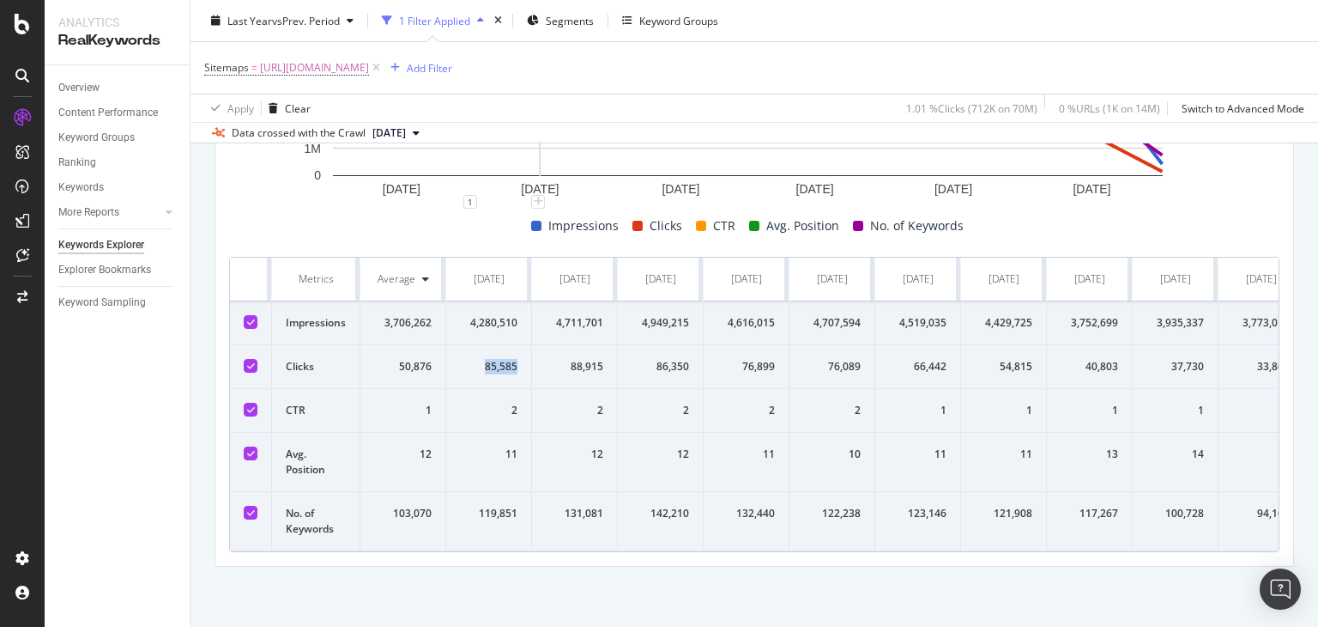
drag, startPoint x: 477, startPoint y: 358, endPoint x: 524, endPoint y: 359, distance: 47.2
click at [524, 359] on td "85,585" at bounding box center [489, 367] width 86 height 44
click at [571, 359] on div "88,915" at bounding box center [575, 366] width 58 height 15
drag, startPoint x: 571, startPoint y: 353, endPoint x: 603, endPoint y: 354, distance: 31.8
click at [603, 359] on div "88,915" at bounding box center [575, 366] width 58 height 15
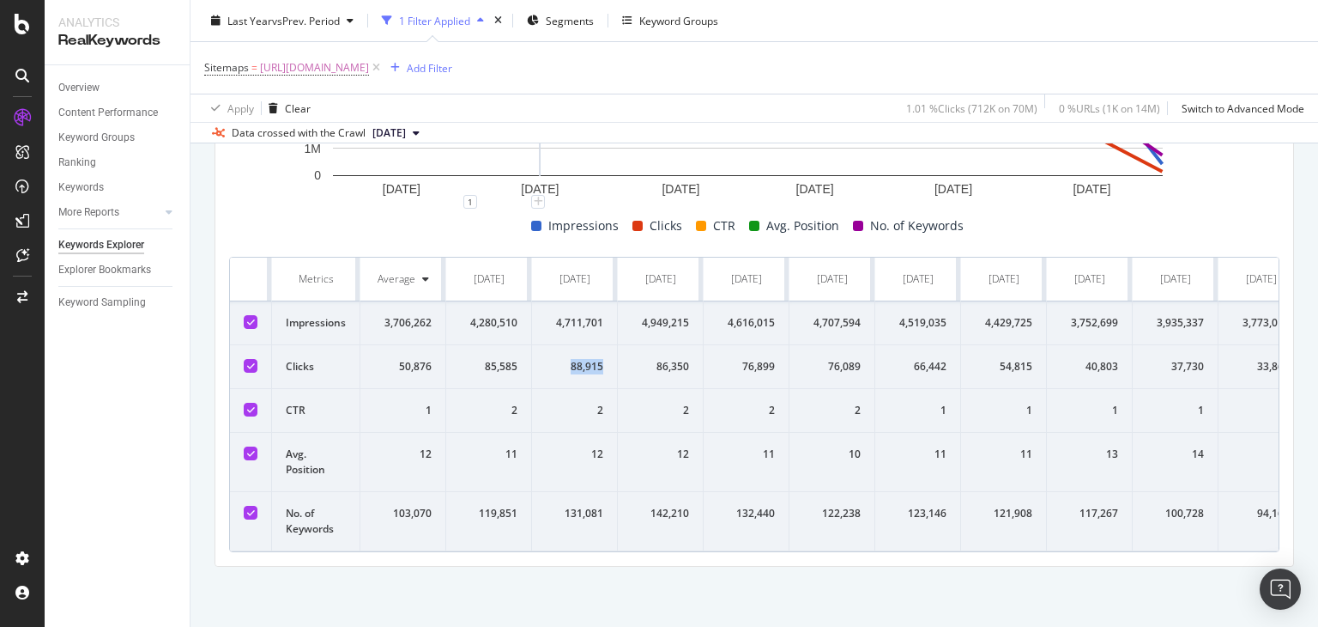
copy div "88,915"
drag, startPoint x: 654, startPoint y: 353, endPoint x: 693, endPoint y: 355, distance: 39.6
click at [693, 355] on td "86,350" at bounding box center [661, 367] width 86 height 44
copy div "86,350"
drag, startPoint x: 727, startPoint y: 356, endPoint x: 774, endPoint y: 359, distance: 47.3
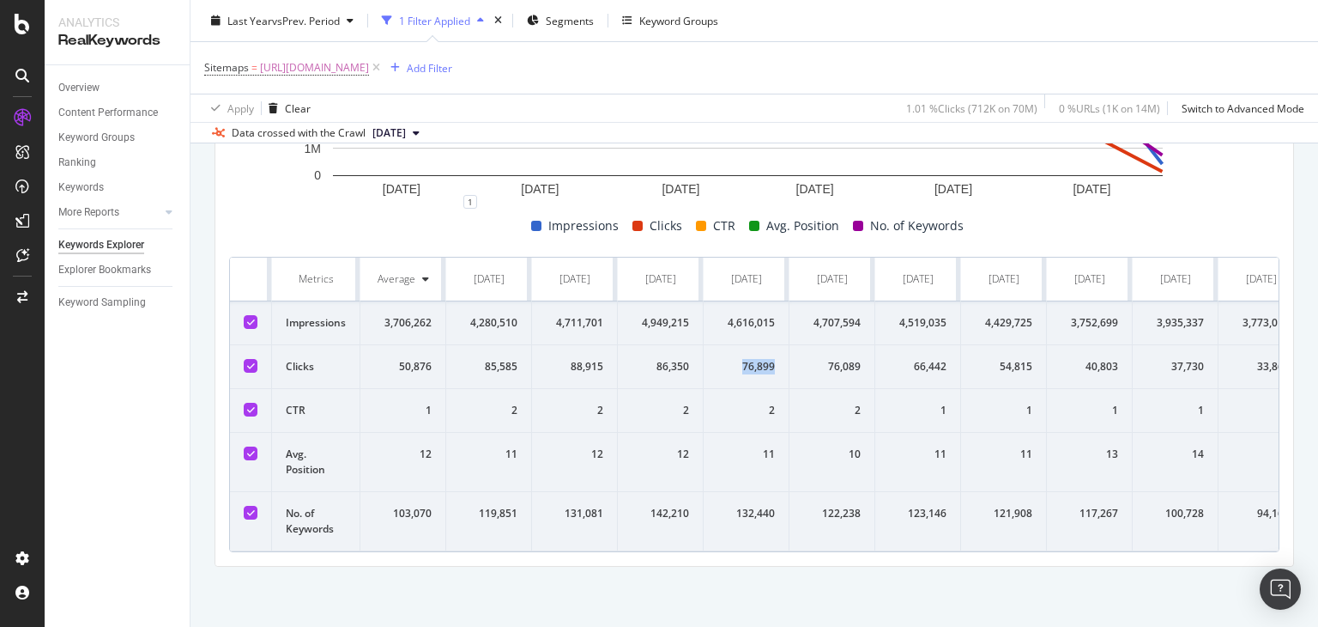
click at [774, 359] on div "76,899" at bounding box center [747, 366] width 58 height 15
copy div "76,899"
click at [831, 365] on td "76,089" at bounding box center [833, 367] width 86 height 44
drag, startPoint x: 743, startPoint y: 344, endPoint x: 779, endPoint y: 352, distance: 36.9
click at [779, 352] on td "76,899" at bounding box center [747, 367] width 86 height 44
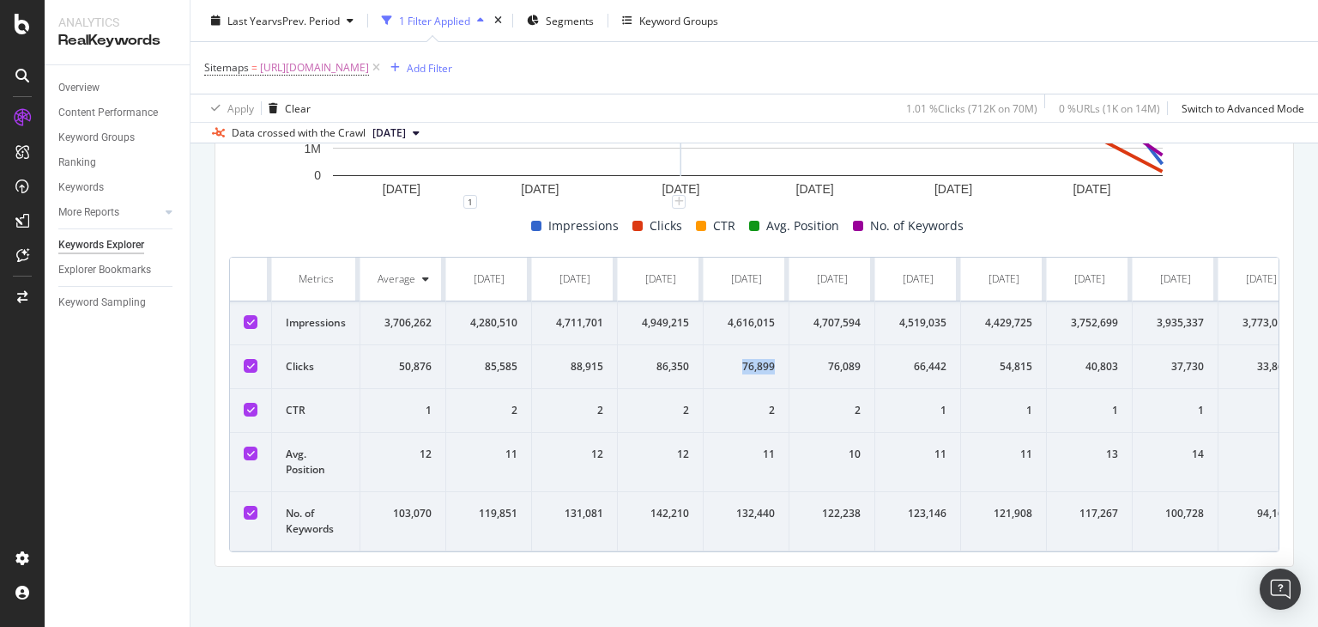
copy div "76,899"
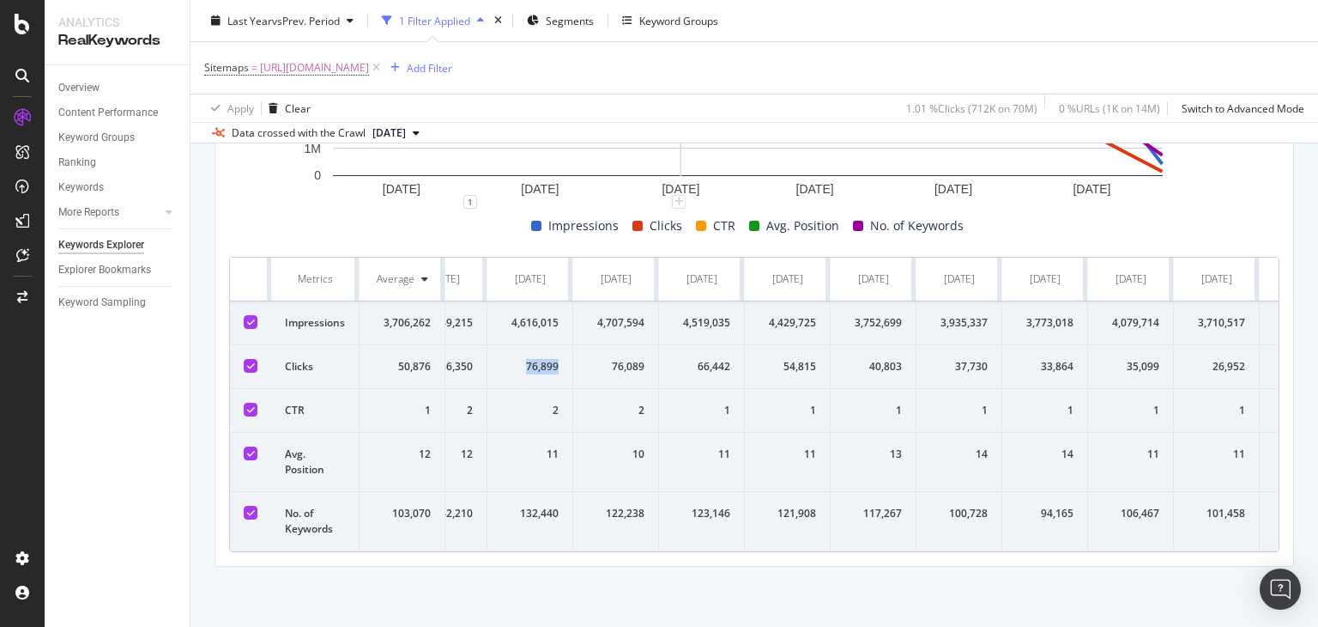
scroll to position [0, 295]
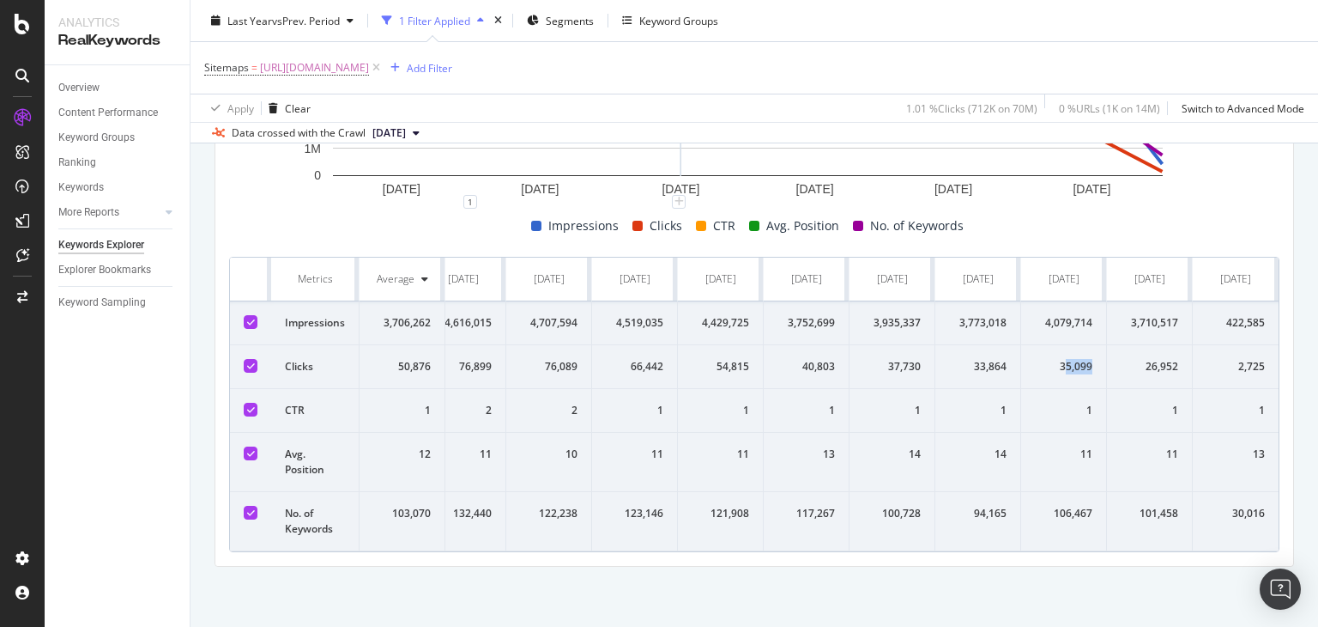
drag, startPoint x: 1051, startPoint y: 354, endPoint x: 1093, endPoint y: 356, distance: 42.9
click at [1093, 356] on td "35,099" at bounding box center [1064, 367] width 86 height 44
click at [1044, 359] on div "35,099" at bounding box center [1064, 366] width 58 height 15
drag, startPoint x: 1044, startPoint y: 358, endPoint x: 1081, endPoint y: 359, distance: 37.8
click at [1081, 359] on td "35,099" at bounding box center [1064, 367] width 86 height 44
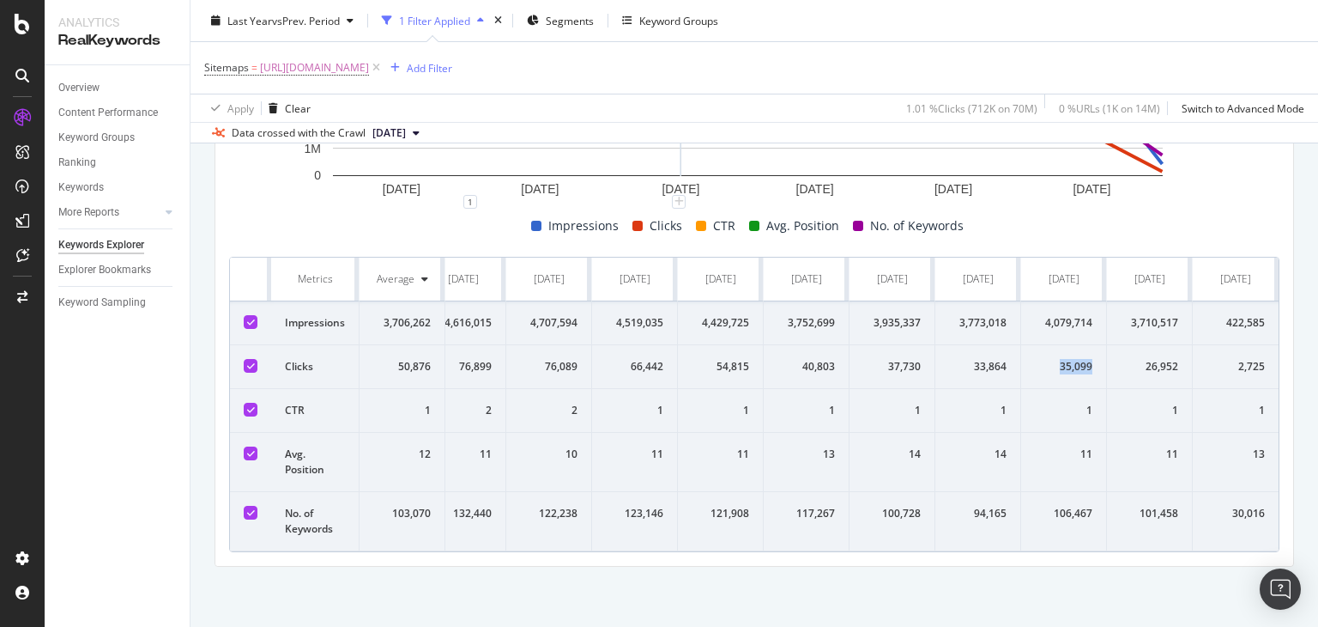
copy div "35,099"
click at [1150, 359] on div "26,952" at bounding box center [1150, 366] width 58 height 15
drag, startPoint x: 1116, startPoint y: 354, endPoint x: 1169, endPoint y: 354, distance: 53.2
click at [1169, 354] on td "26,952" at bounding box center [1150, 367] width 86 height 44
copy div "26,952"
